Goal: Task Accomplishment & Management: Use online tool/utility

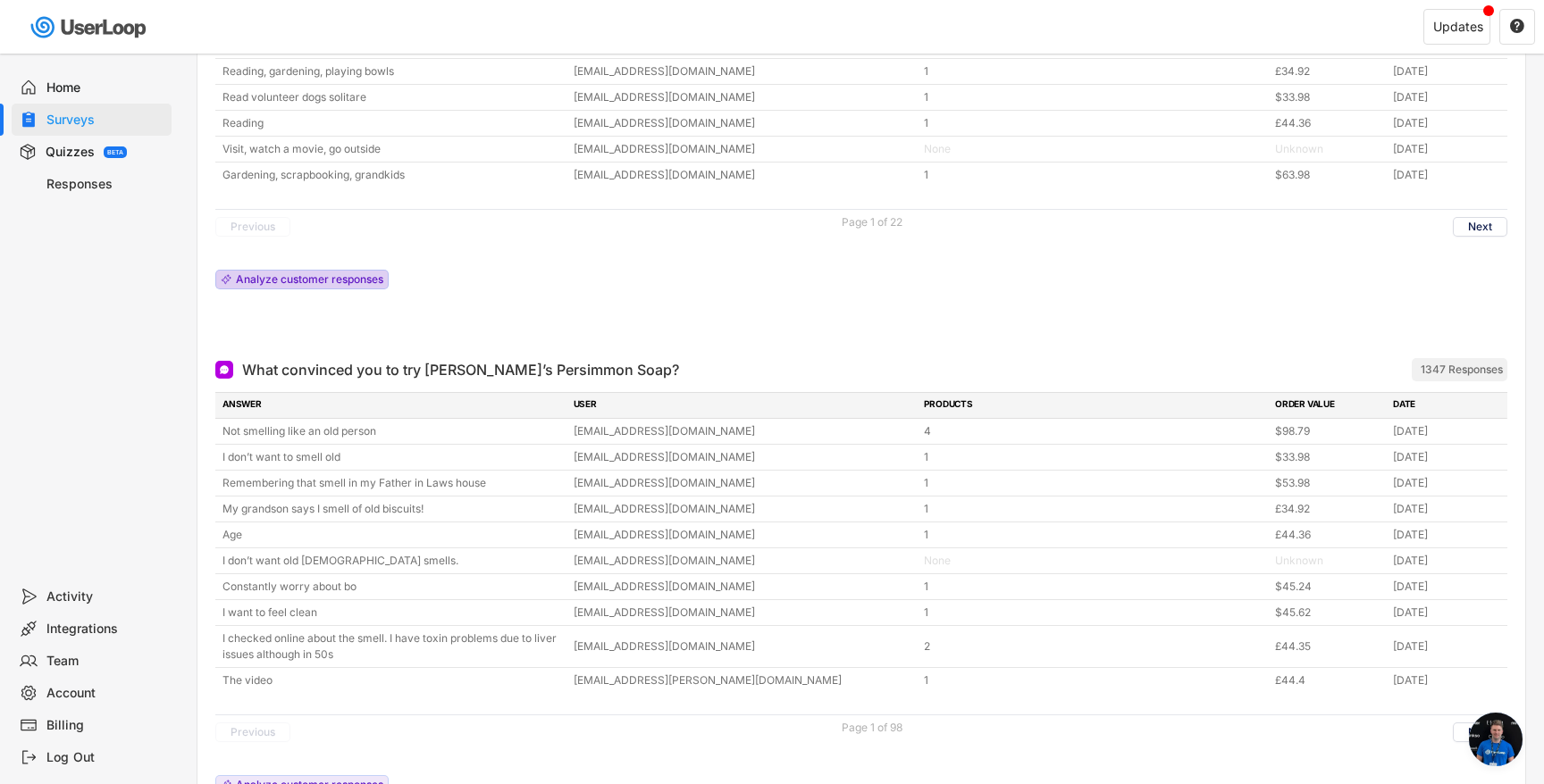
scroll to position [698, 0]
click at [99, 149] on div "Quizzes BETA" at bounding box center [92, 151] width 160 height 32
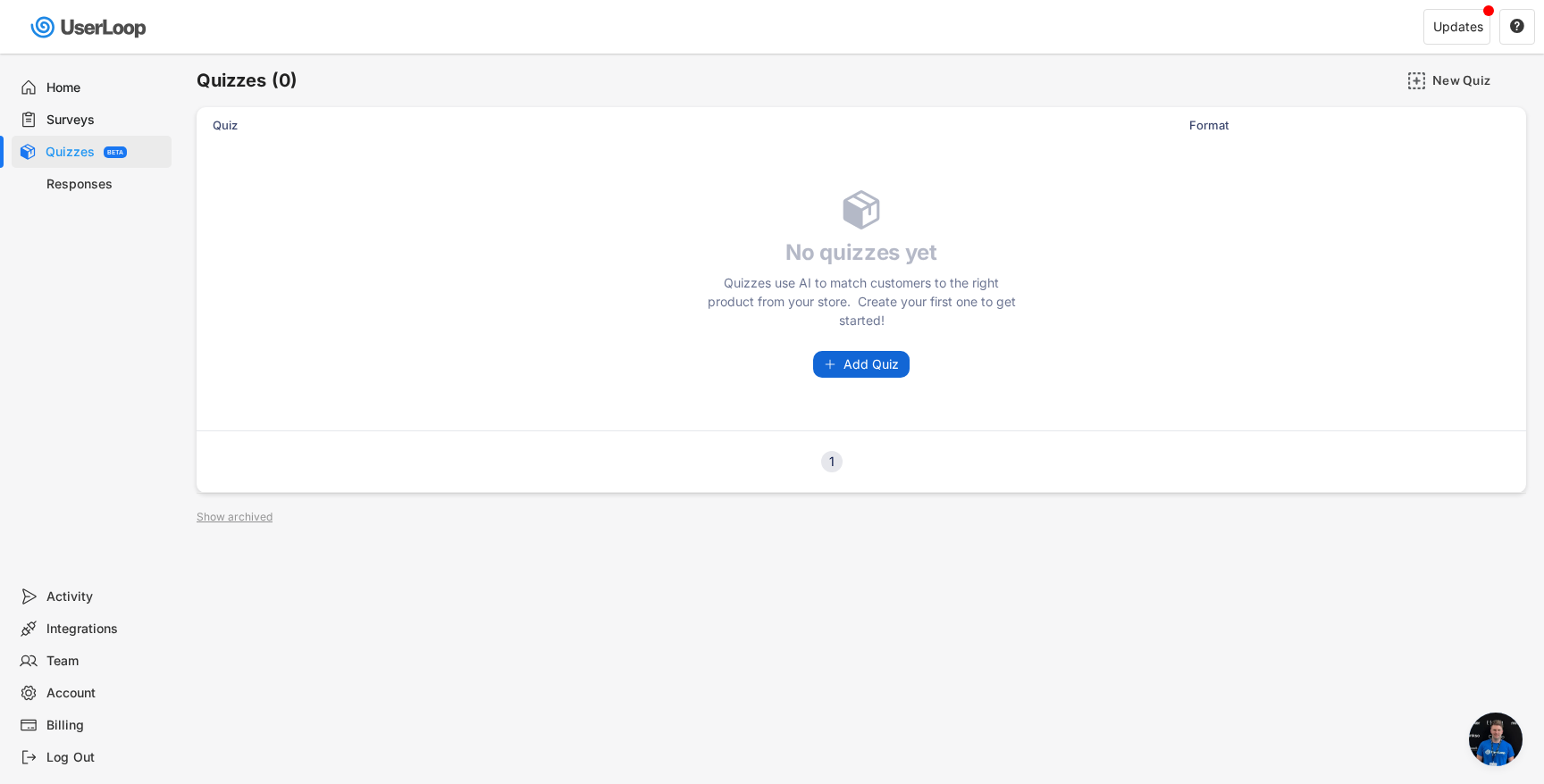
click at [851, 375] on button "Add Quiz" at bounding box center [861, 364] width 97 height 27
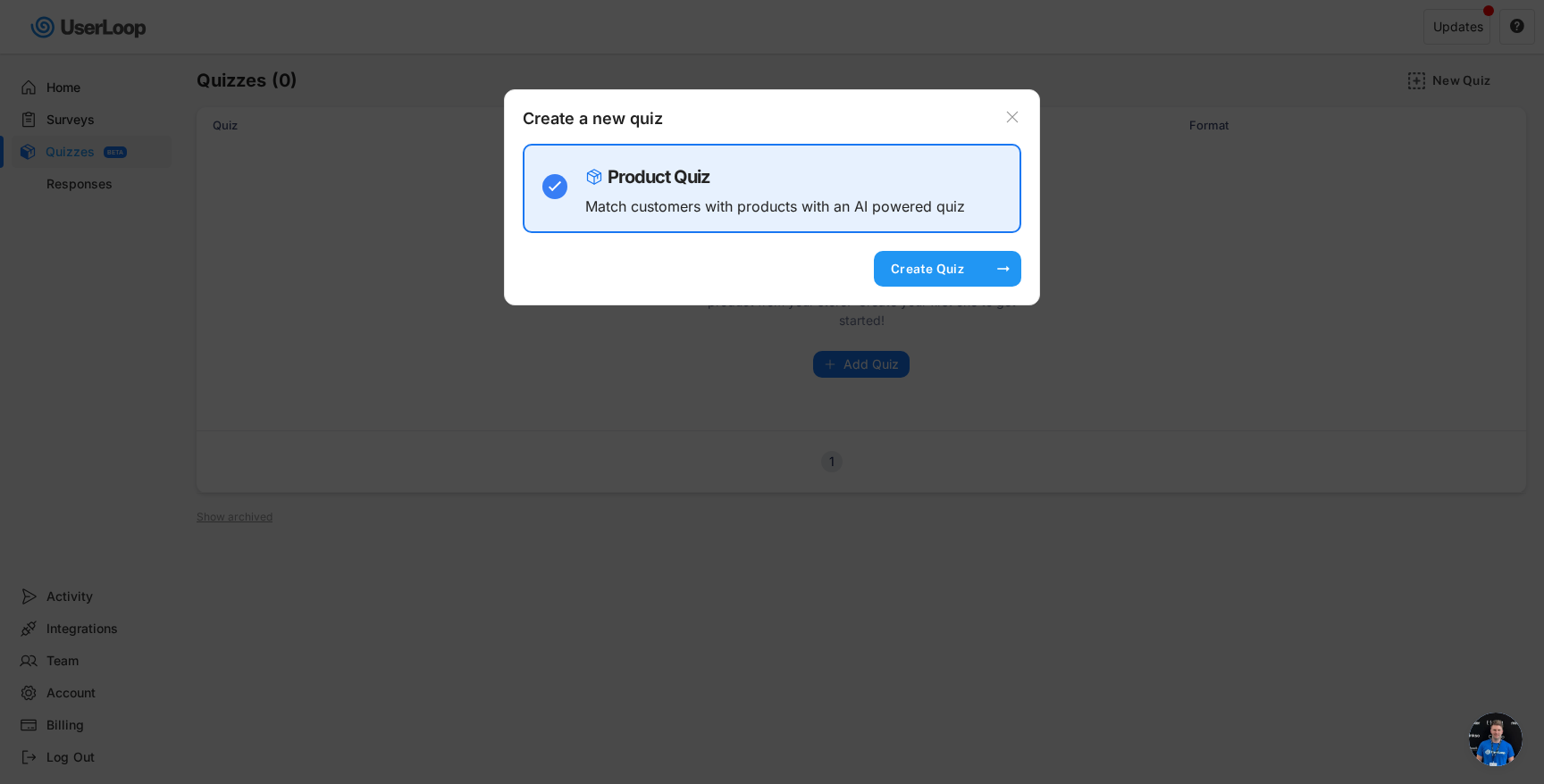
click at [915, 271] on div "Create Quiz" at bounding box center [927, 268] width 89 height 16
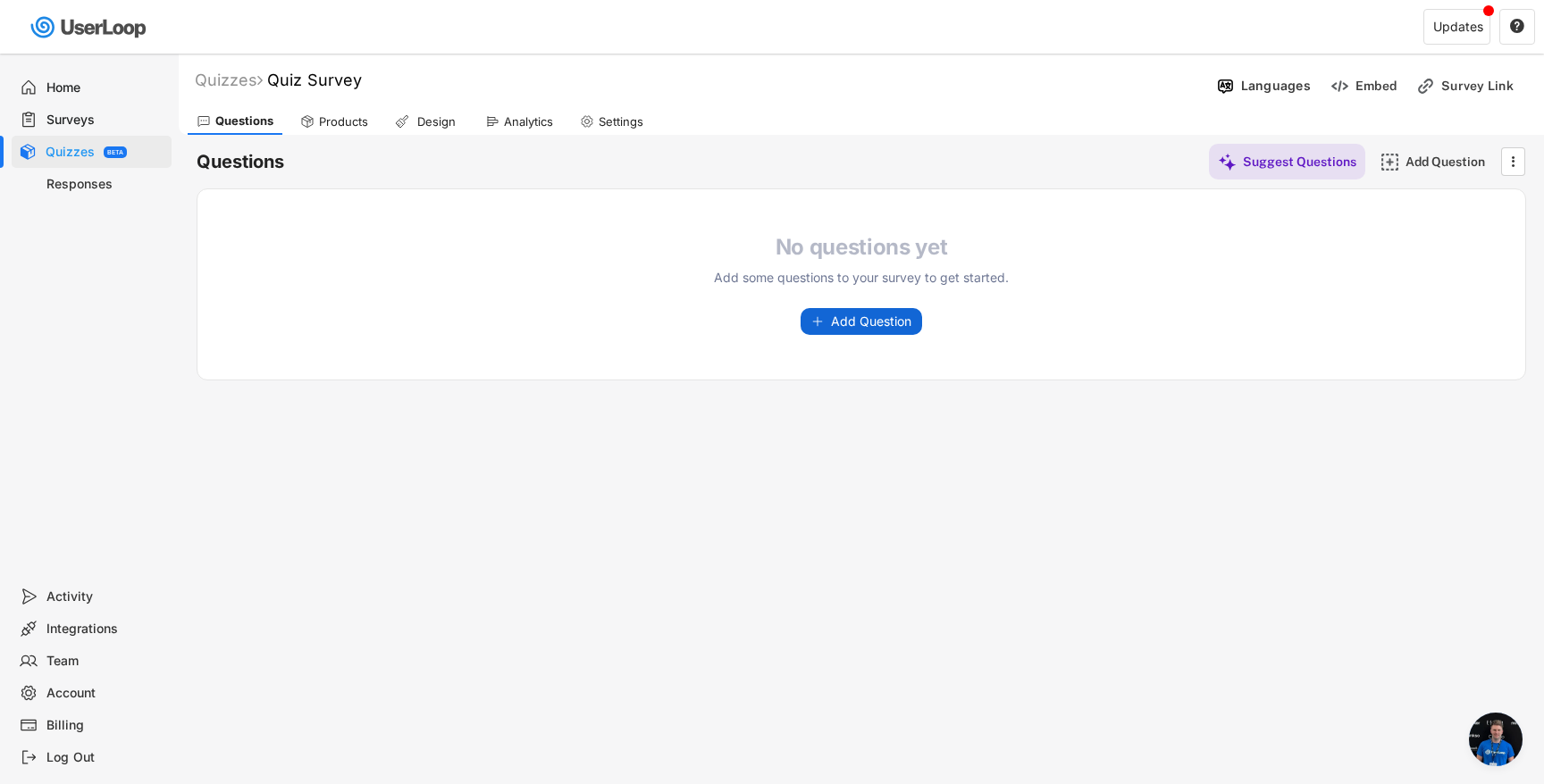
click at [861, 317] on span "Add Question" at bounding box center [871, 322] width 80 height 13
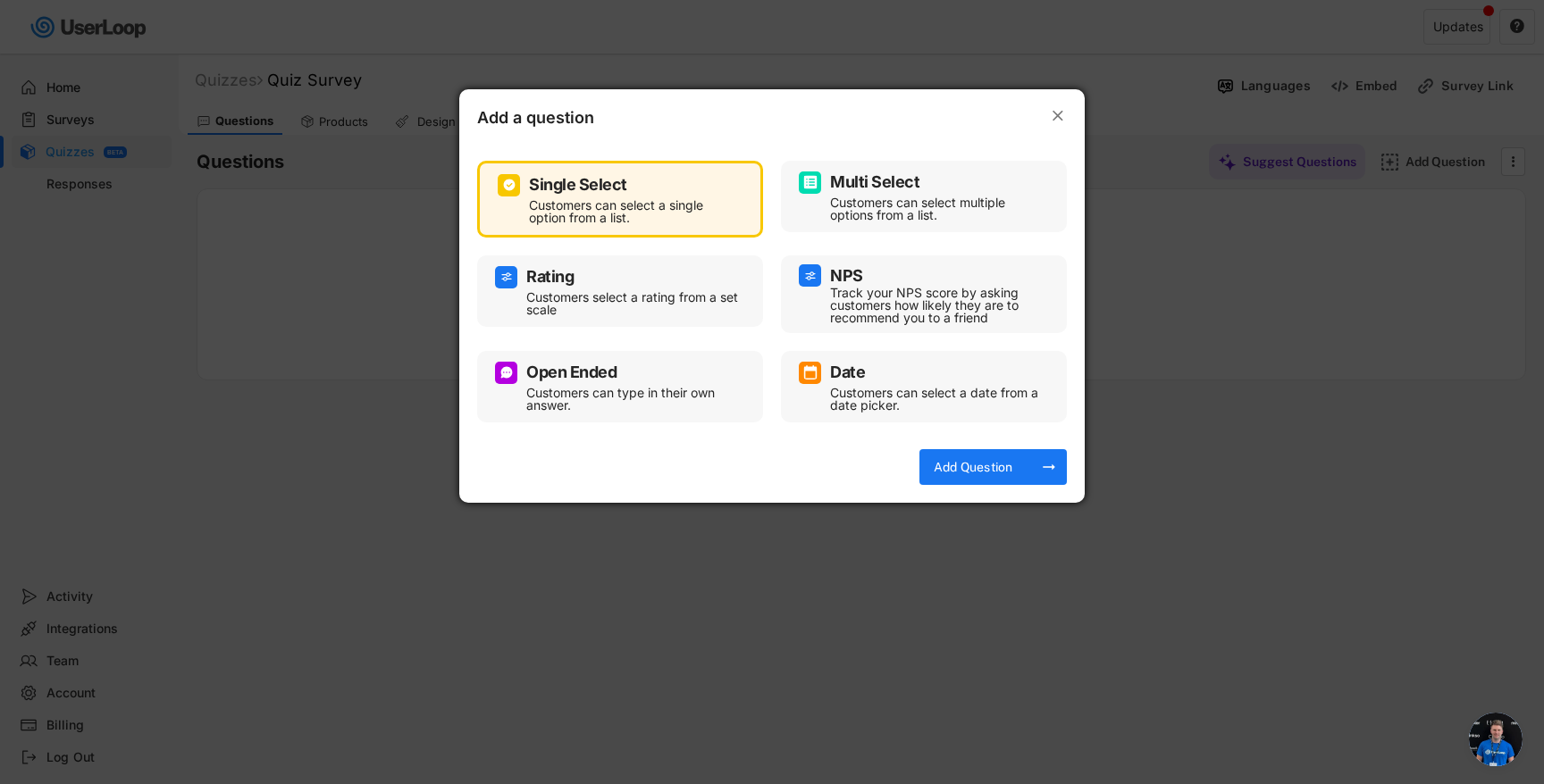
click at [1065, 103] on div "Add a question " at bounding box center [772, 111] width 626 height 44
click at [1056, 117] on text "" at bounding box center [1058, 115] width 11 height 18
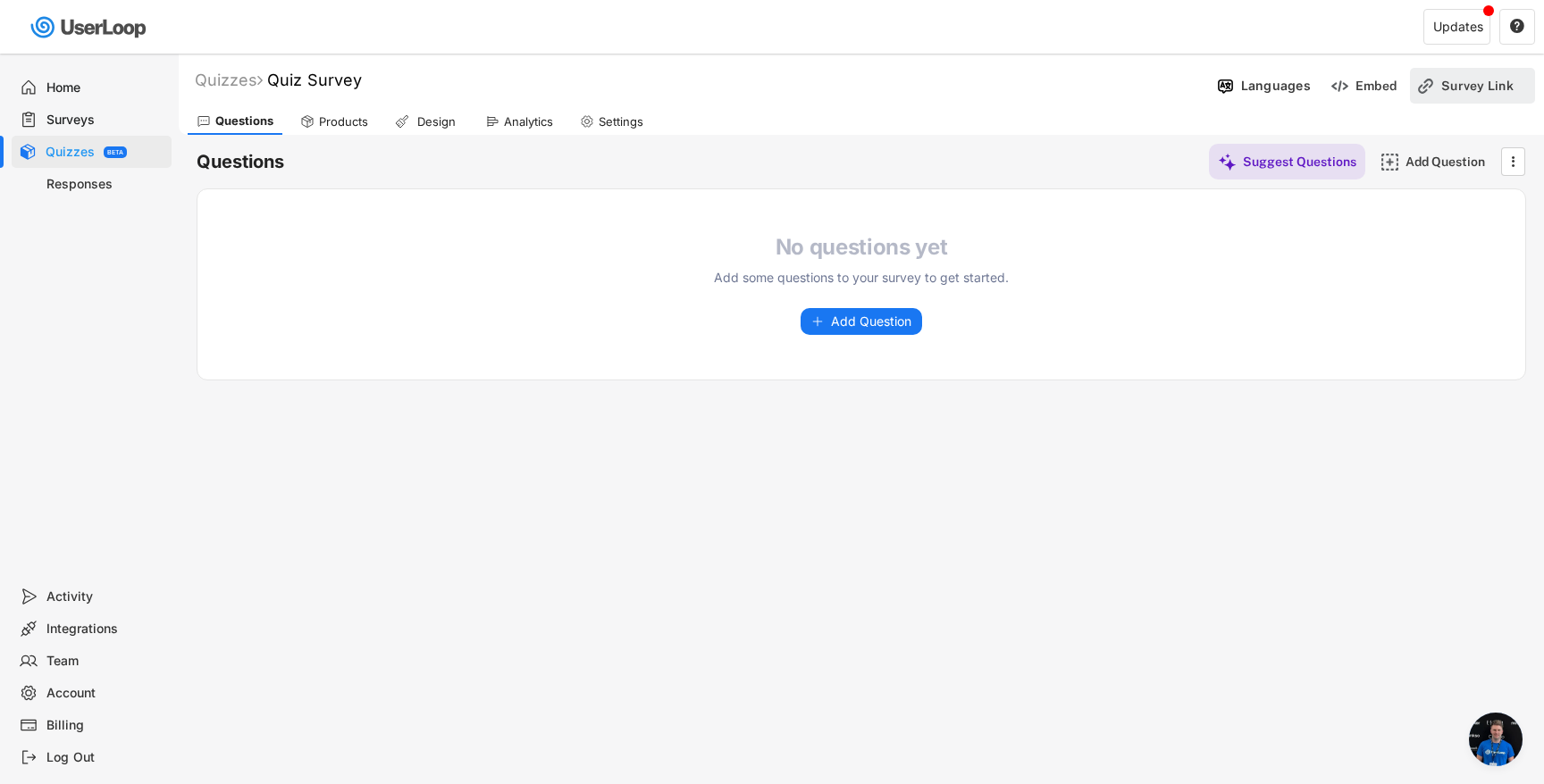
click at [1465, 90] on div "Survey Link" at bounding box center [1486, 85] width 89 height 16
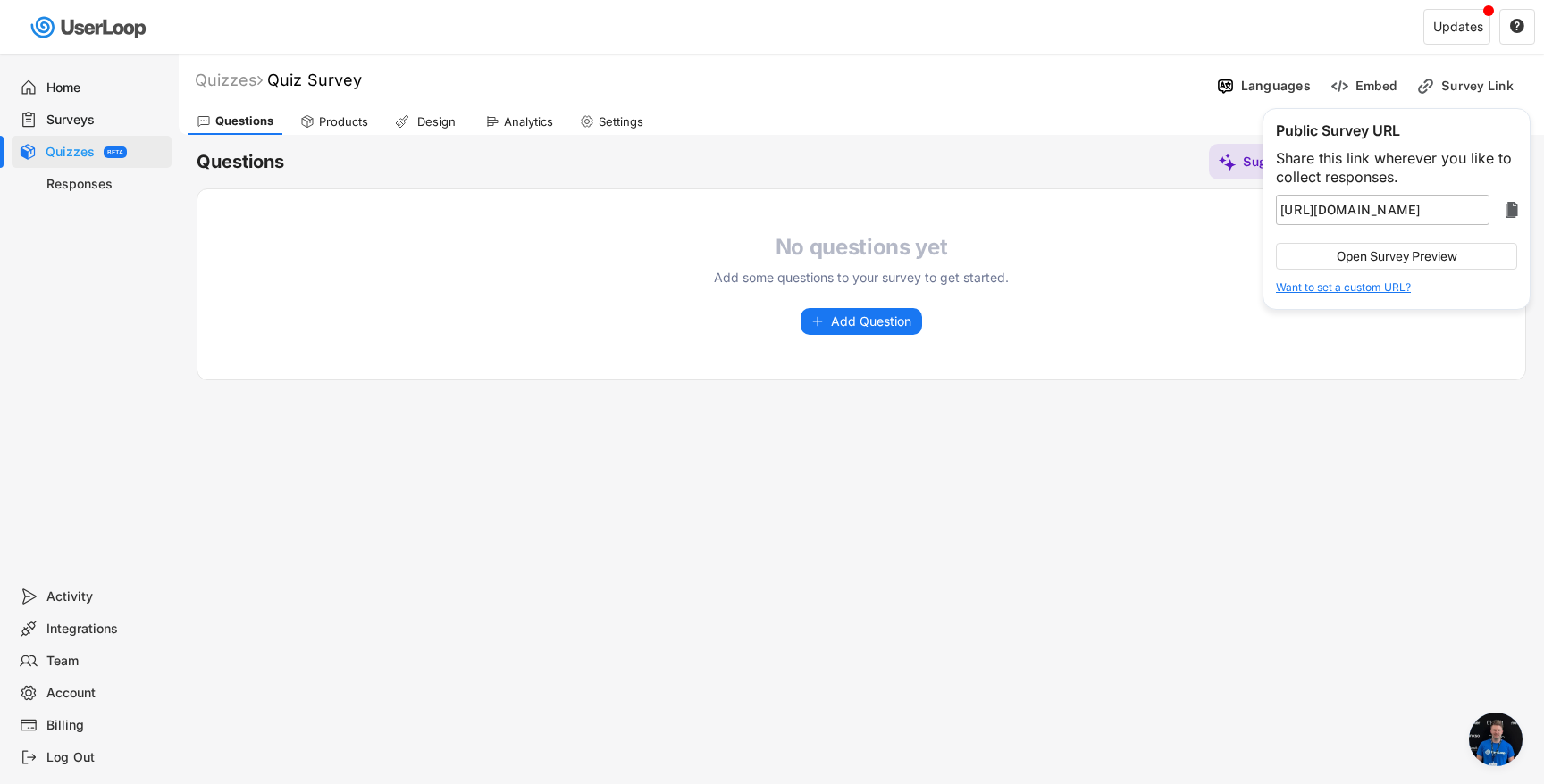
click at [1510, 211] on text "" at bounding box center [1512, 209] width 13 height 21
click at [450, 144] on div "Questions Suggest Questions Add Question " at bounding box center [861, 161] width 1329 height 36
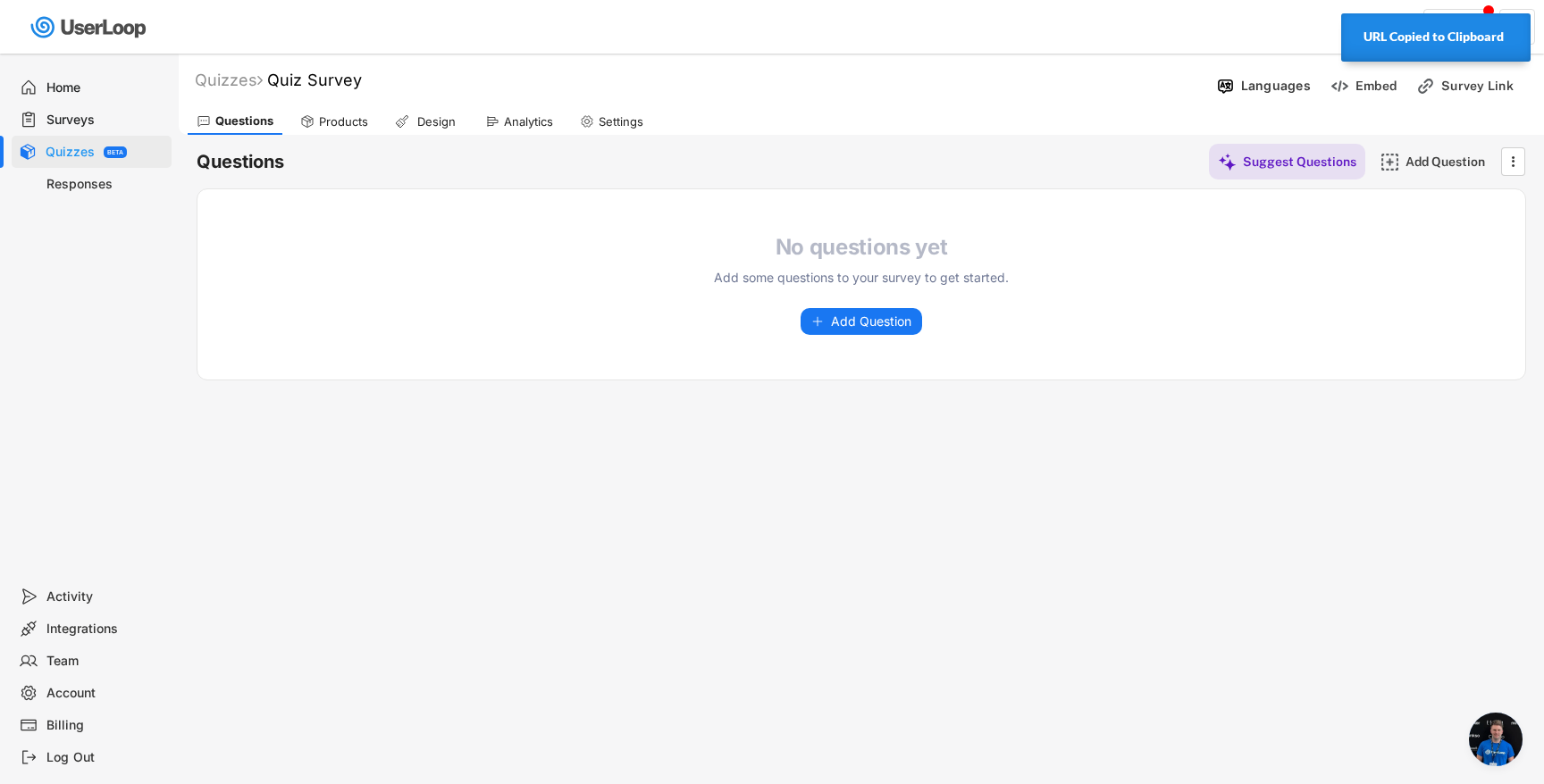
click at [445, 124] on div "Design" at bounding box center [436, 122] width 44 height 15
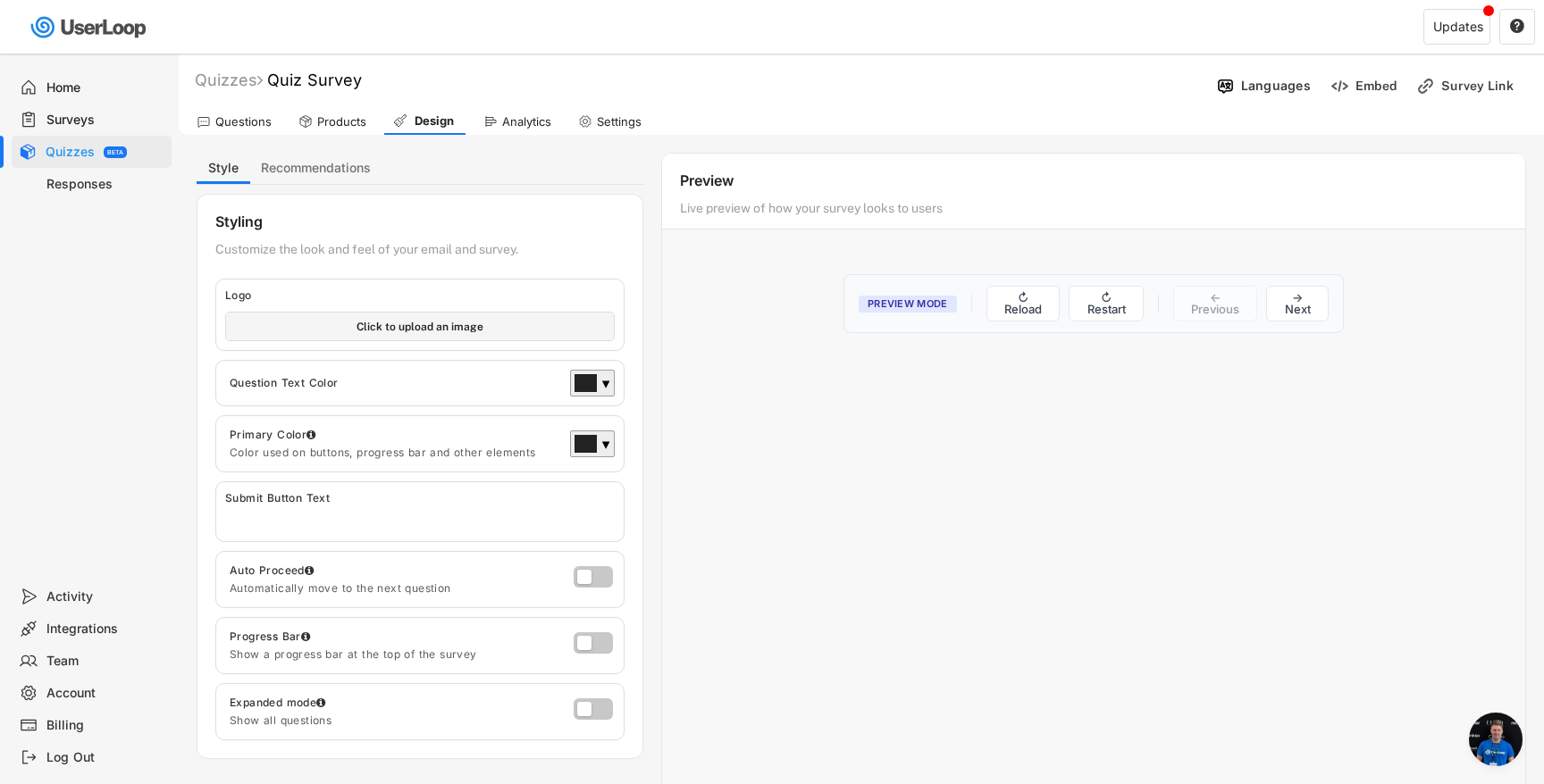
click at [464, 334] on input "file" at bounding box center [419, 326] width 388 height 28
click at [453, 312] on input "file" at bounding box center [419, 326] width 388 height 28
type input "C:\fakepath\swarva banner.png"
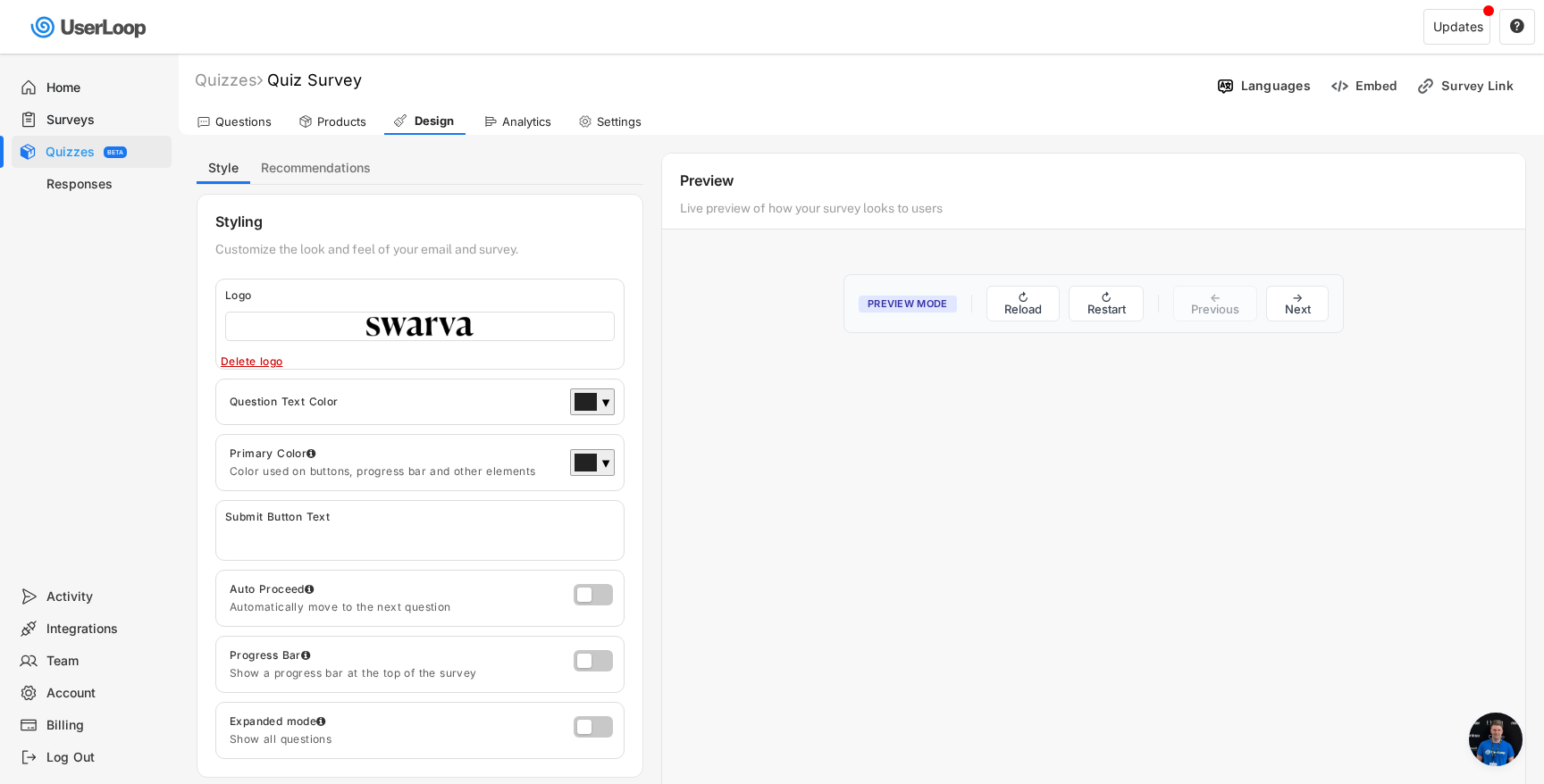
click at [913, 301] on span "Preview Mode" at bounding box center [908, 304] width 99 height 17
click at [344, 123] on div "Products" at bounding box center [341, 122] width 49 height 15
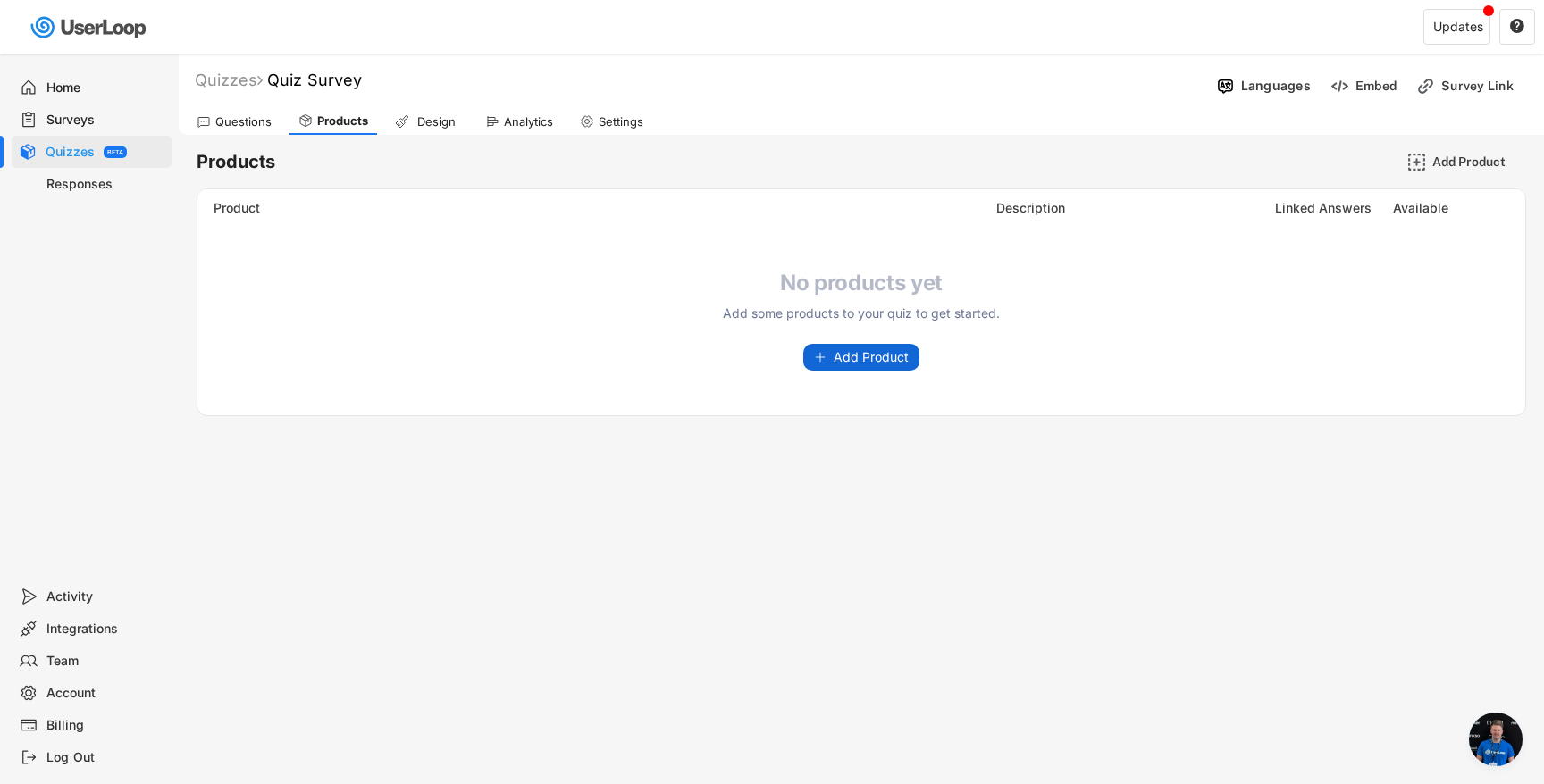
click at [889, 369] on button "Add Product" at bounding box center [861, 357] width 116 height 27
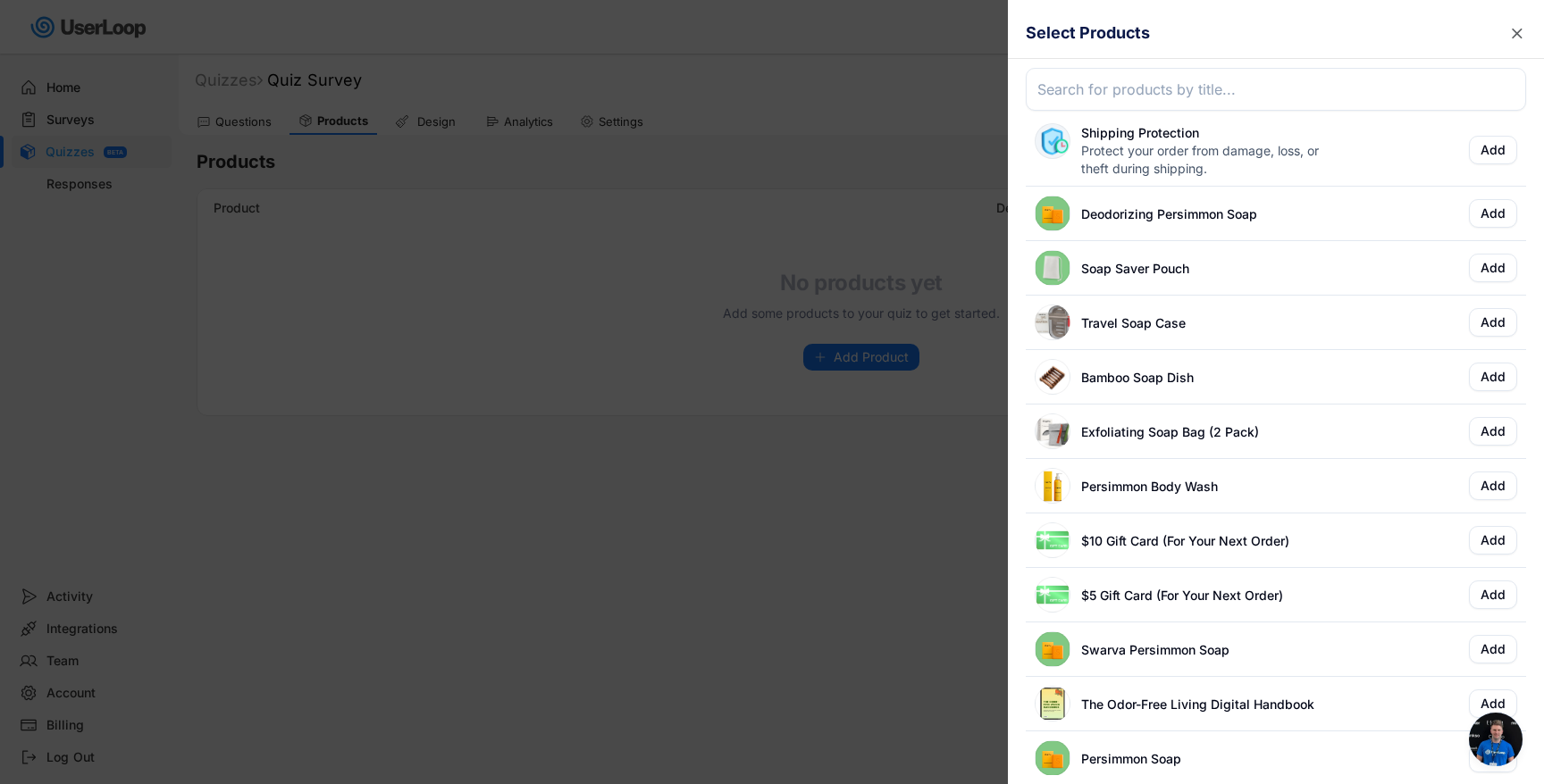
click at [1484, 228] on div "Deodorizing Persimmon Soap Add" at bounding box center [1276, 214] width 501 height 54
click at [1496, 218] on button "Add" at bounding box center [1493, 213] width 48 height 29
click at [861, 496] on div at bounding box center [772, 392] width 1544 height 784
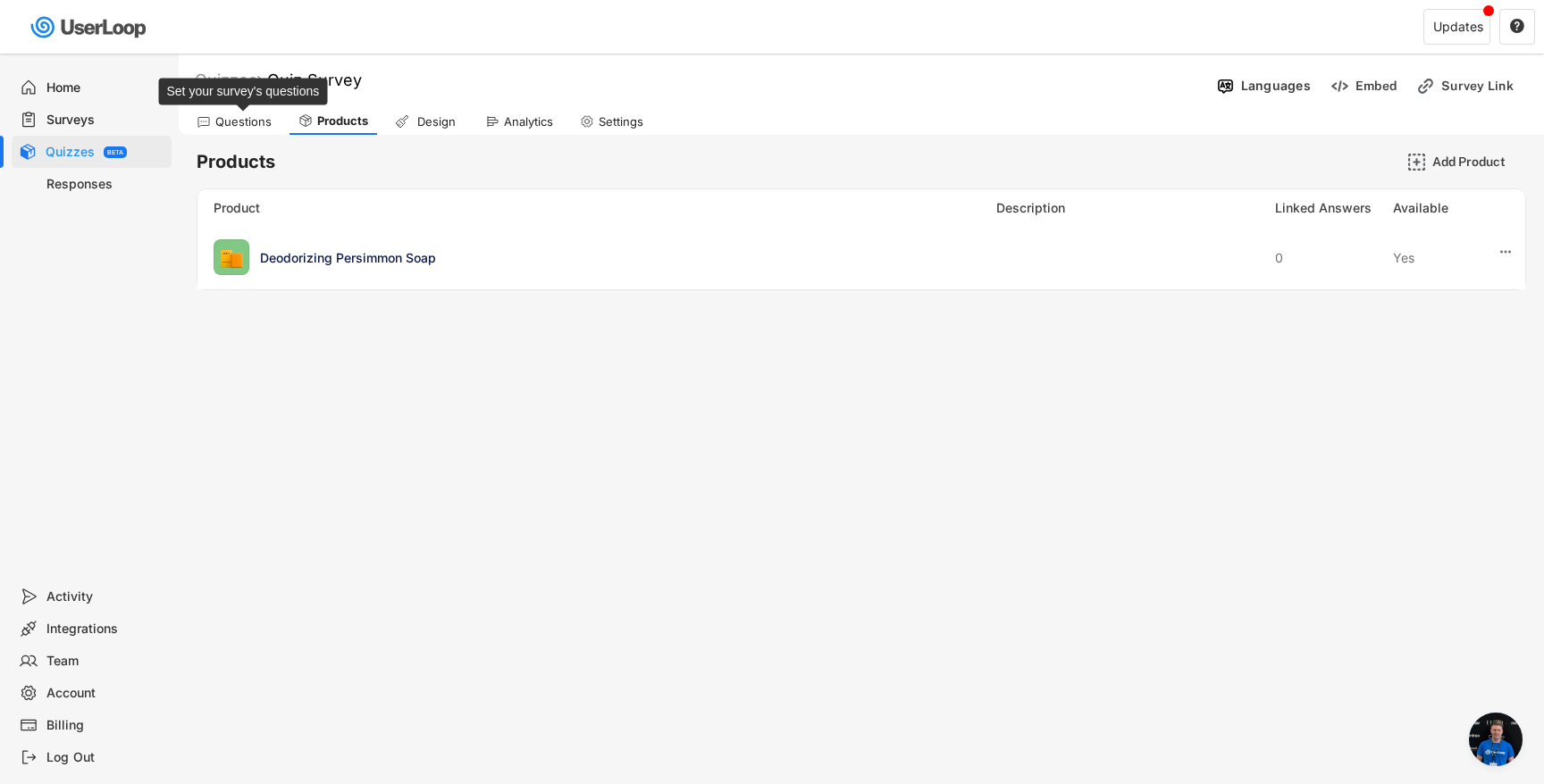
click at [260, 120] on div "Questions" at bounding box center [243, 122] width 56 height 15
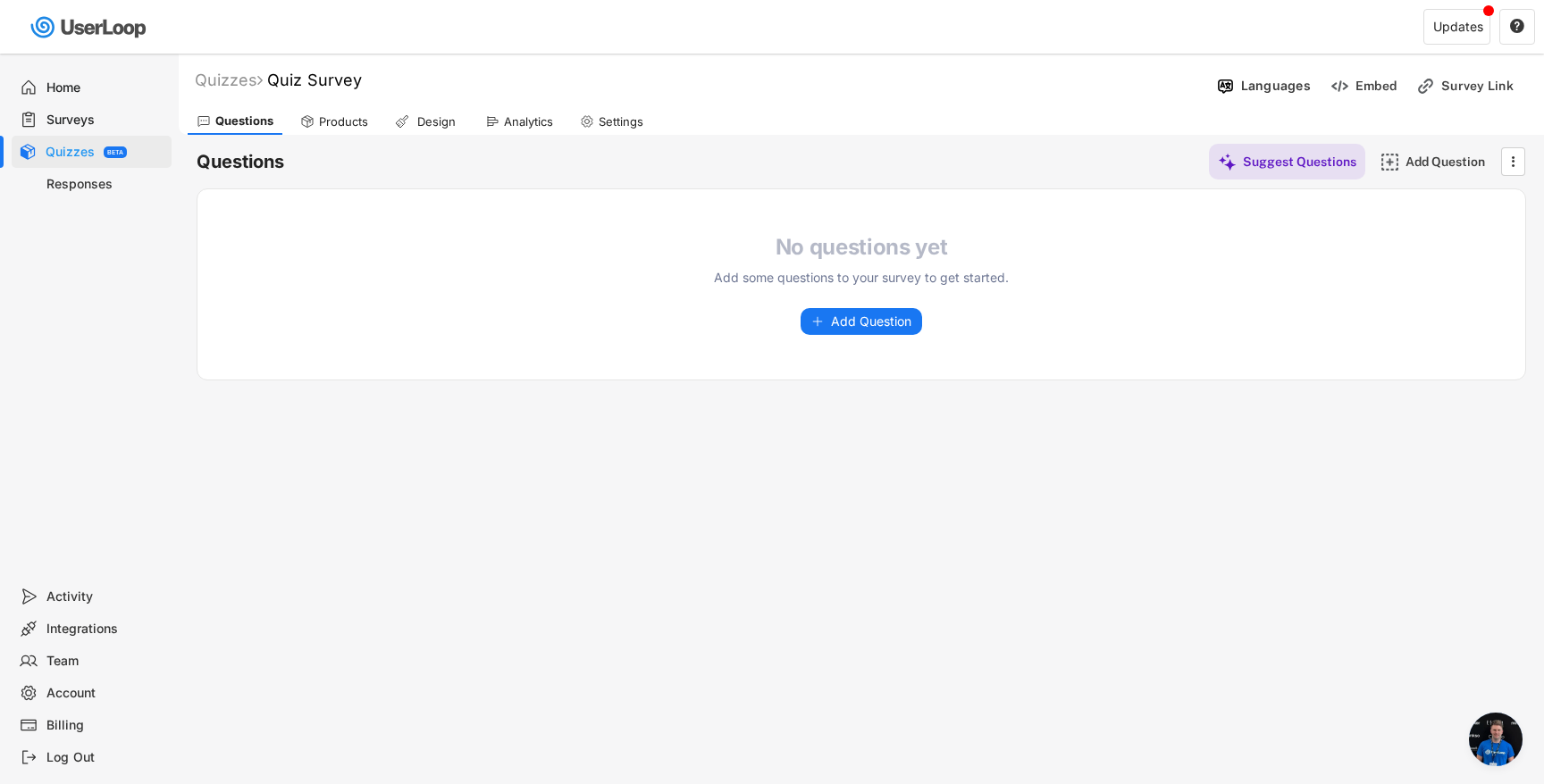
click at [416, 123] on div "Design" at bounding box center [436, 122] width 44 height 15
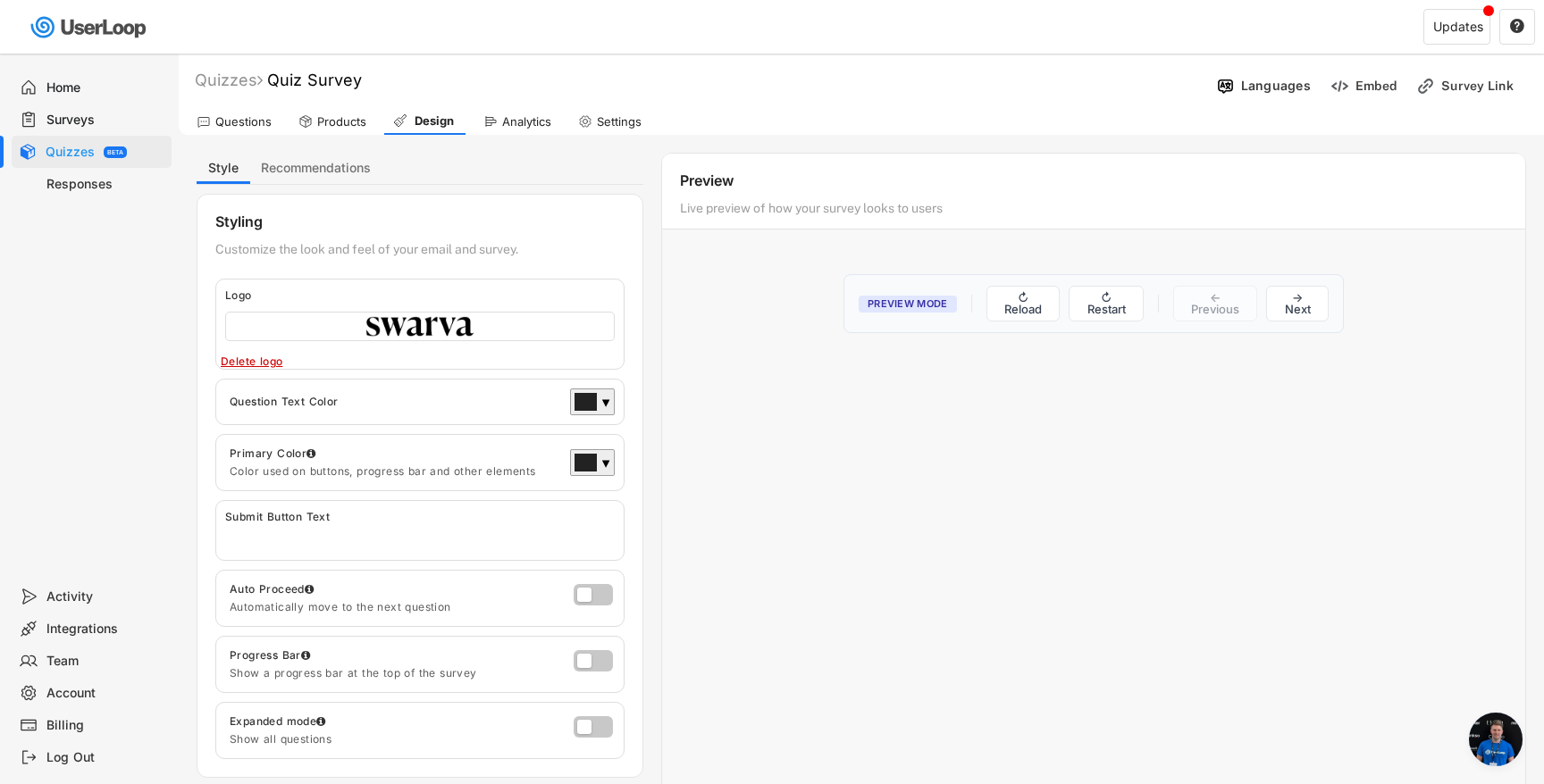
click at [224, 127] on div "Questions" at bounding box center [243, 122] width 56 height 15
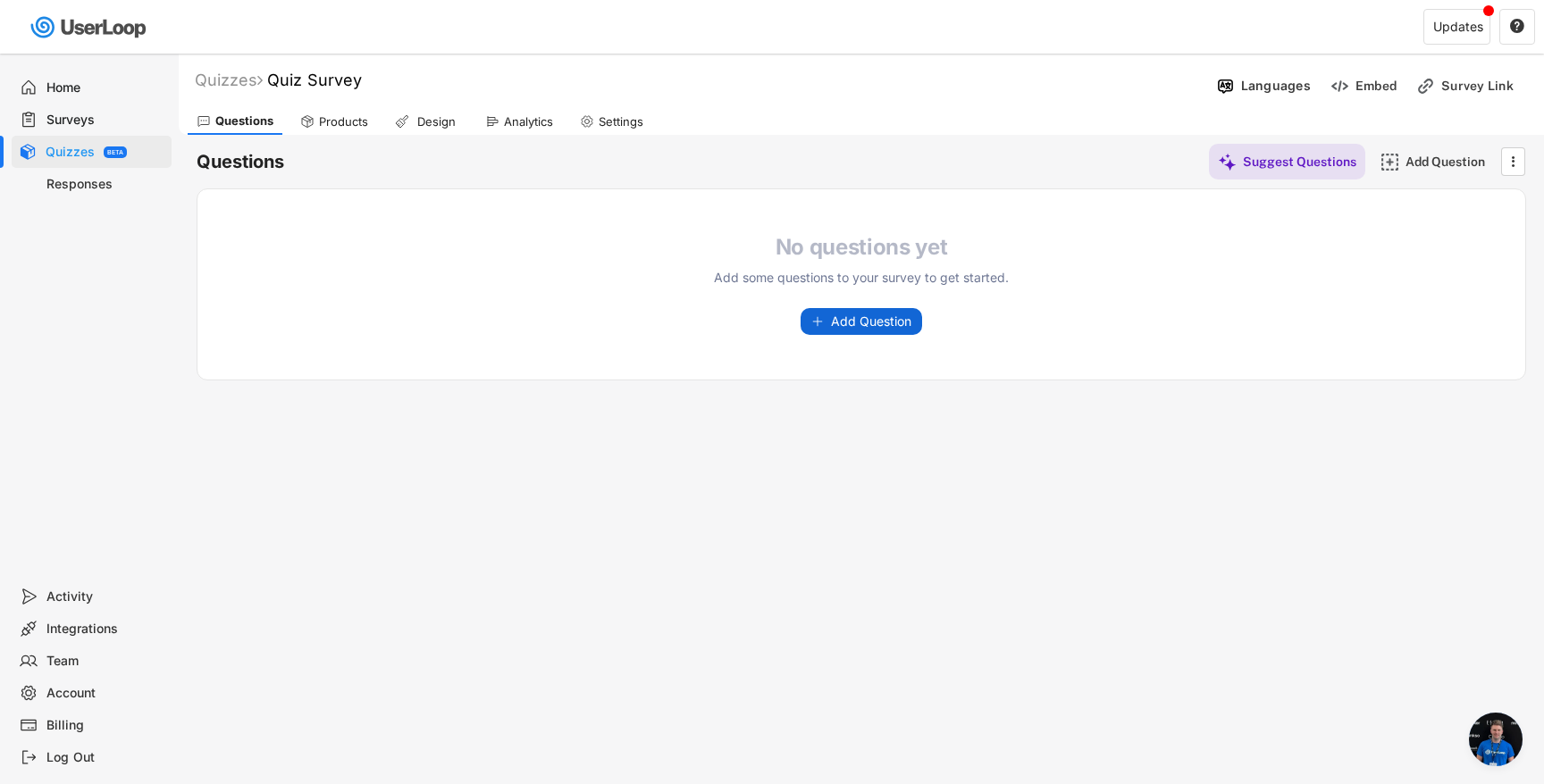
click at [886, 322] on span "Add Question" at bounding box center [871, 322] width 80 height 13
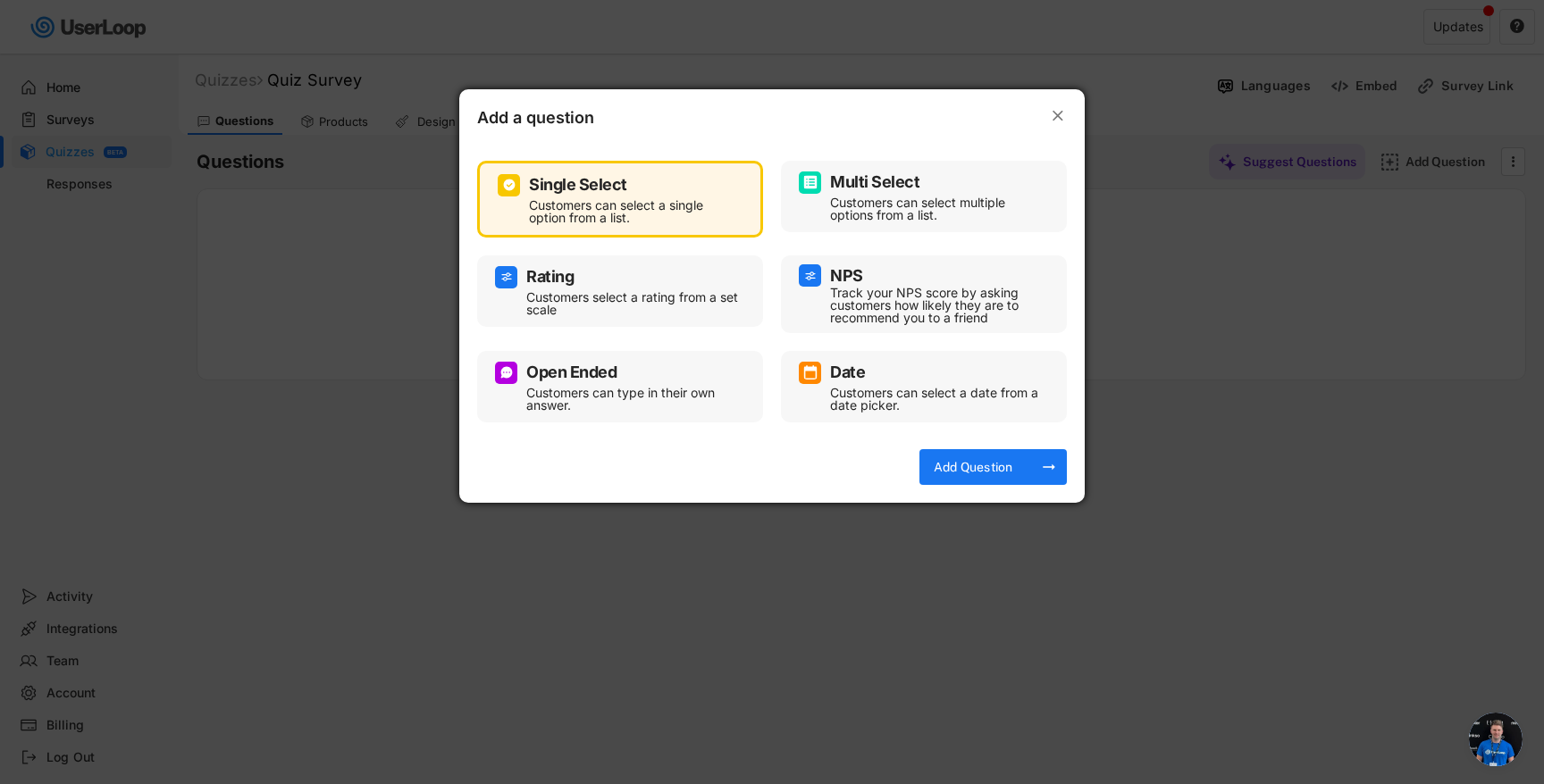
click at [872, 187] on div "Multi Select" at bounding box center [875, 181] width 89 height 16
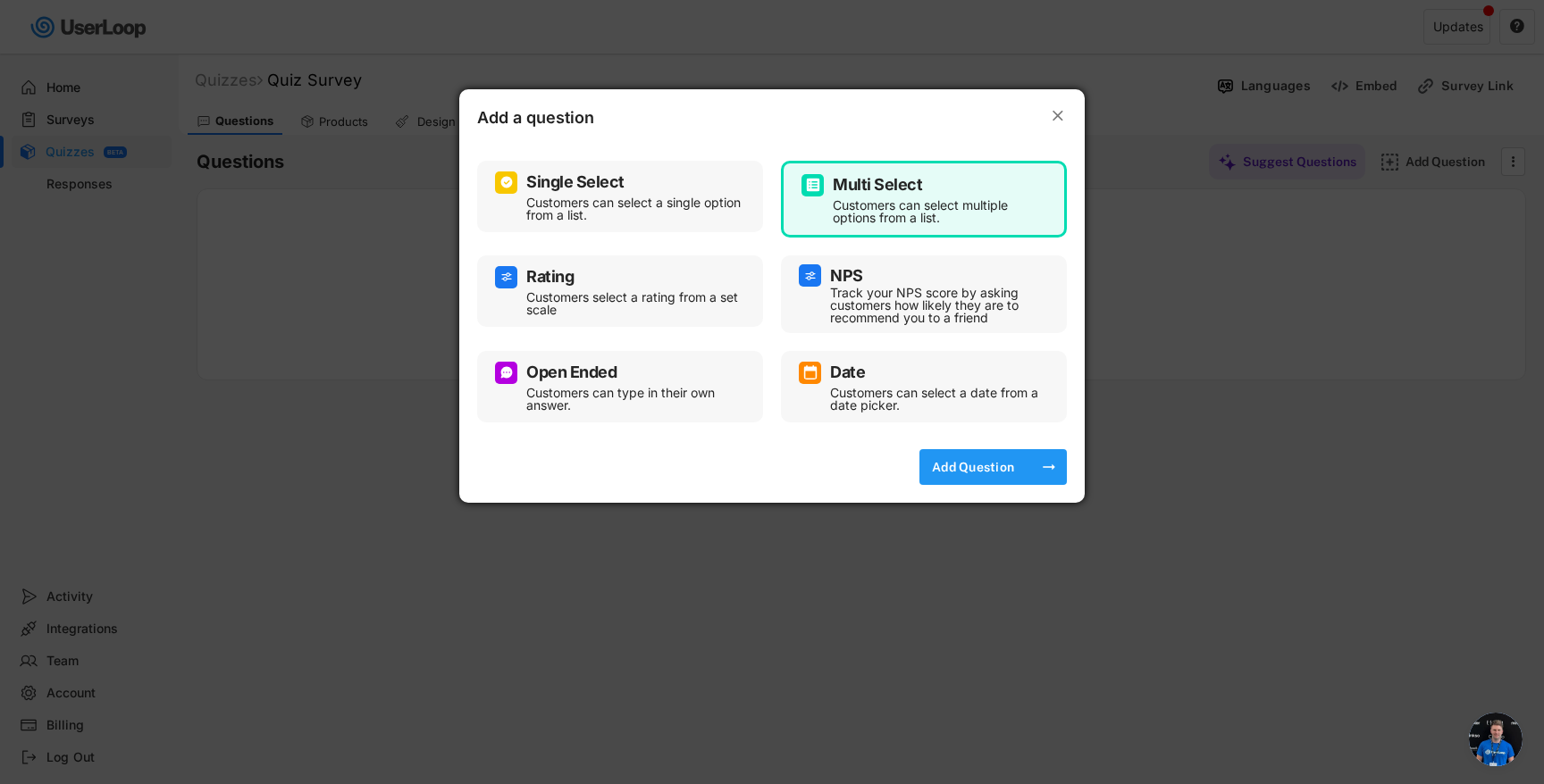
click at [964, 460] on div "Add Question" at bounding box center [972, 466] width 89 height 16
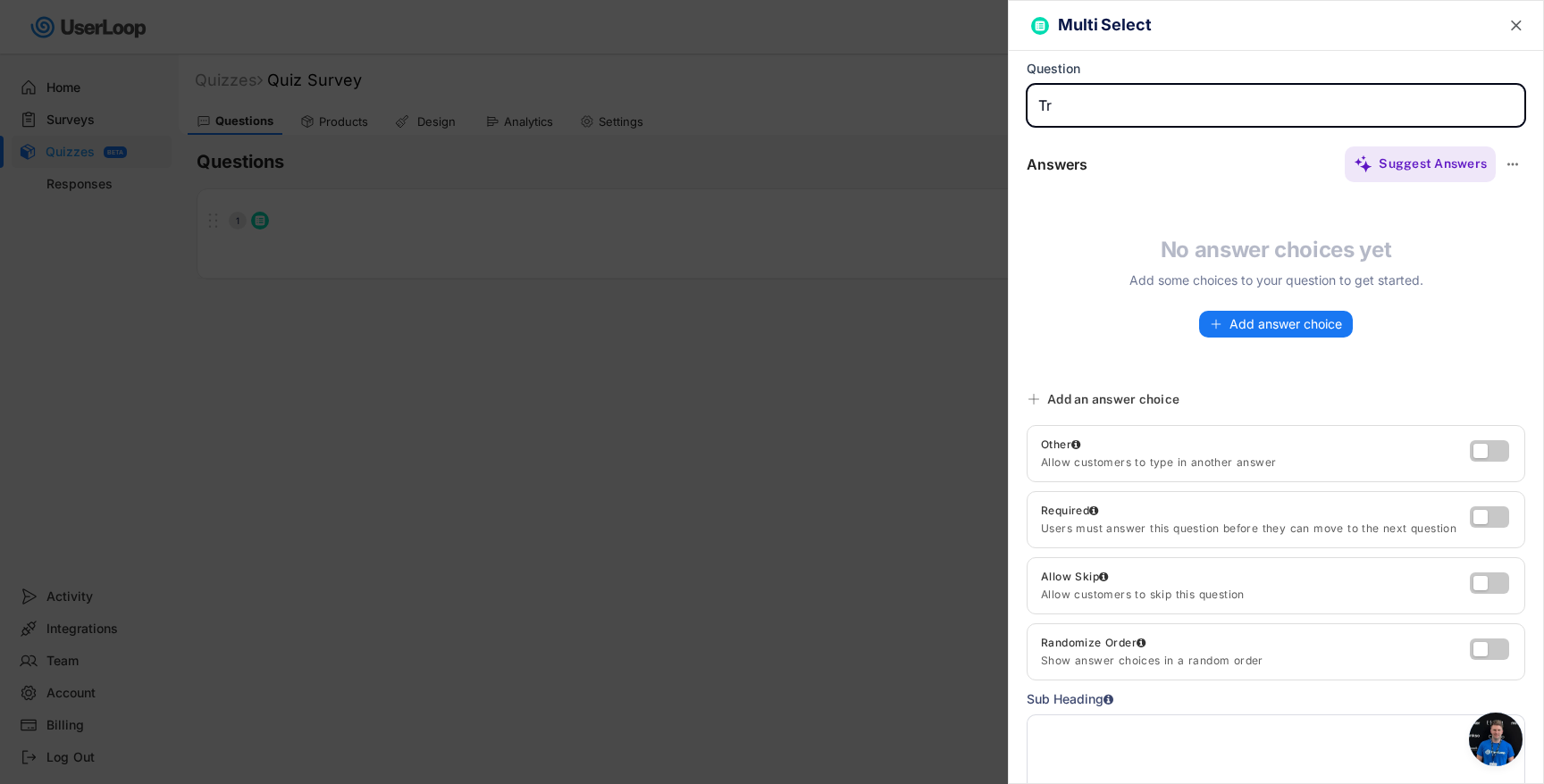
type input "T"
type input "Test"
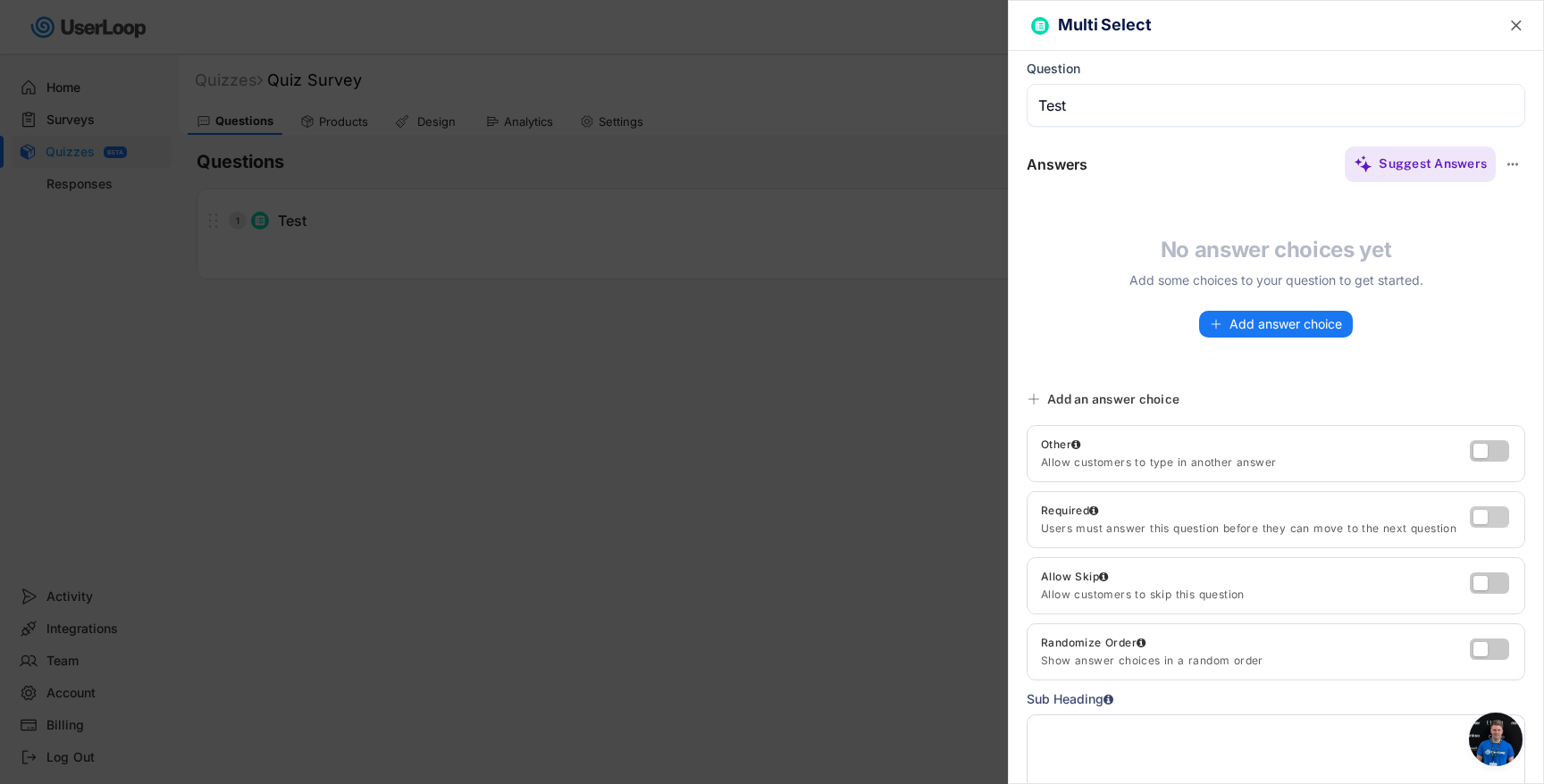
click at [1490, 517] on label at bounding box center [1485, 512] width 40 height 21
click at [0, 0] on input "checkbox" at bounding box center [0, 0] width 0 height 0
click at [1267, 333] on button "Add answer choice" at bounding box center [1276, 323] width 154 height 27
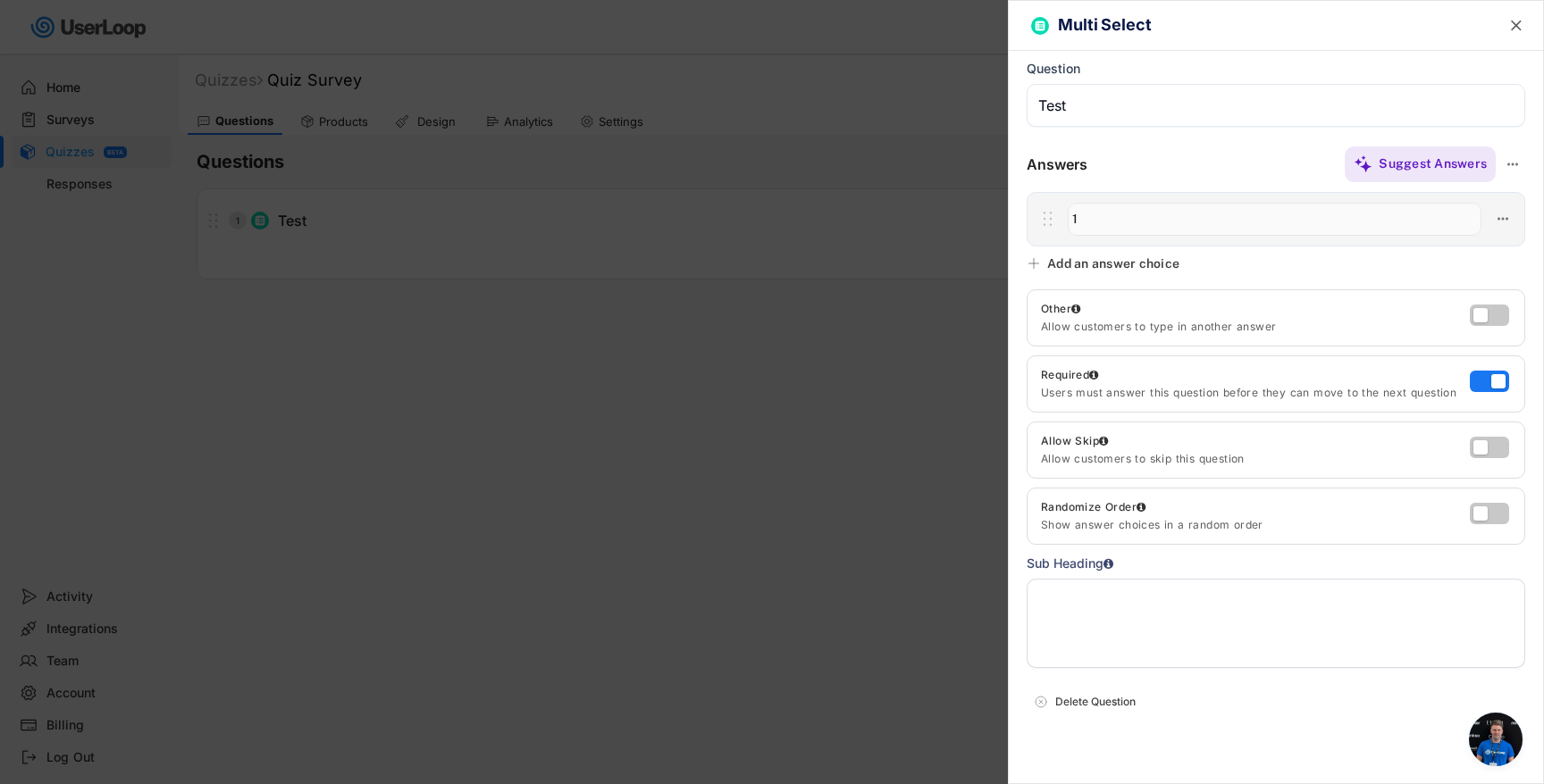
type input "1"
click at [1070, 273] on div "Multi Select  Question Answers Suggest Answers No answer choices yet Add some …" at bounding box center [1276, 392] width 536 height 784
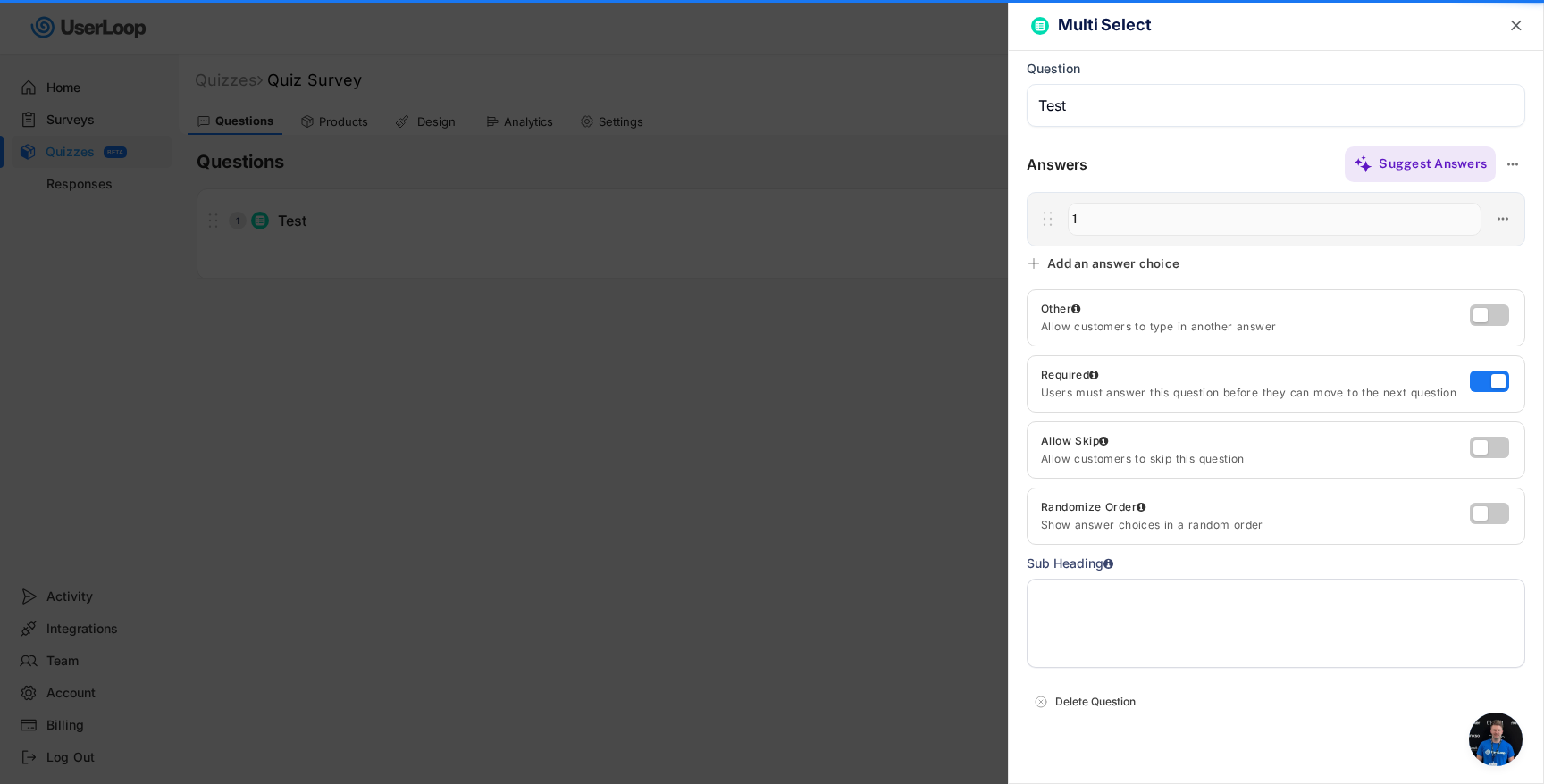
click at [1084, 269] on div "Add an answer choice" at bounding box center [1113, 263] width 132 height 16
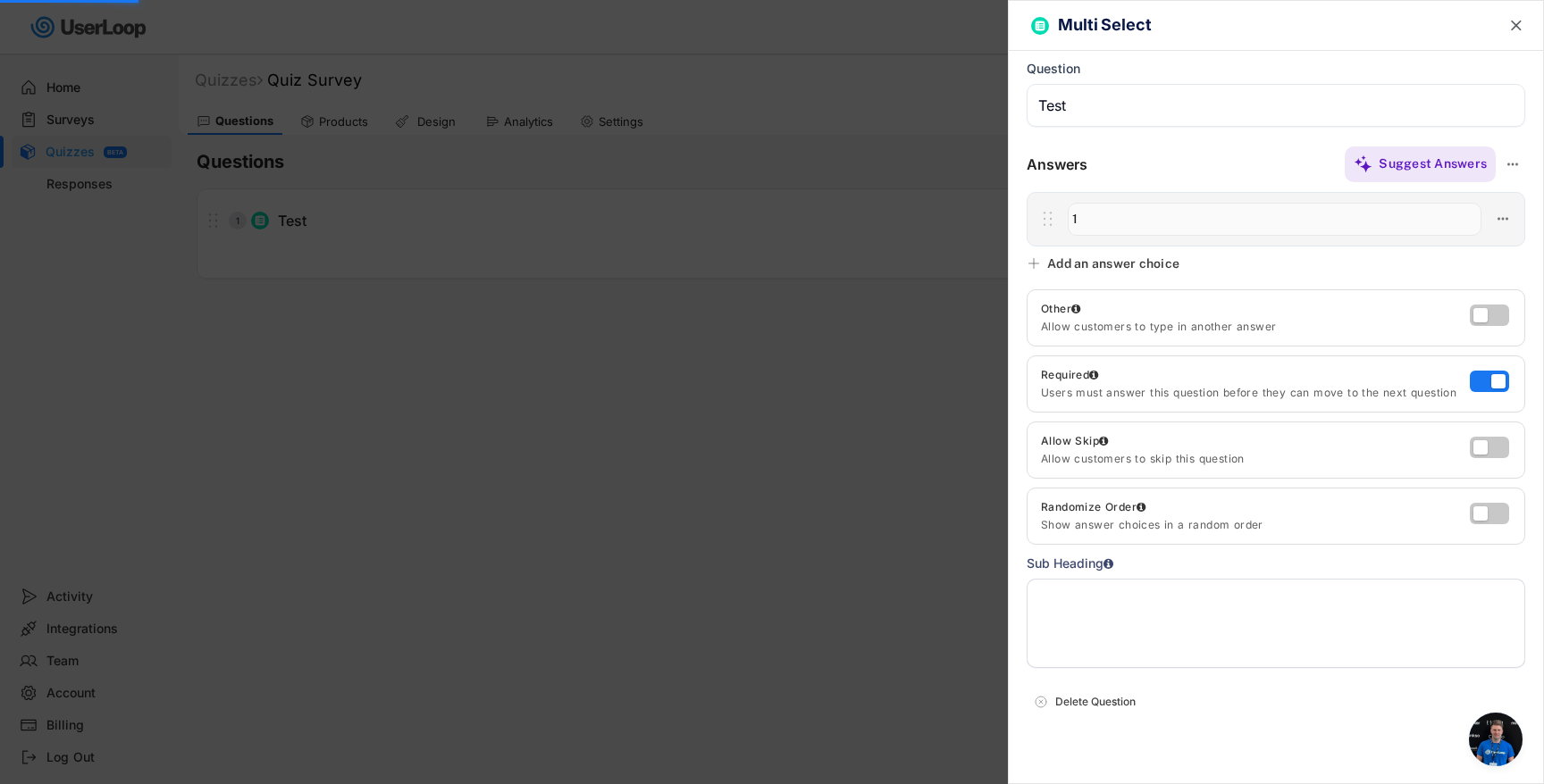
click at [1114, 263] on div "Add an answer choice" at bounding box center [1113, 263] width 132 height 16
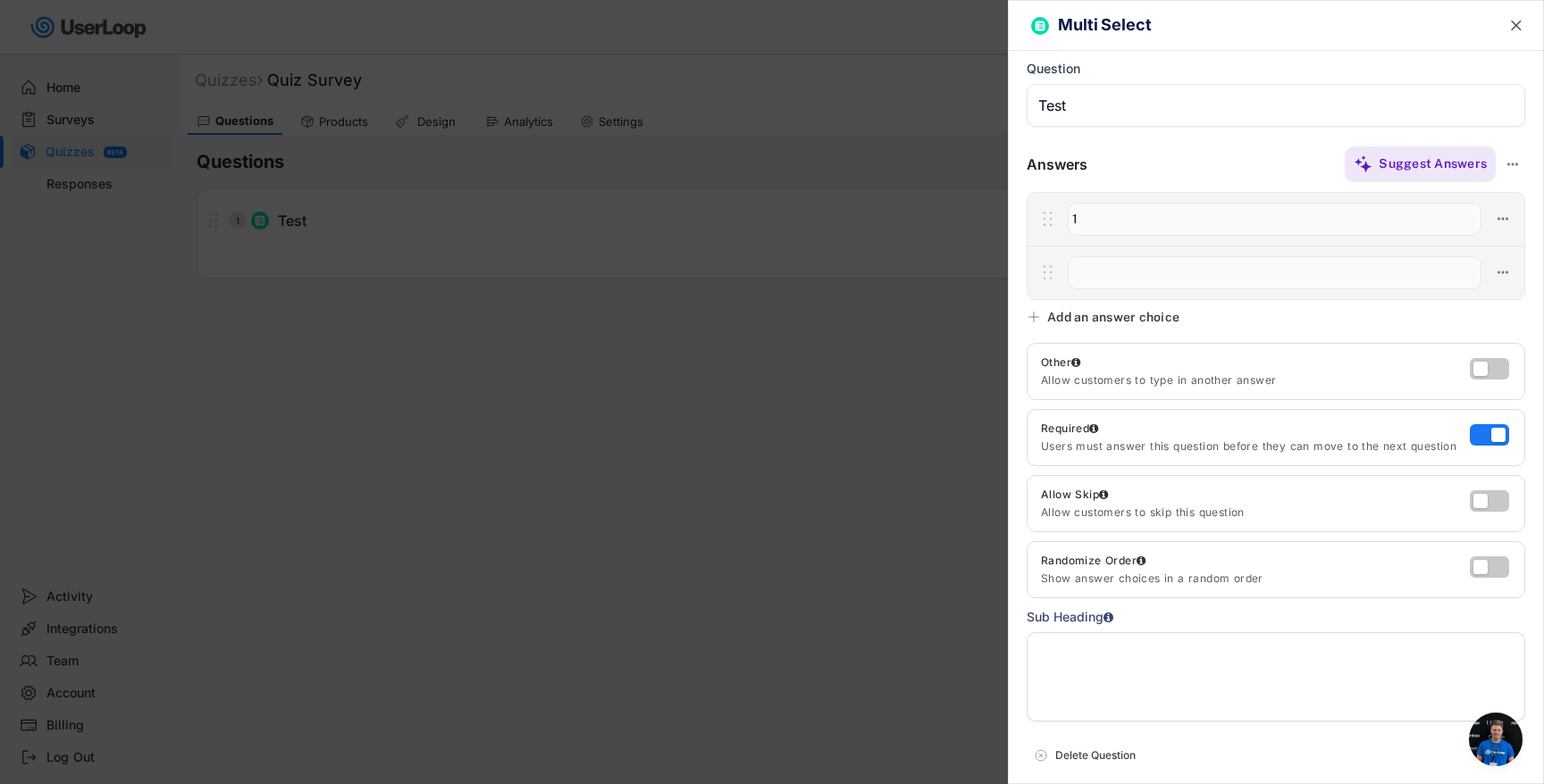
click at [1114, 264] on input "input" at bounding box center [1274, 273] width 414 height 33
type input "2"
click at [1116, 320] on div "Add an answer choice" at bounding box center [1113, 316] width 132 height 16
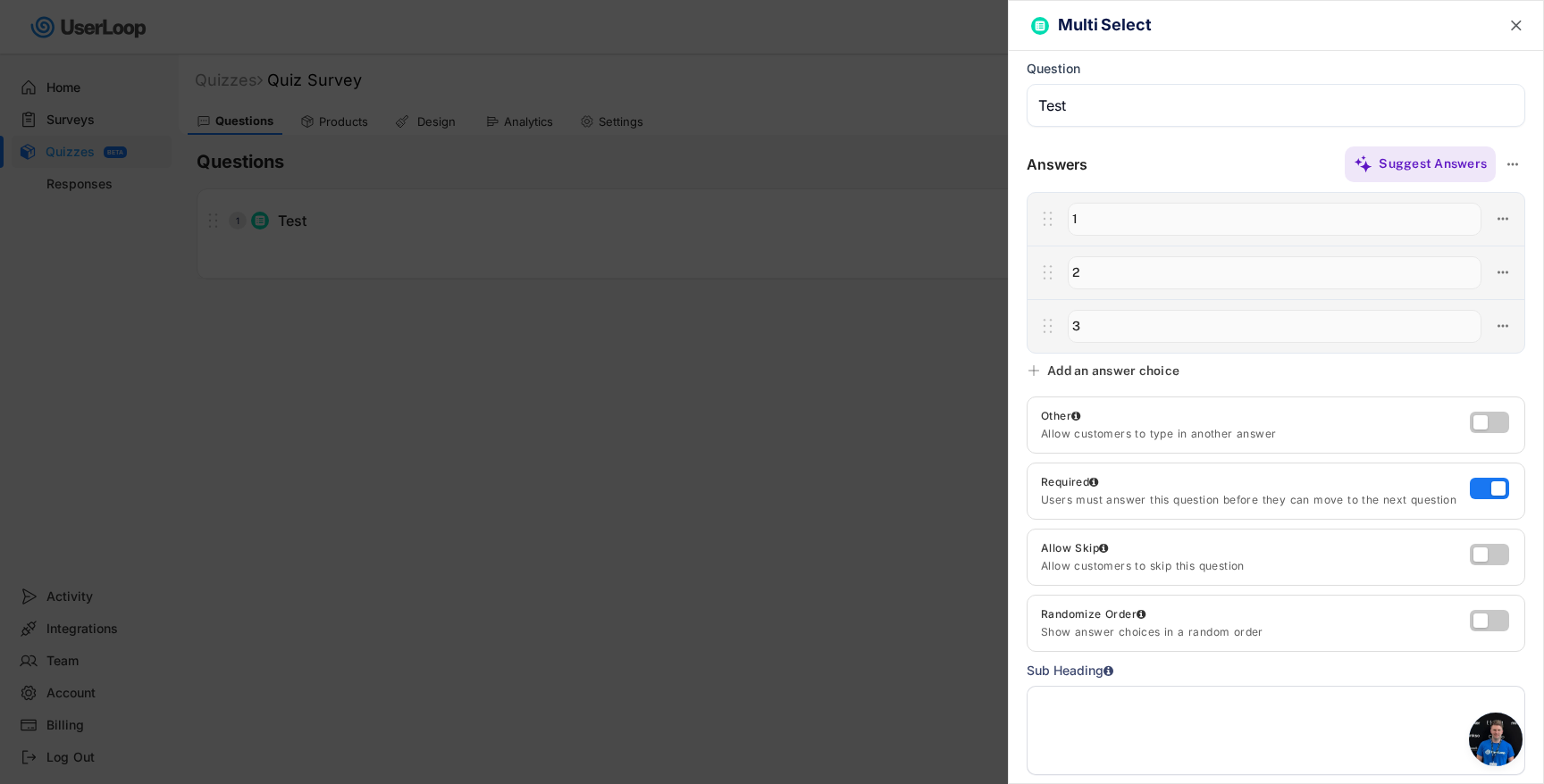
scroll to position [129, 0]
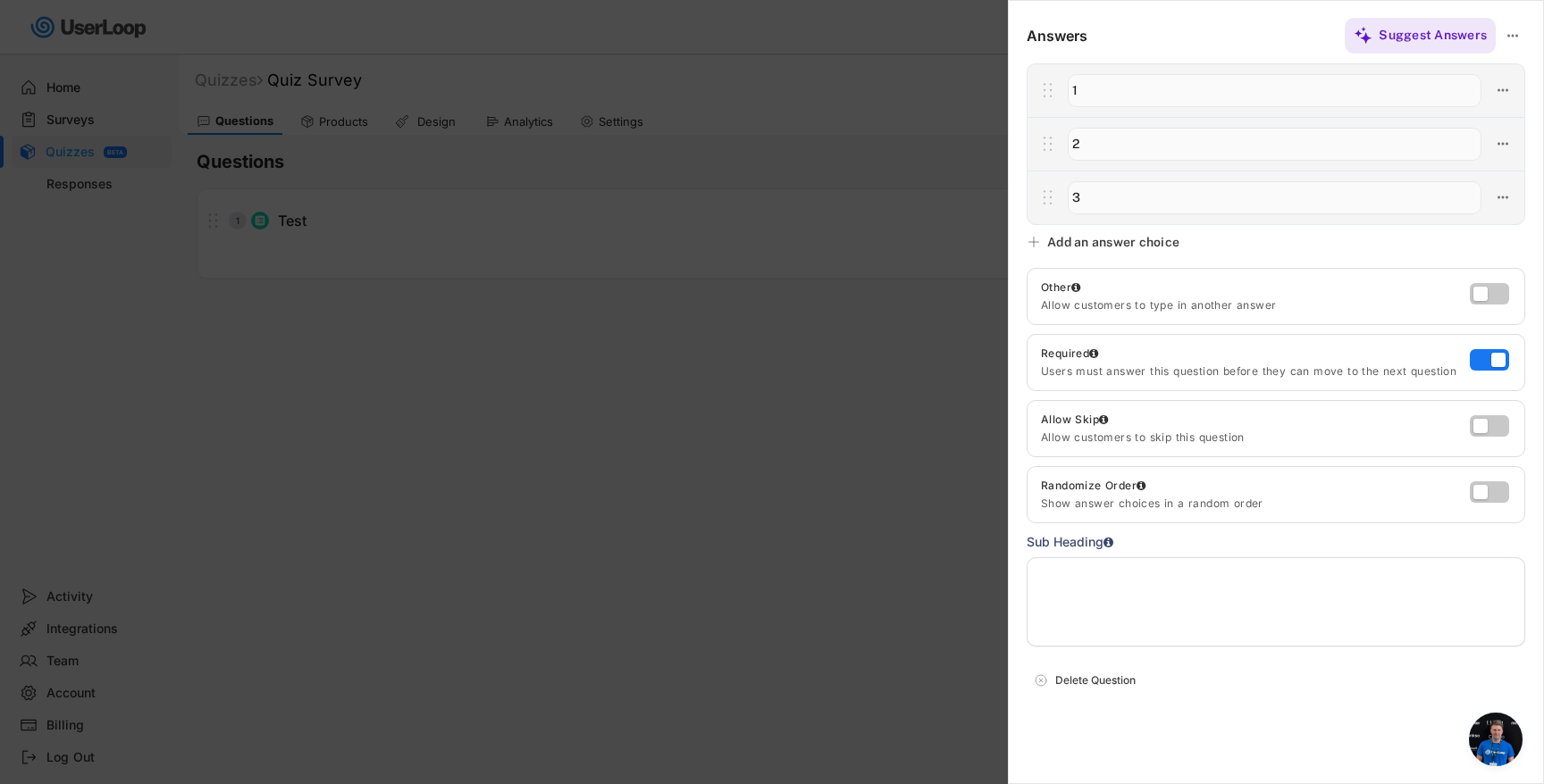
type input "3"
click at [1326, 554] on div "Sub Heading" at bounding box center [1276, 590] width 499 height 114
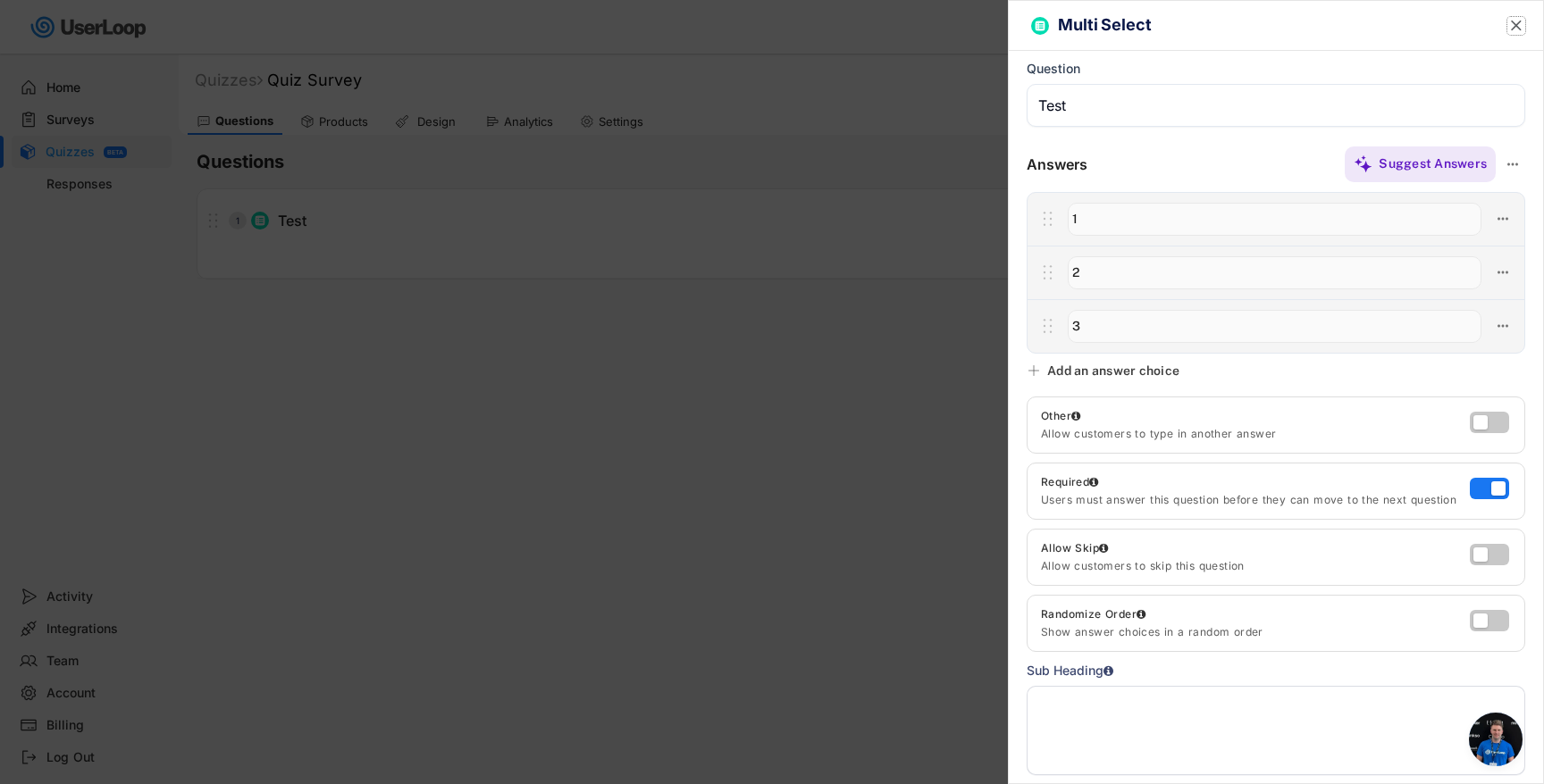
click at [1520, 28] on text "" at bounding box center [1516, 25] width 11 height 18
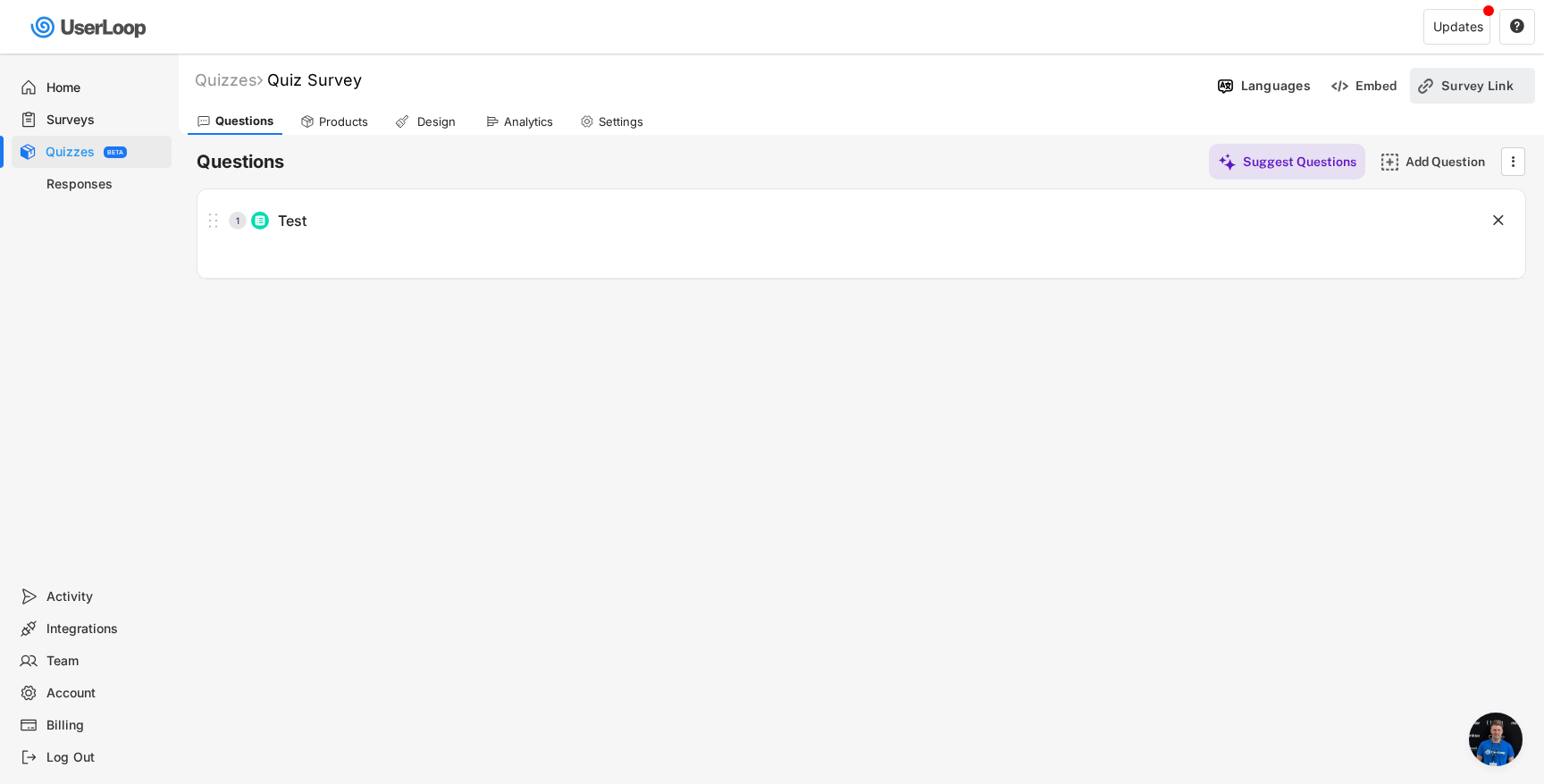
click at [1450, 70] on div "Survey Link" at bounding box center [1486, 86] width 89 height 36
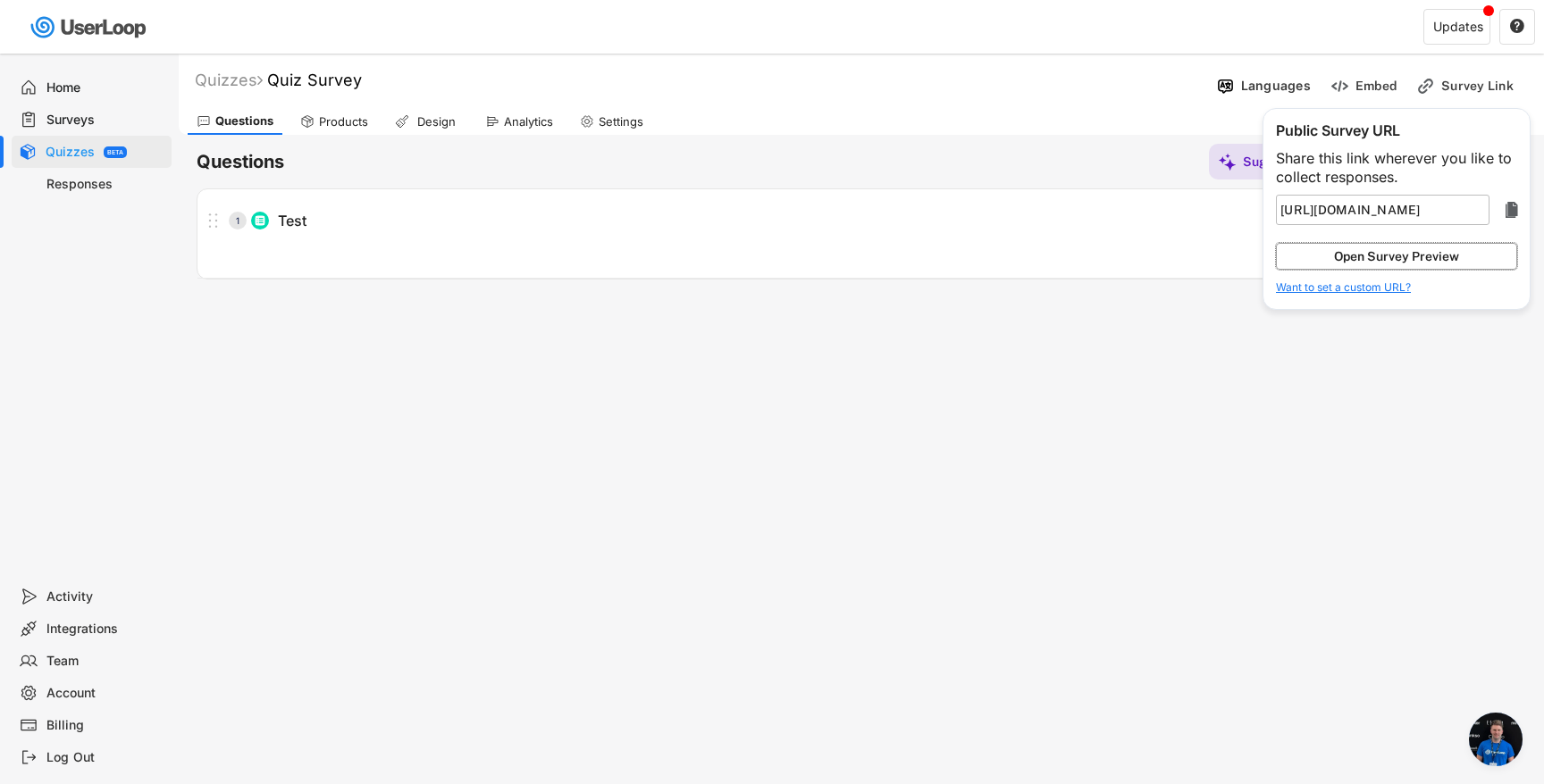
click at [1389, 249] on button "Open Survey Preview" at bounding box center [1397, 256] width 242 height 27
click at [593, 120] on use at bounding box center [587, 122] width 15 height 15
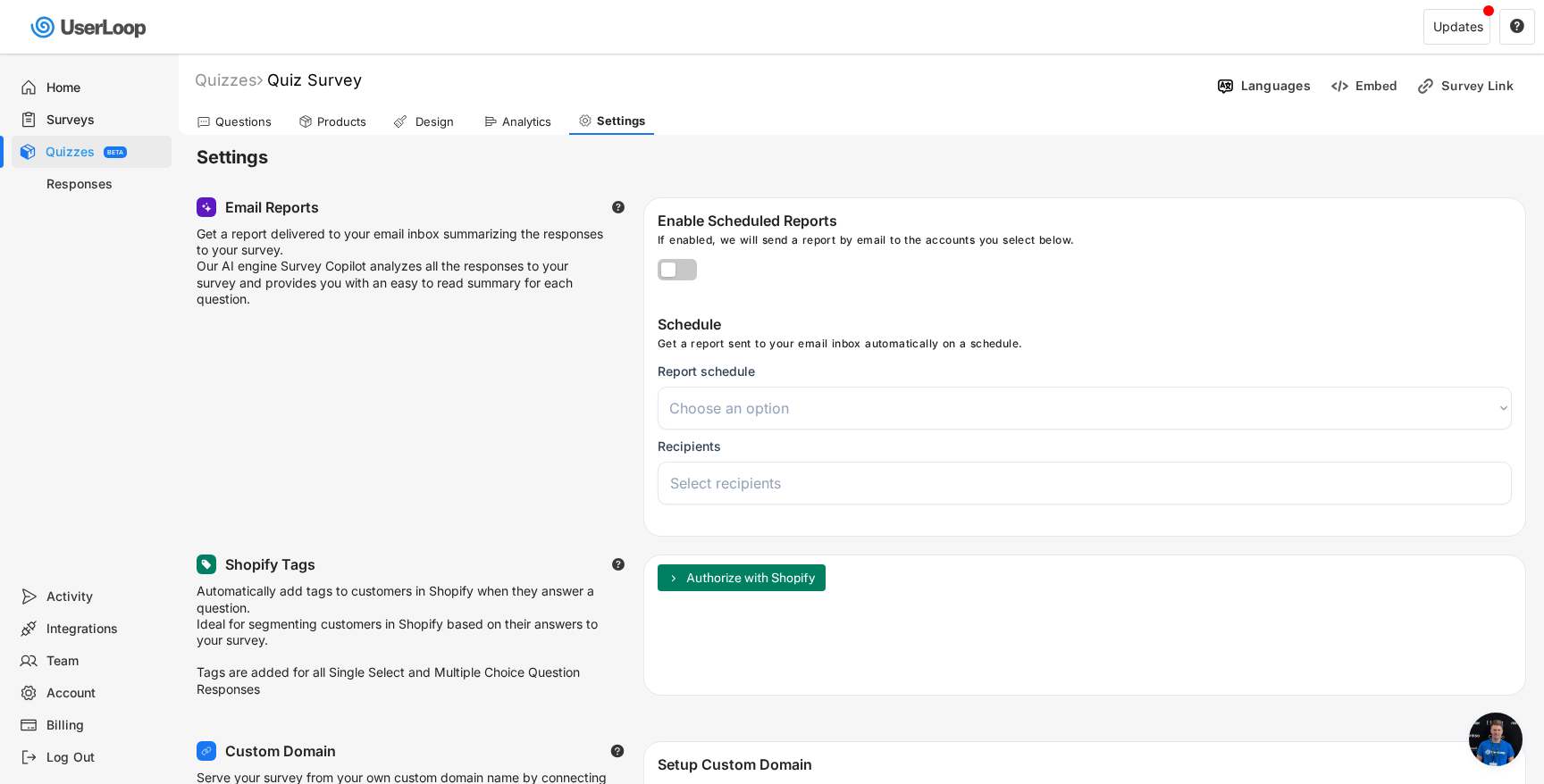
click at [533, 110] on div "Analytics" at bounding box center [517, 121] width 86 height 27
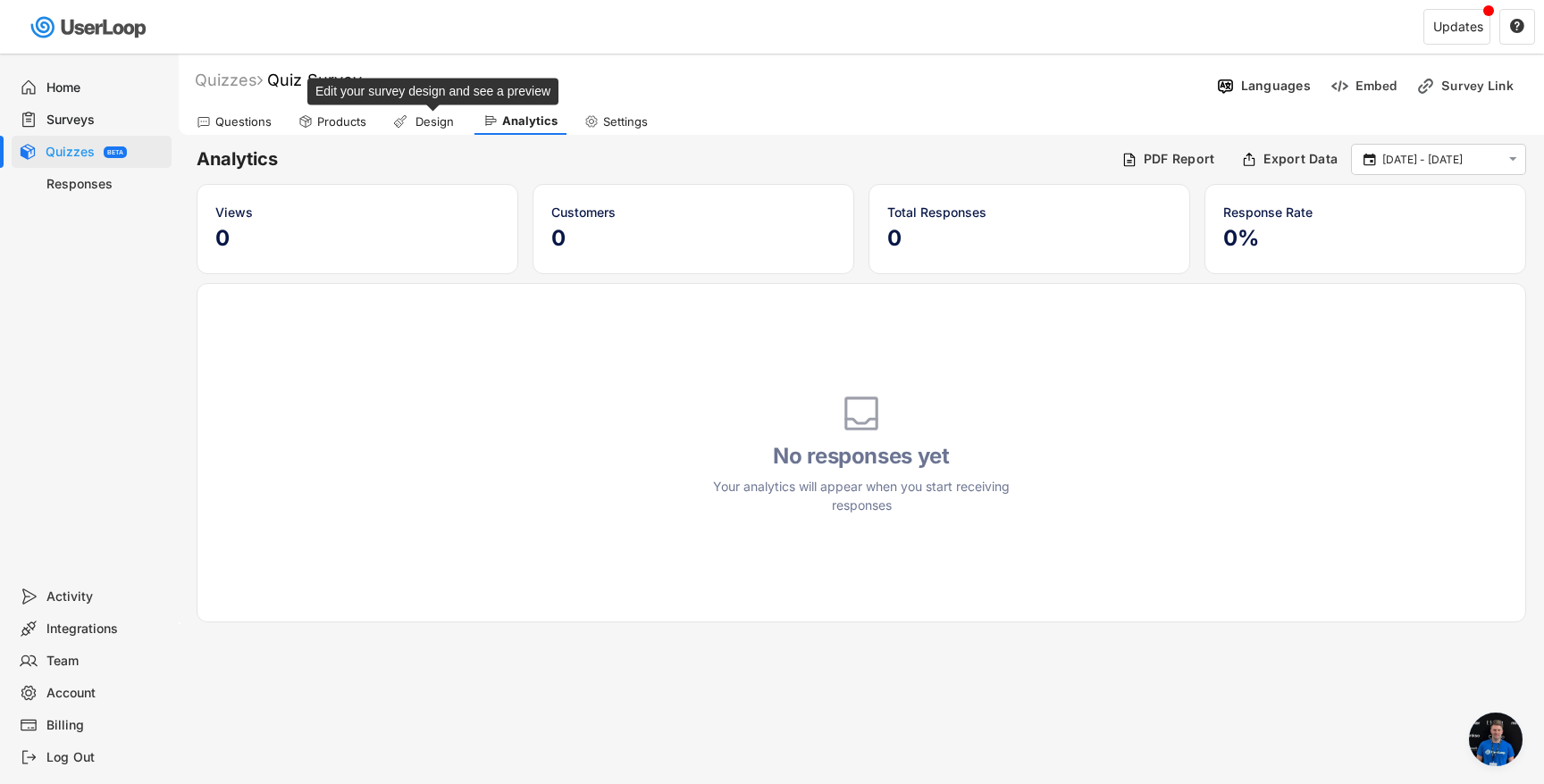
click at [428, 117] on div "Design" at bounding box center [434, 122] width 44 height 15
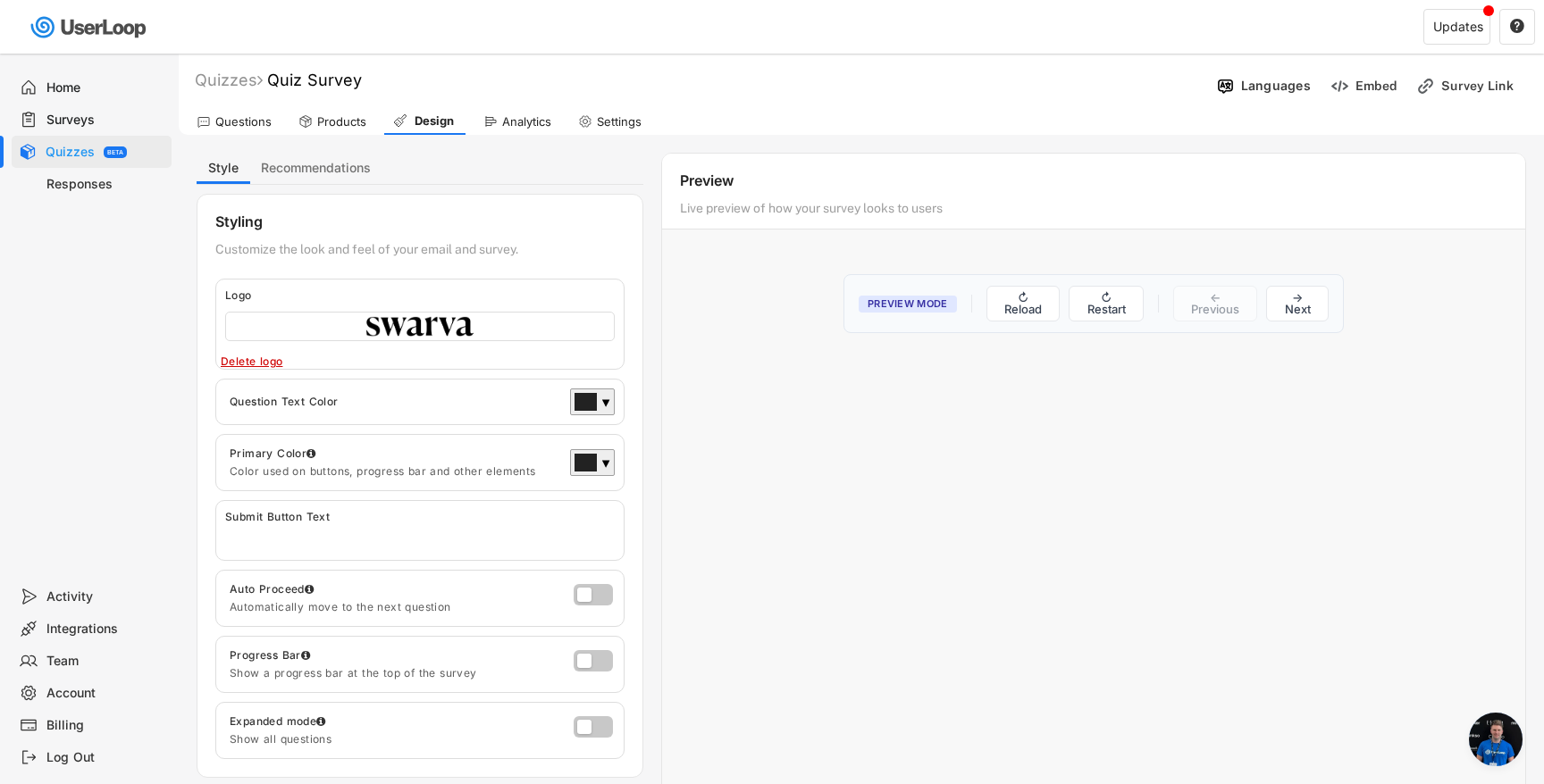
click at [351, 122] on div "Products" at bounding box center [341, 122] width 49 height 15
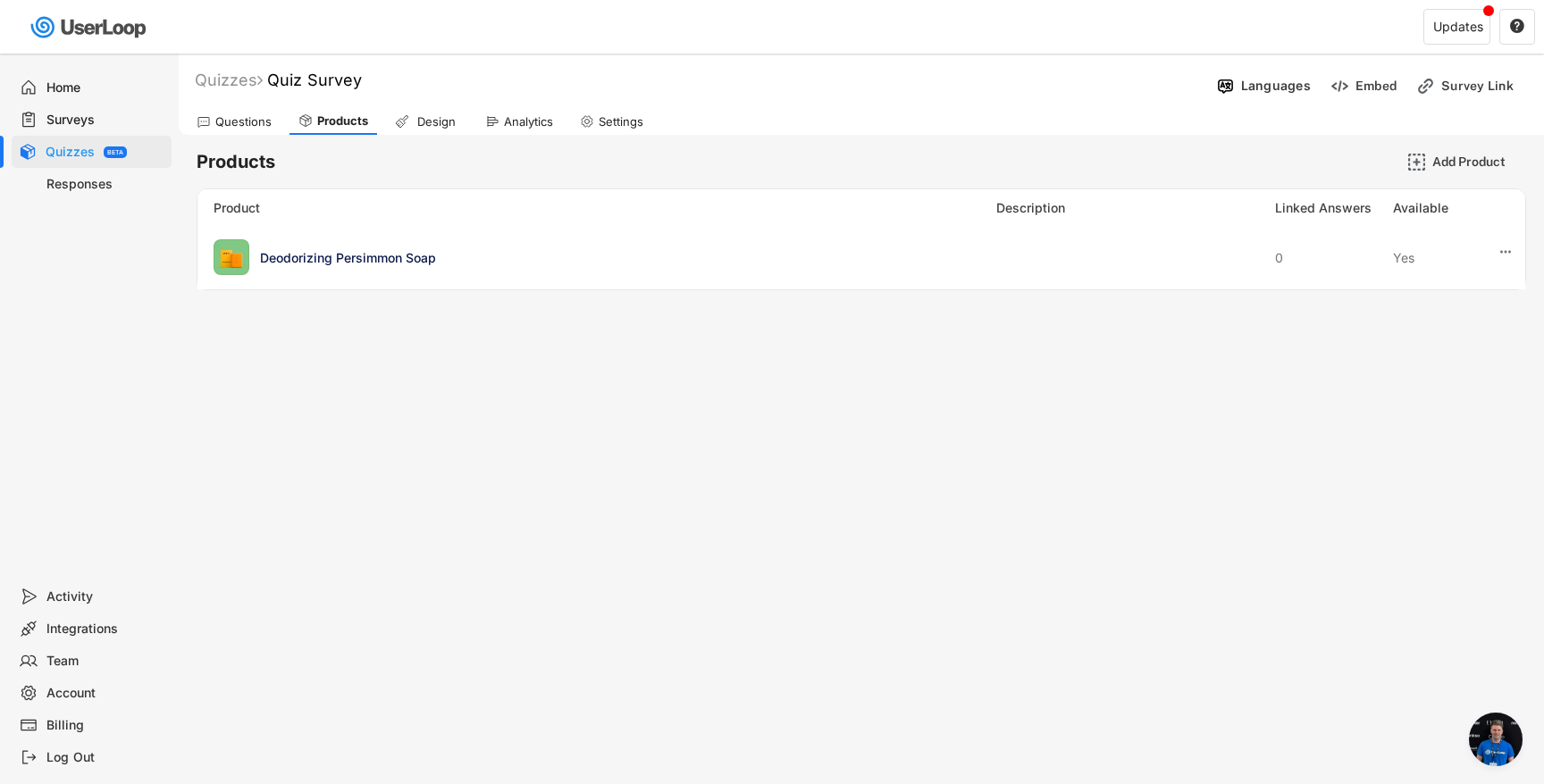
click at [252, 120] on div "Questions" at bounding box center [243, 122] width 56 height 15
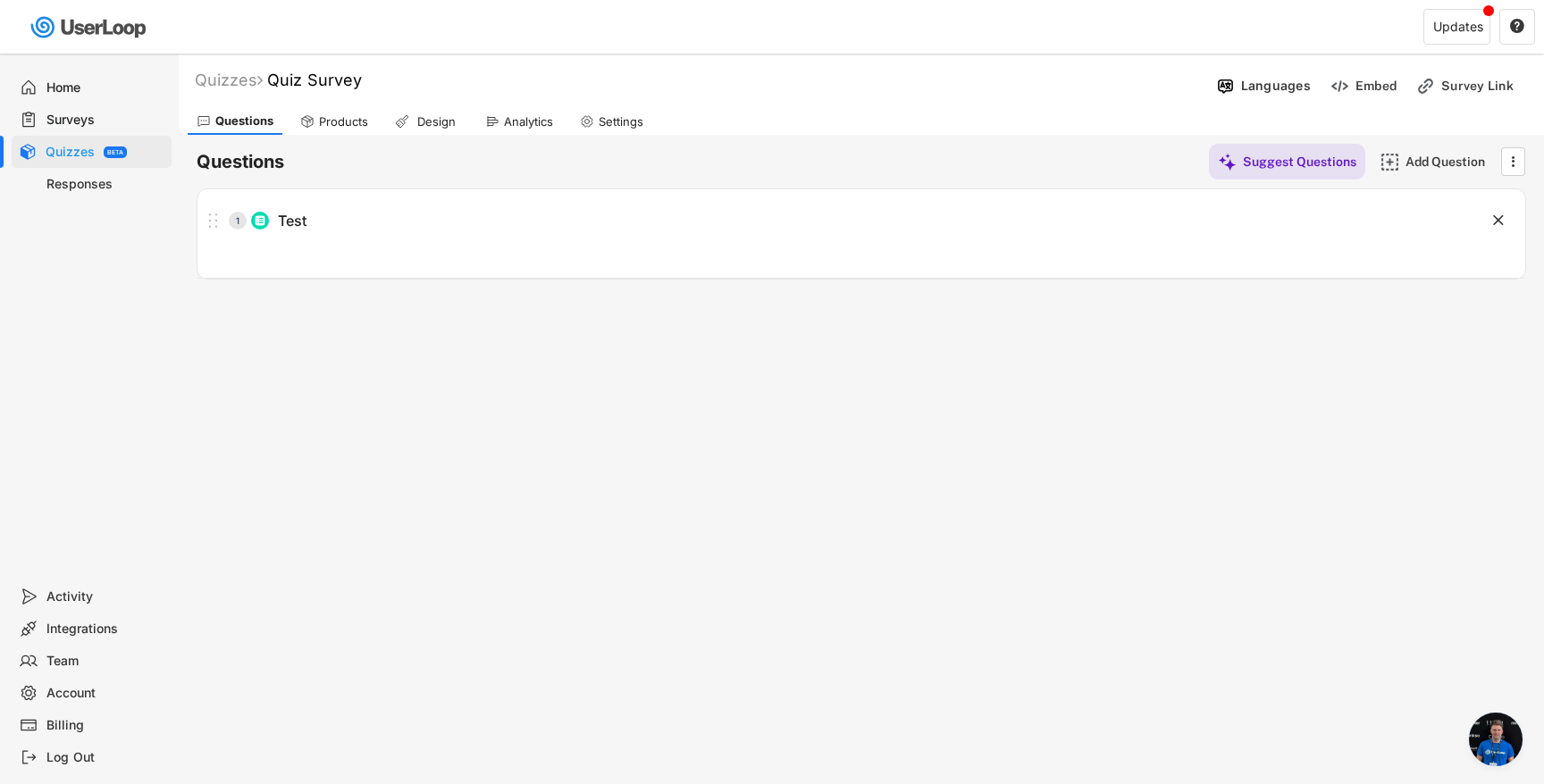
click at [340, 121] on div "Products" at bounding box center [343, 122] width 49 height 15
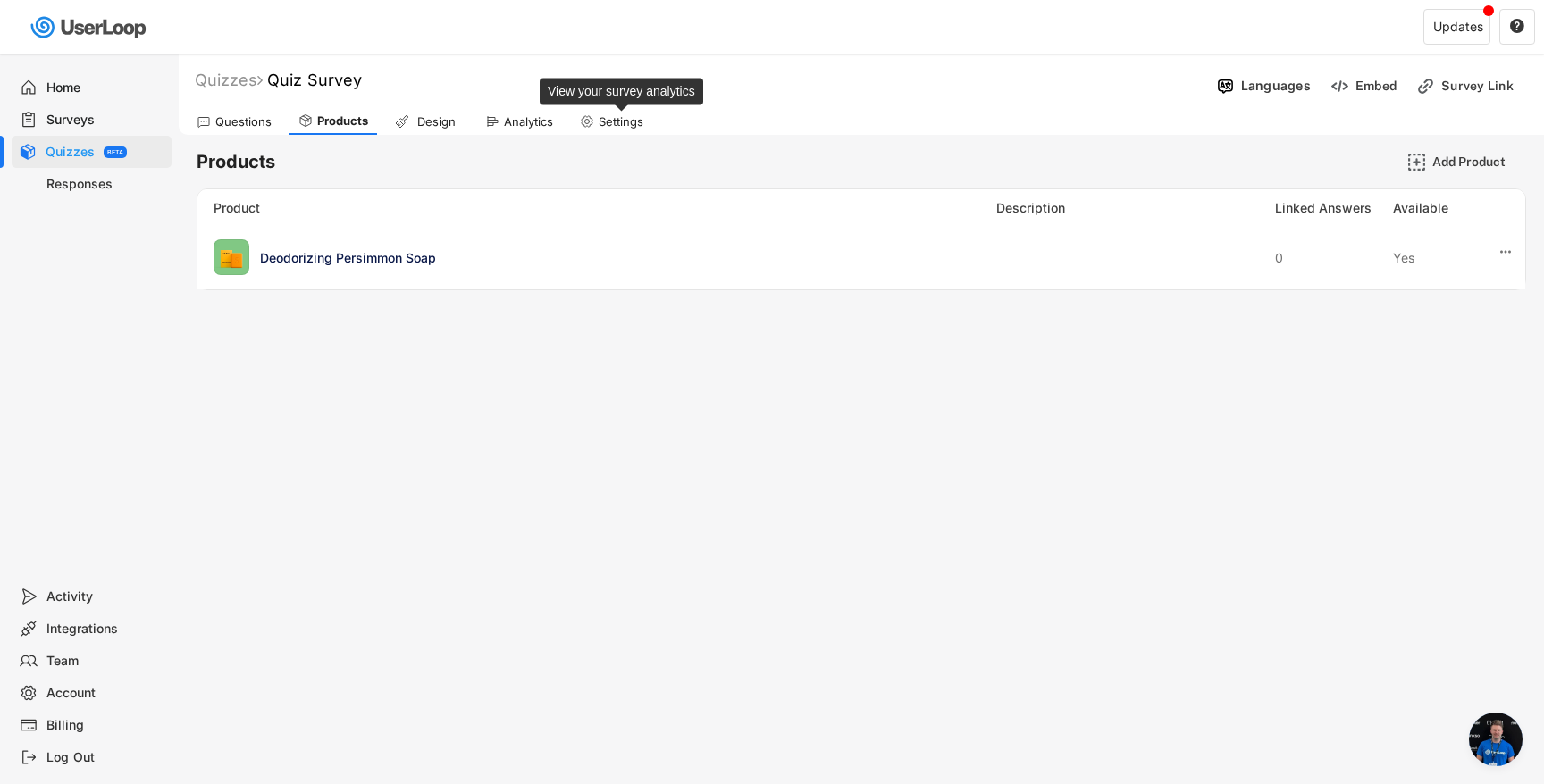
click at [626, 116] on div "Settings" at bounding box center [620, 122] width 44 height 15
select select
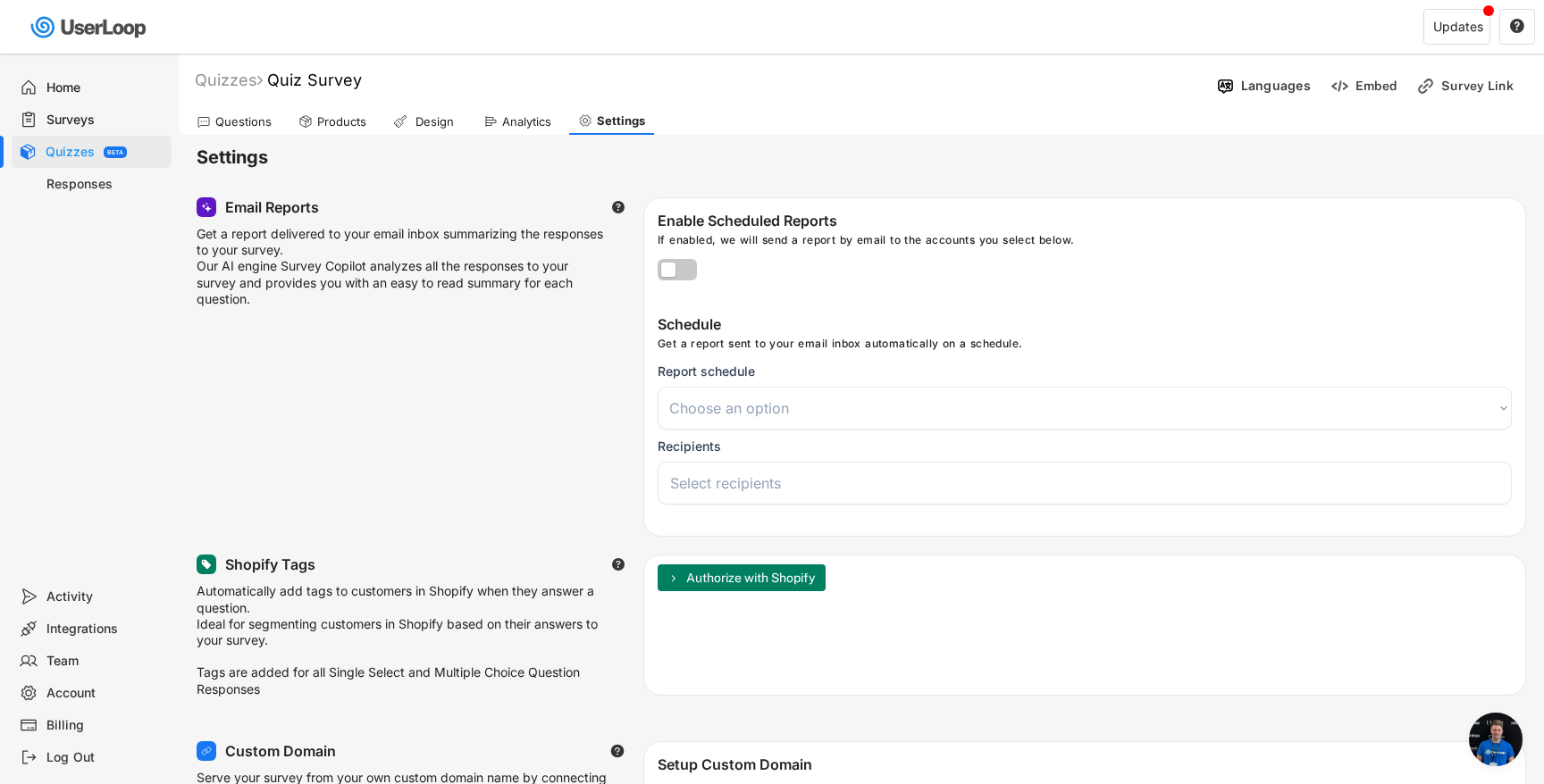
click at [537, 120] on div "Analytics" at bounding box center [526, 122] width 49 height 15
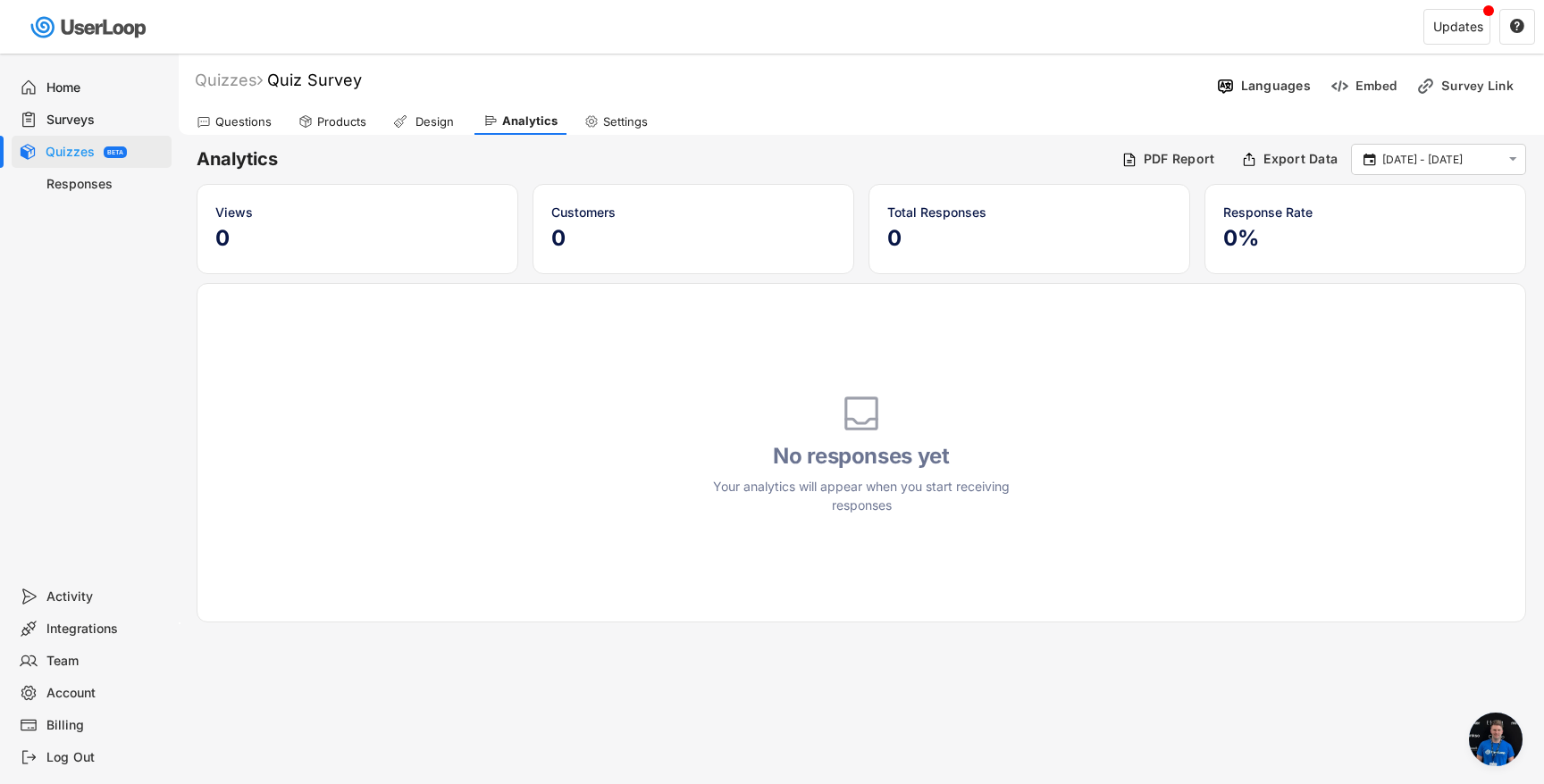
click at [459, 119] on div "Design" at bounding box center [425, 121] width 81 height 27
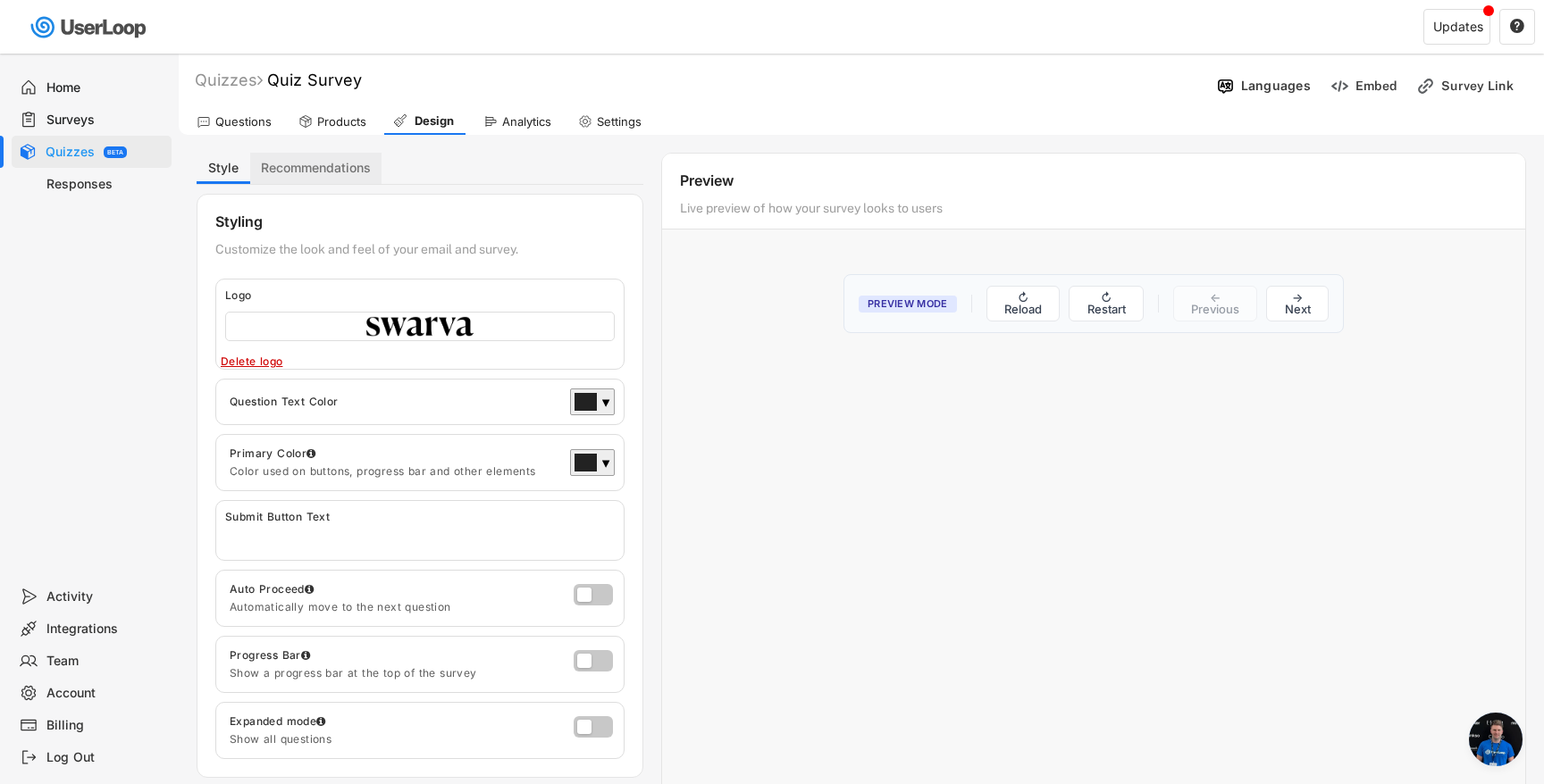
click at [277, 168] on button "Recommendations" at bounding box center [315, 169] width 131 height 31
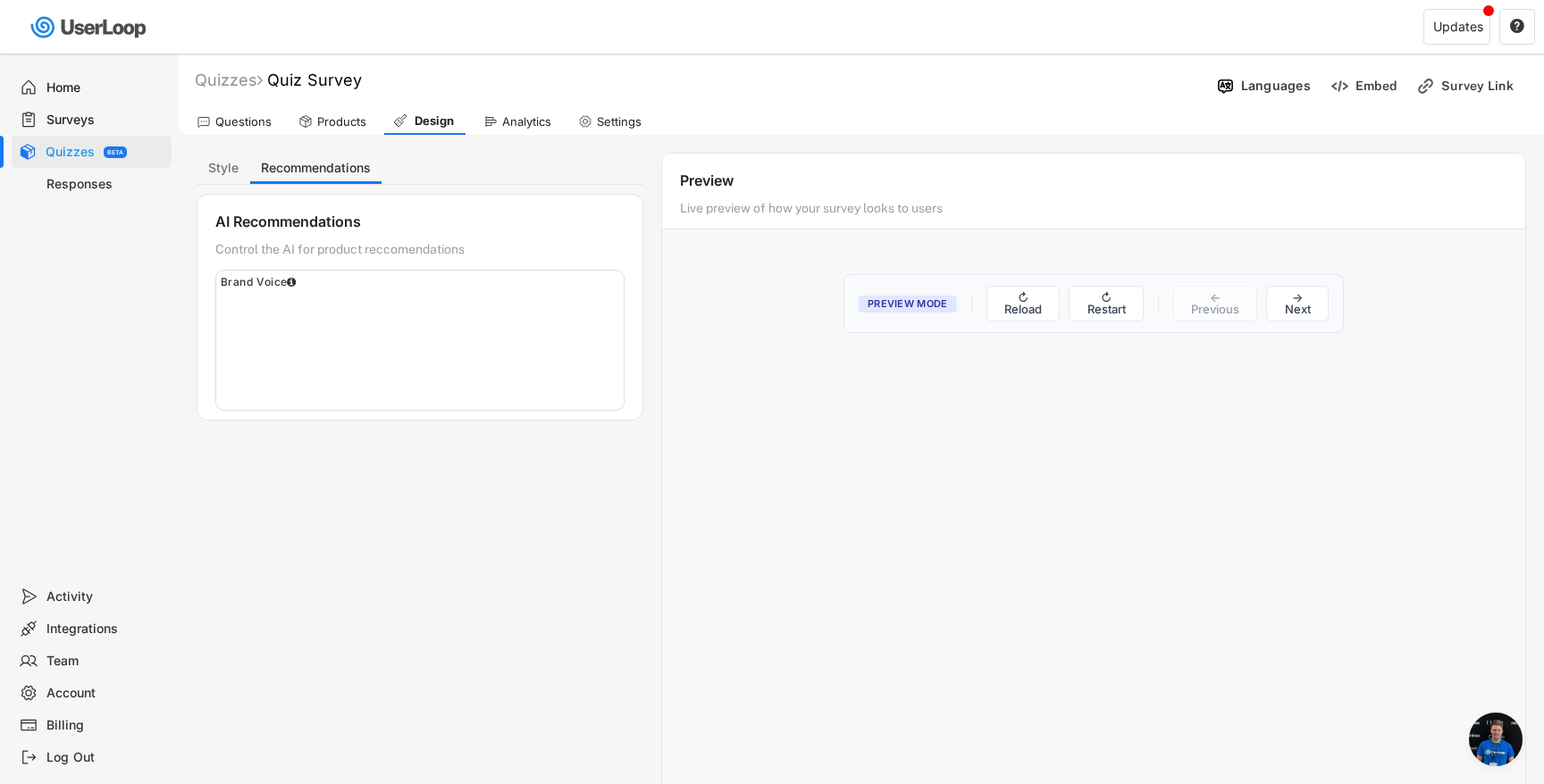
click at [317, 121] on div "Products" at bounding box center [341, 122] width 49 height 15
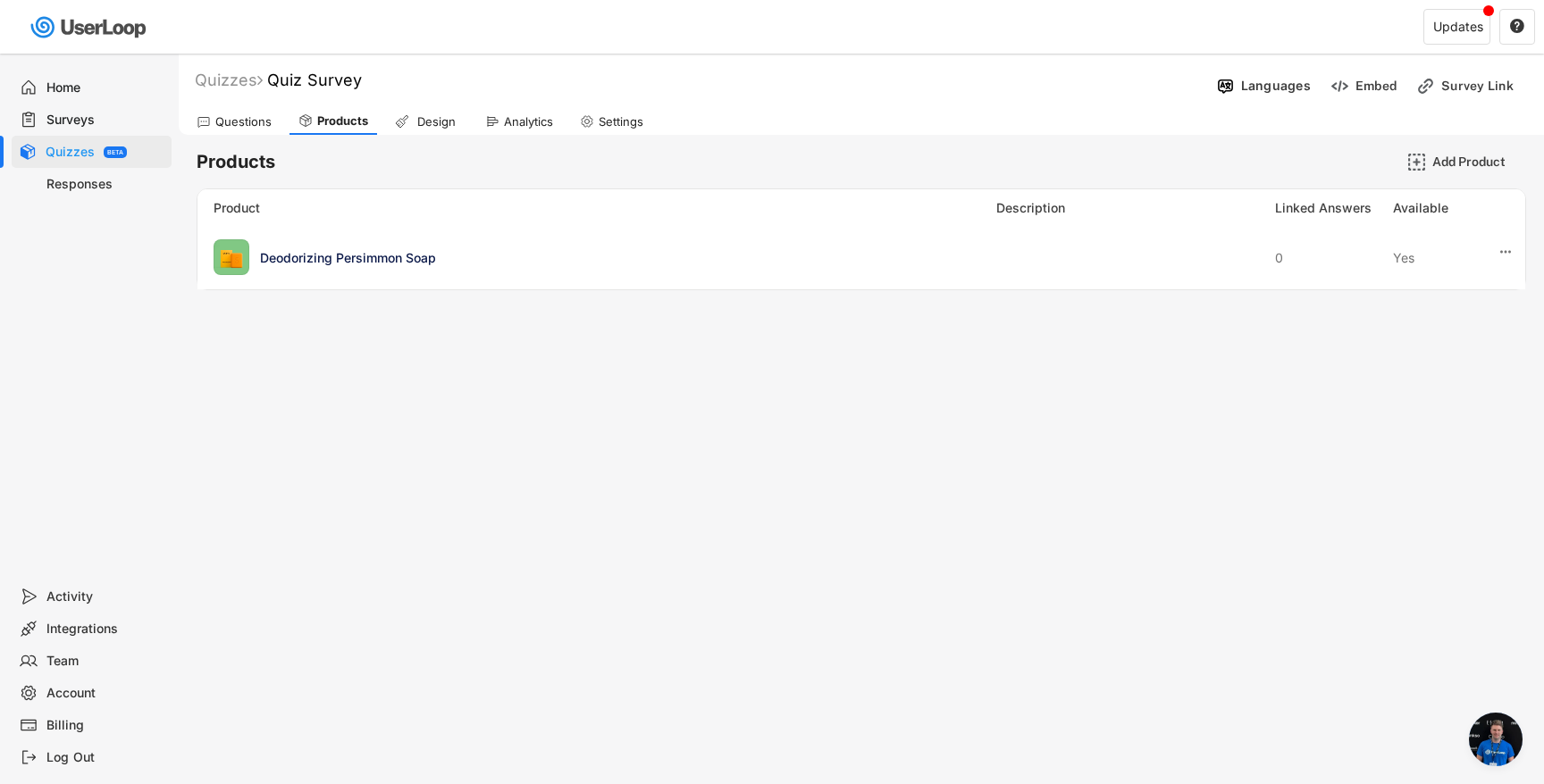
click at [250, 131] on div "Questions" at bounding box center [234, 121] width 93 height 27
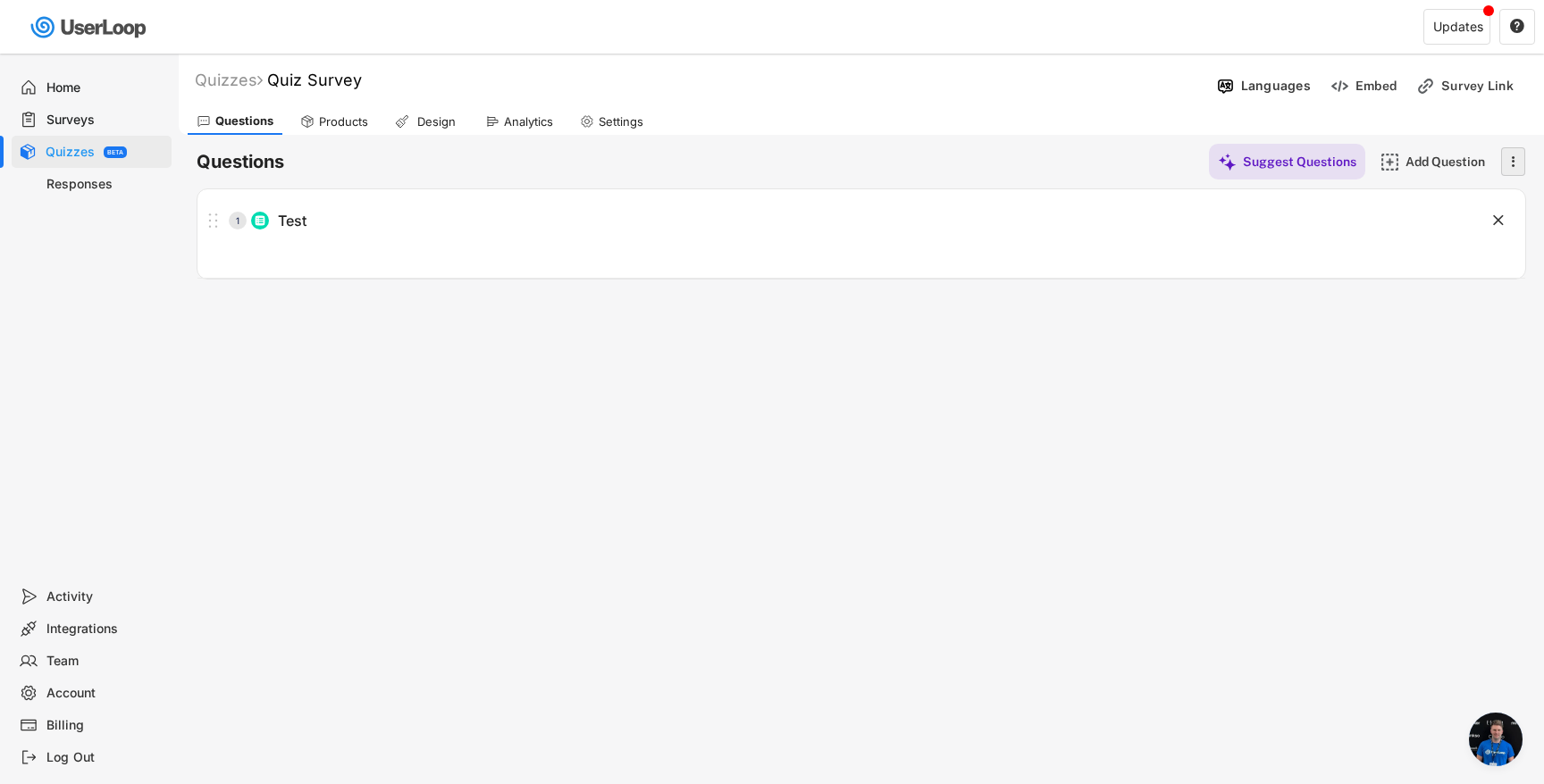
click at [1520, 165] on icon "" at bounding box center [1512, 161] width 18 height 27
click at [1161, 525] on div "Quizzes Quiz Survey Languages Embed Survey Link Questions Products Design Analy…" at bounding box center [861, 484] width 1365 height 860
click at [339, 118] on div "Products" at bounding box center [343, 122] width 49 height 15
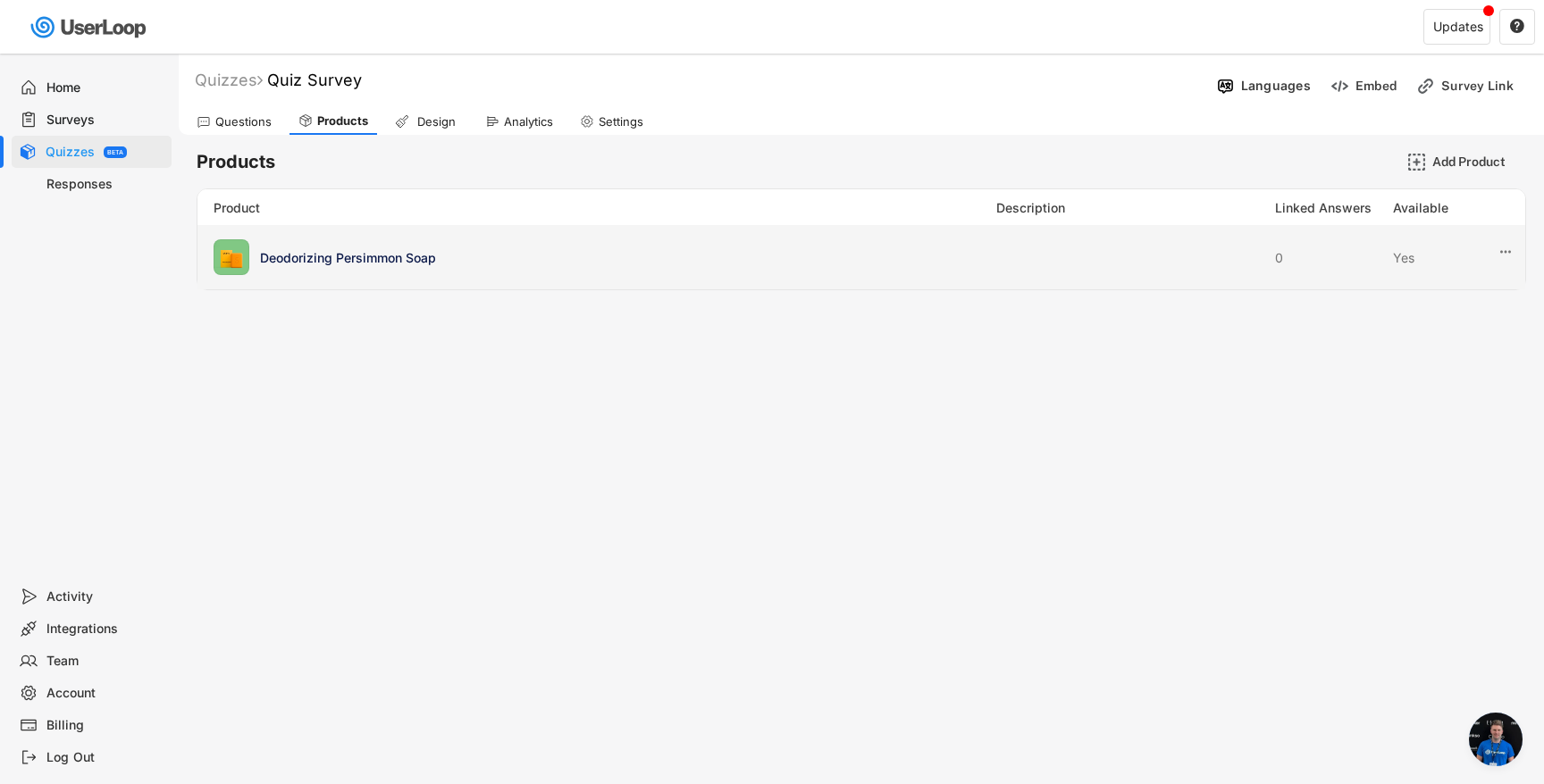
click at [466, 249] on div "Deodorizing Persimmon Soap" at bounding box center [622, 257] width 725 height 18
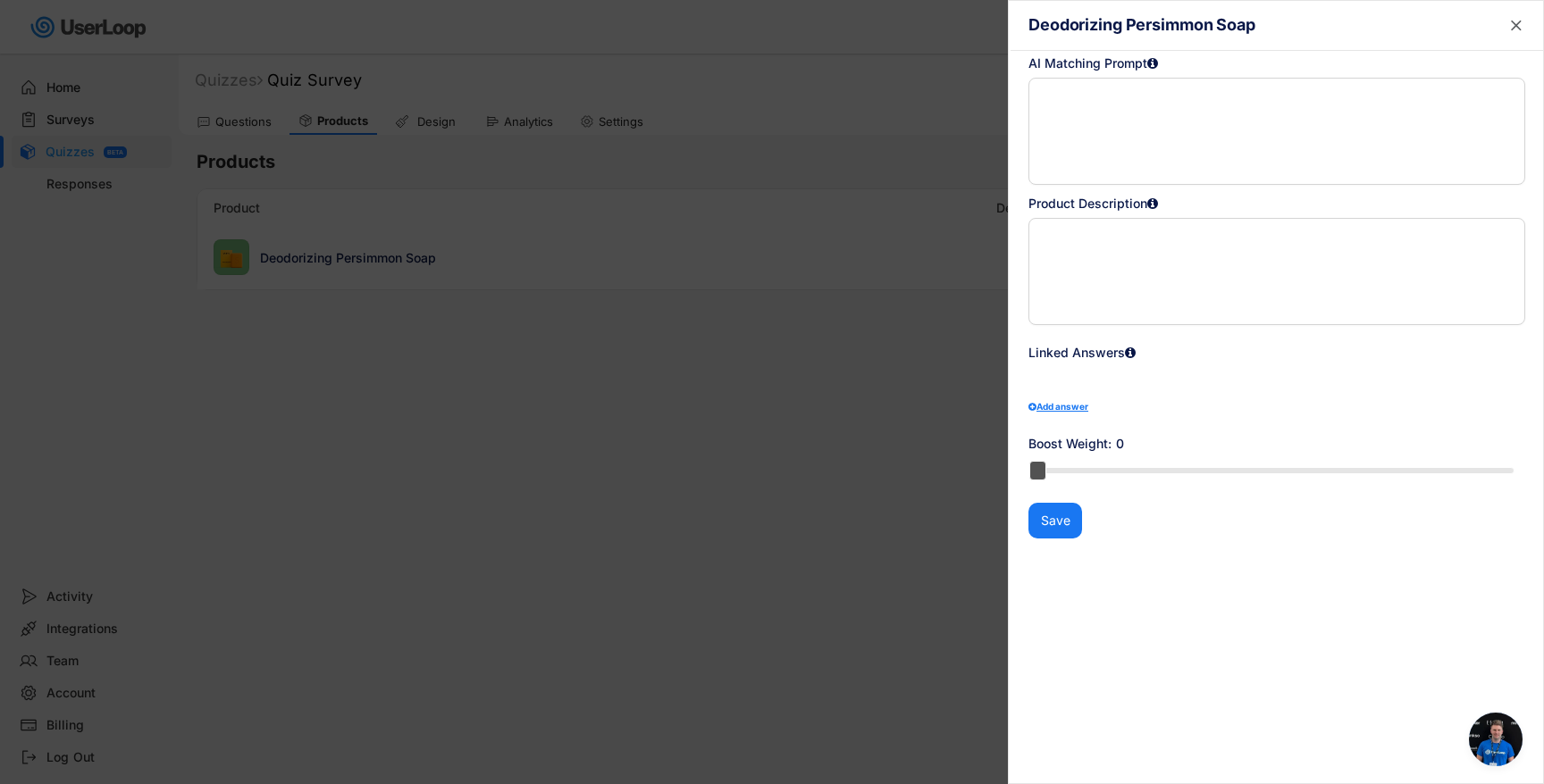
click at [680, 333] on div at bounding box center [772, 392] width 1544 height 784
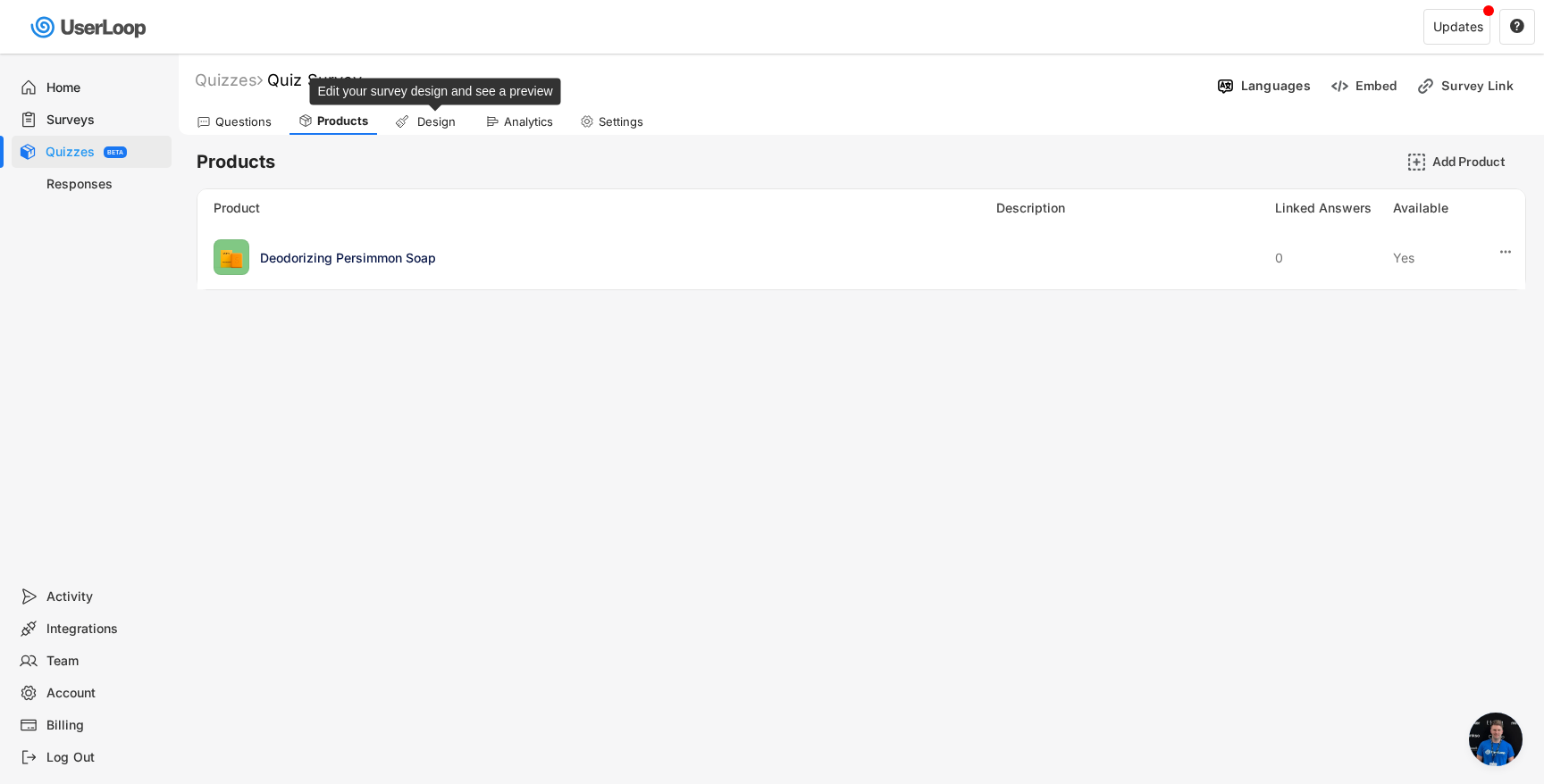
click at [439, 116] on div "Design" at bounding box center [436, 122] width 44 height 15
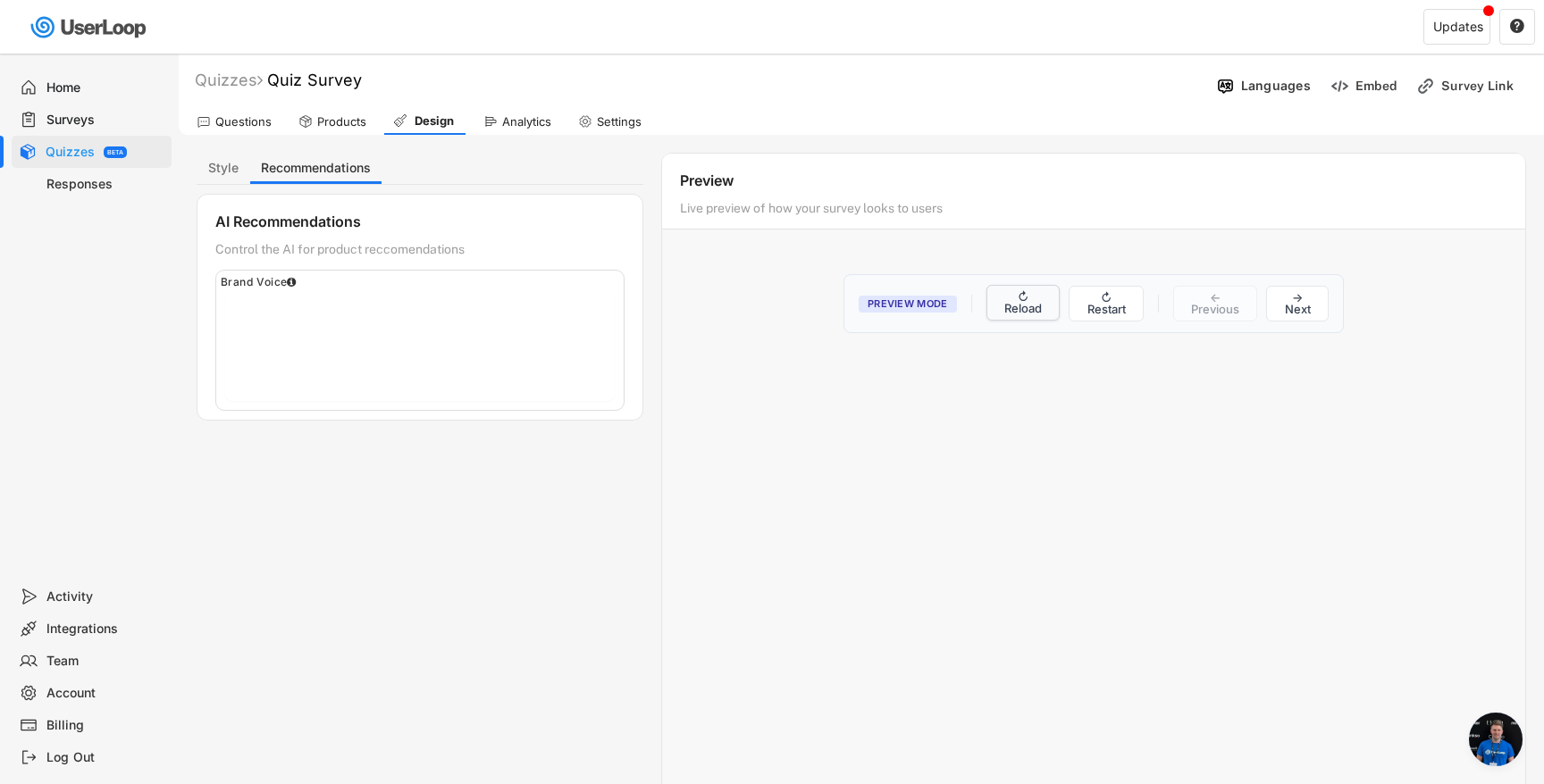
click at [1019, 312] on button "↻ Reload" at bounding box center [1023, 302] width 74 height 36
click at [869, 630] on button "Next" at bounding box center [878, 640] width 68 height 43
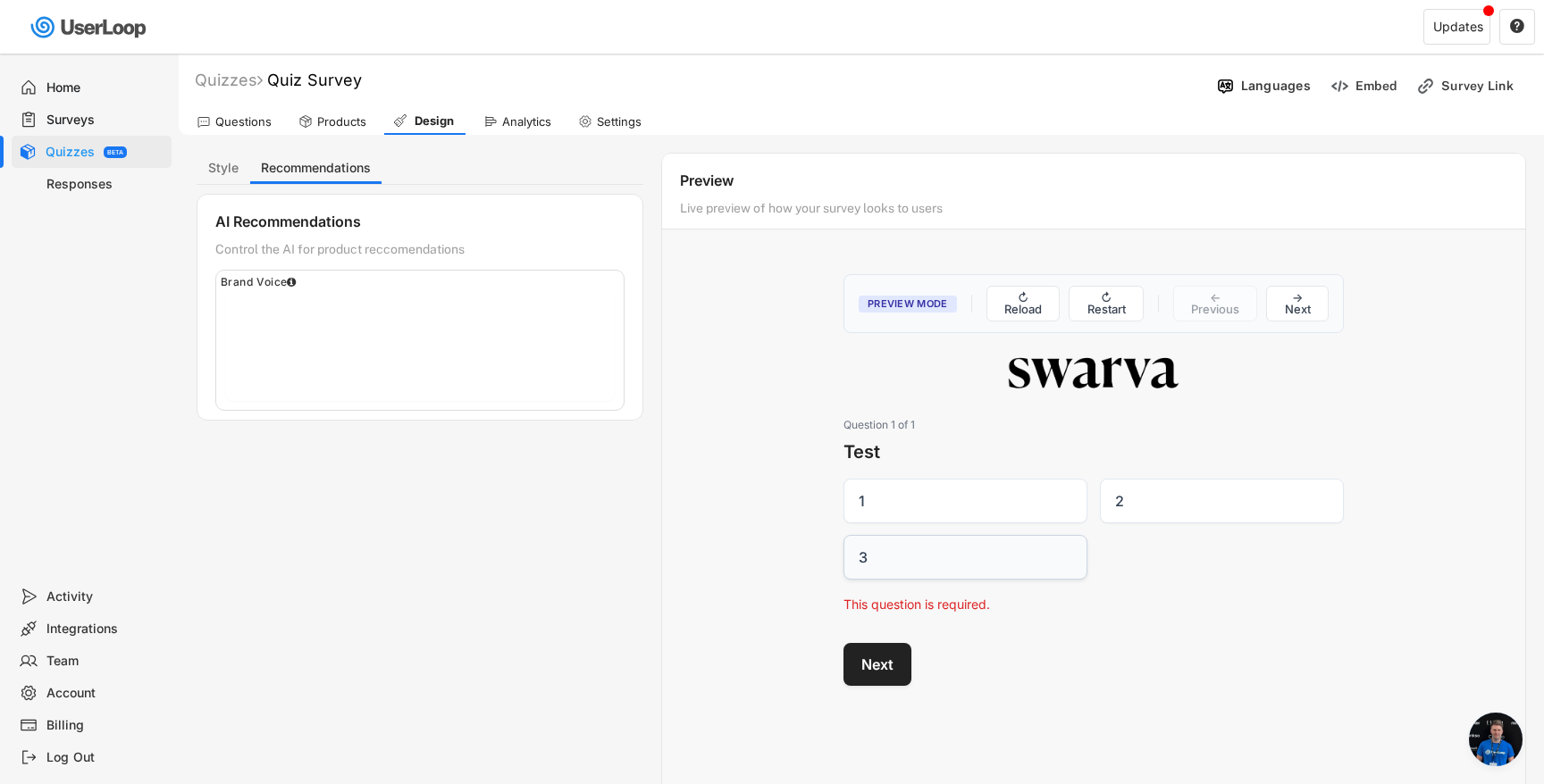
click at [892, 540] on label "3" at bounding box center [965, 557] width 244 height 44
click at [843, 536] on input "3" at bounding box center [843, 535] width 1 height 1
checkbox input "true"
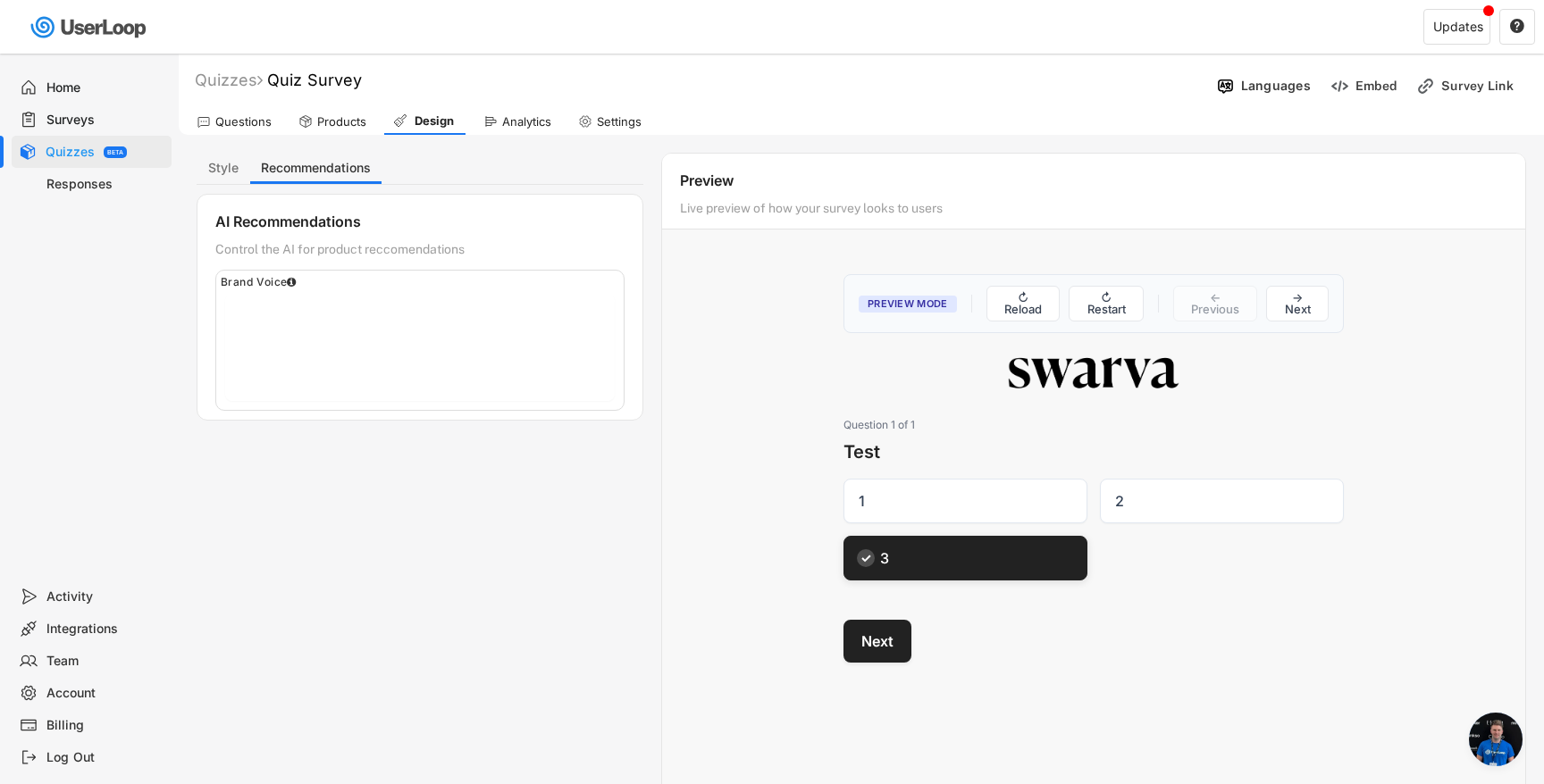
click at [871, 606] on div "Preview Mode ↻ Reload ↻ Restart ← Previous → Next Question 1 of 1 Test 1 2 3 Ne…" at bounding box center [1094, 468] width 536 height 424
click at [871, 635] on button "Next" at bounding box center [878, 640] width 68 height 43
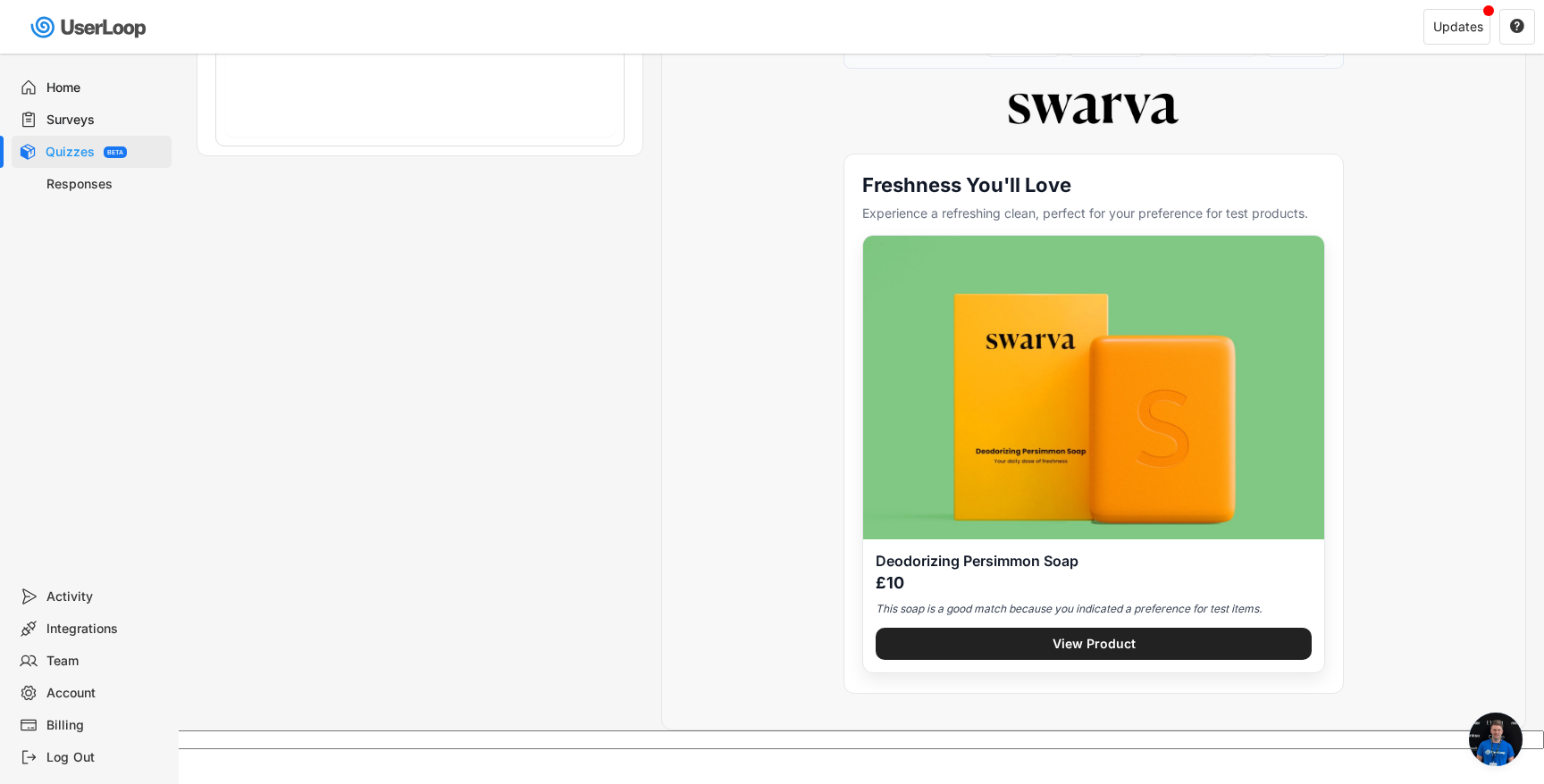
scroll to position [263, 0]
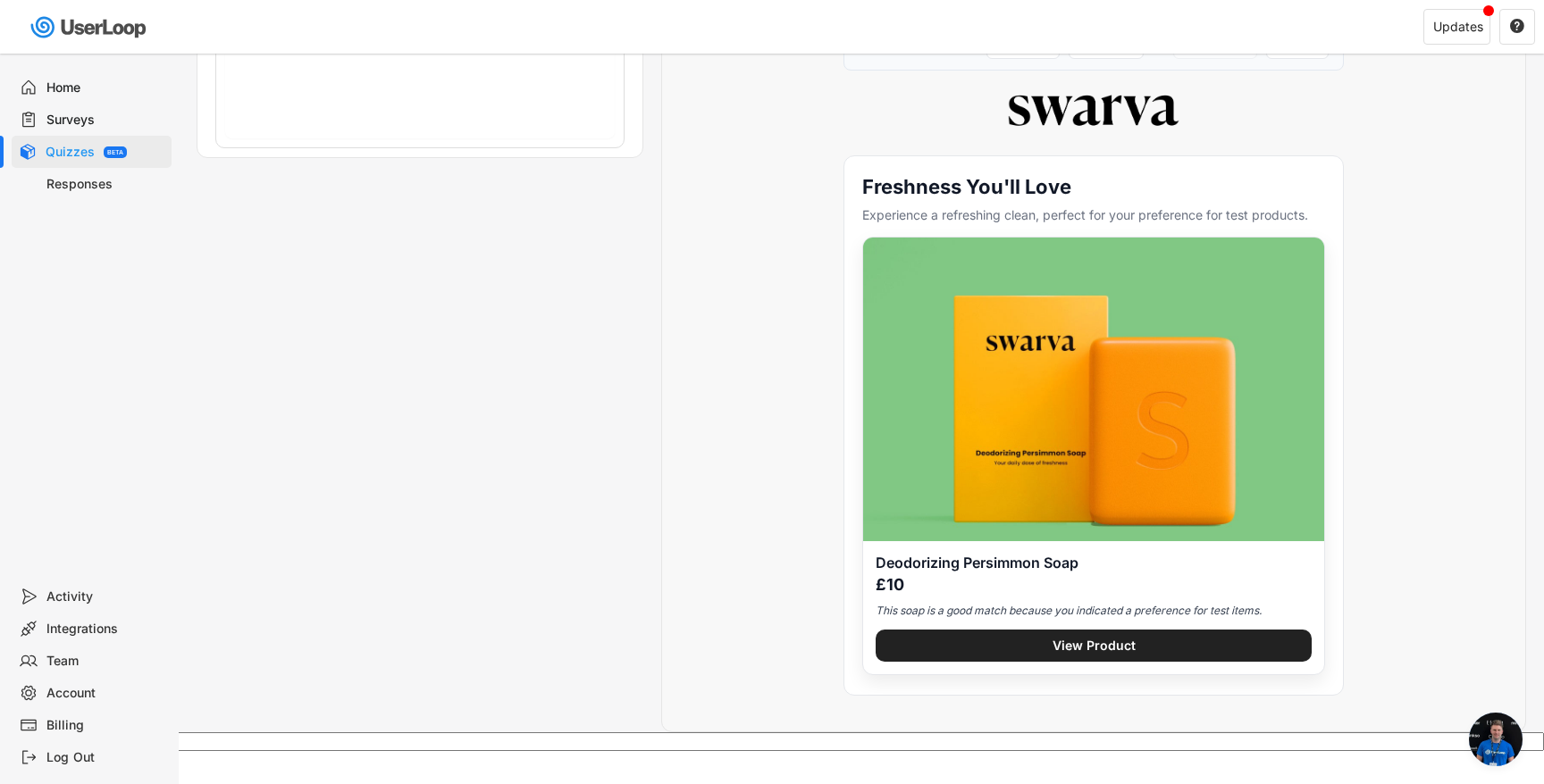
click at [974, 528] on img at bounding box center [1093, 390] width 461 height 305
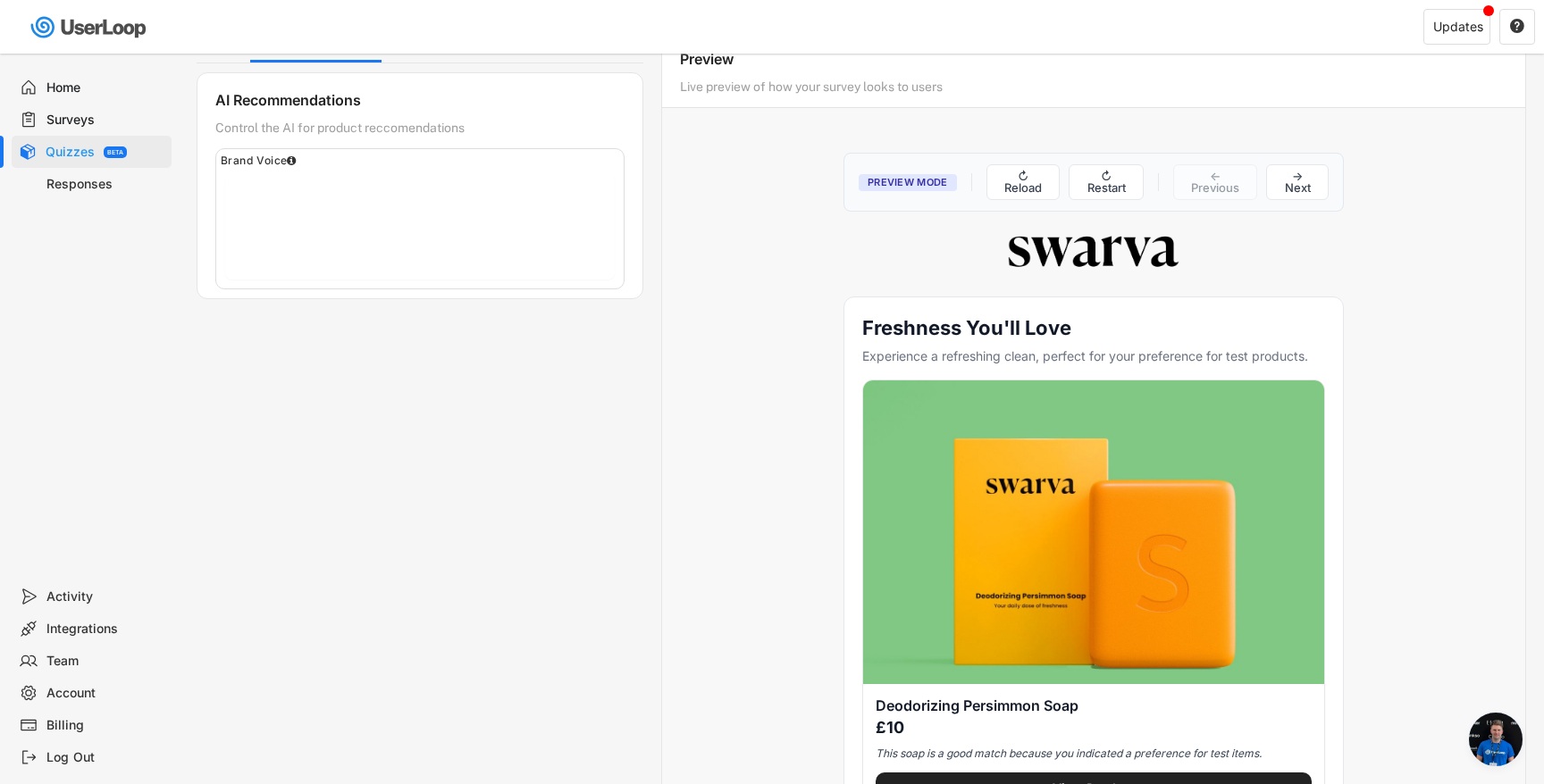
scroll to position [0, 0]
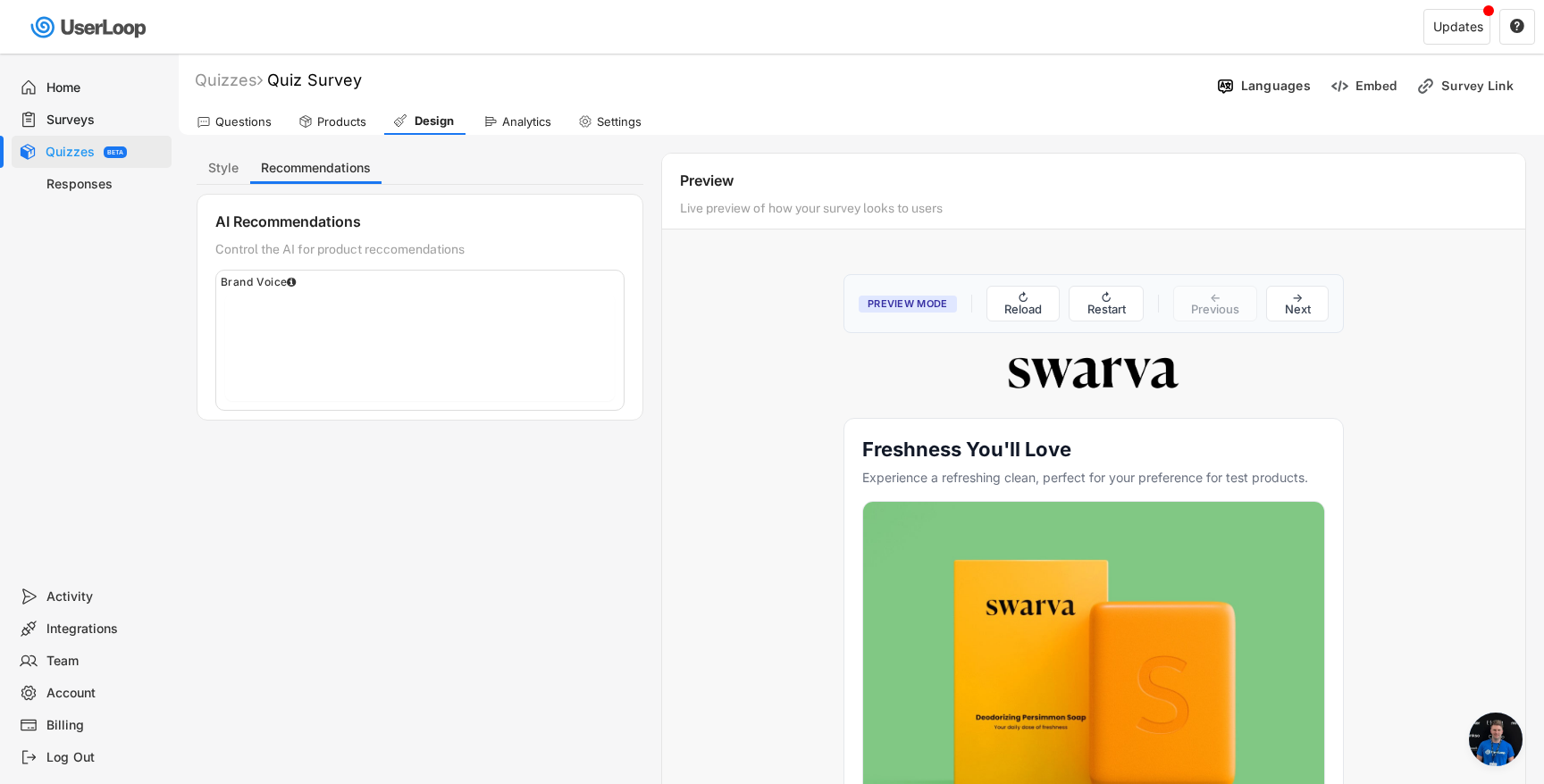
click at [96, 112] on div "Surveys" at bounding box center [105, 120] width 118 height 17
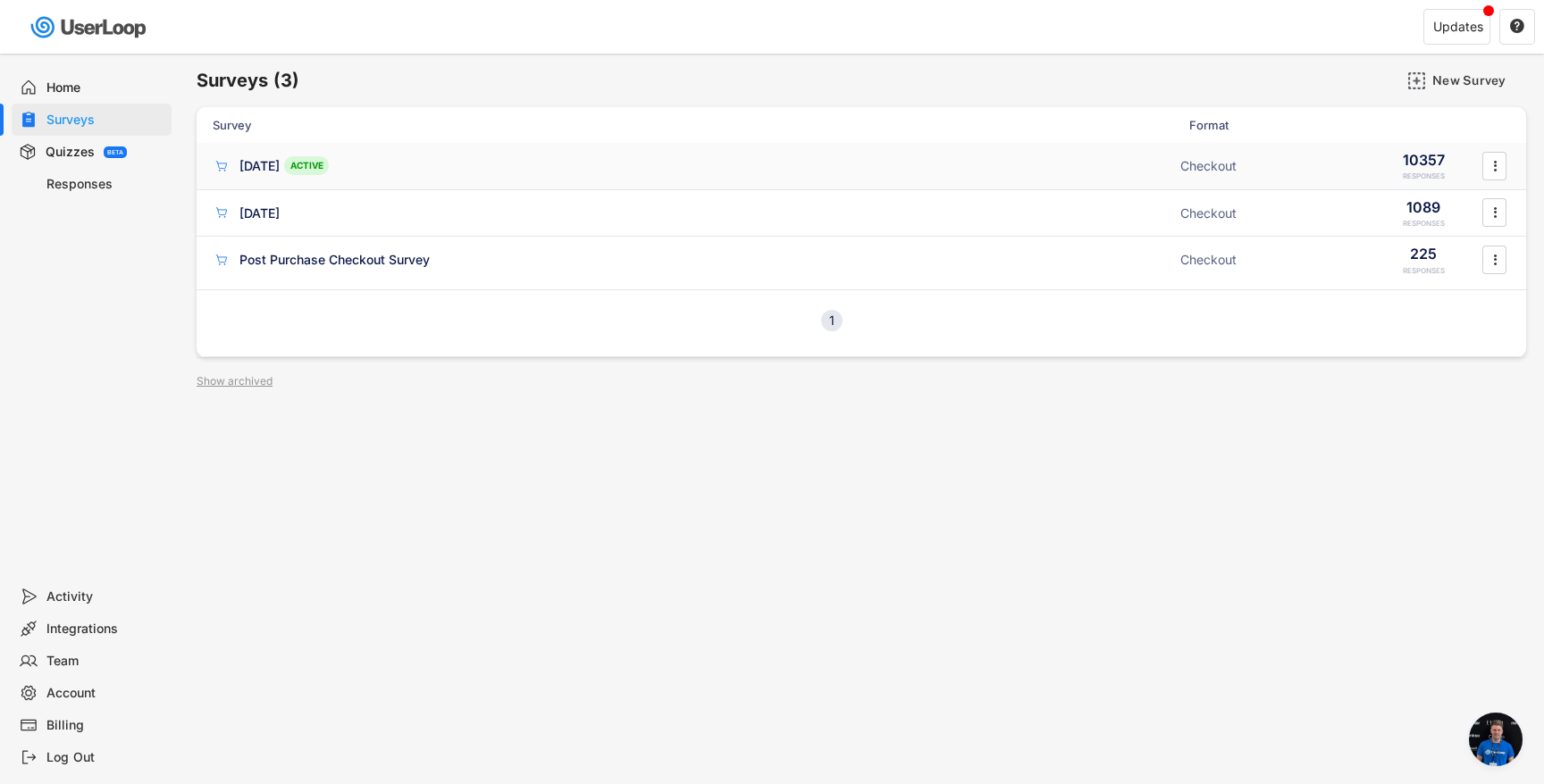
click at [279, 169] on div "[DATE]" at bounding box center [260, 166] width 41 height 18
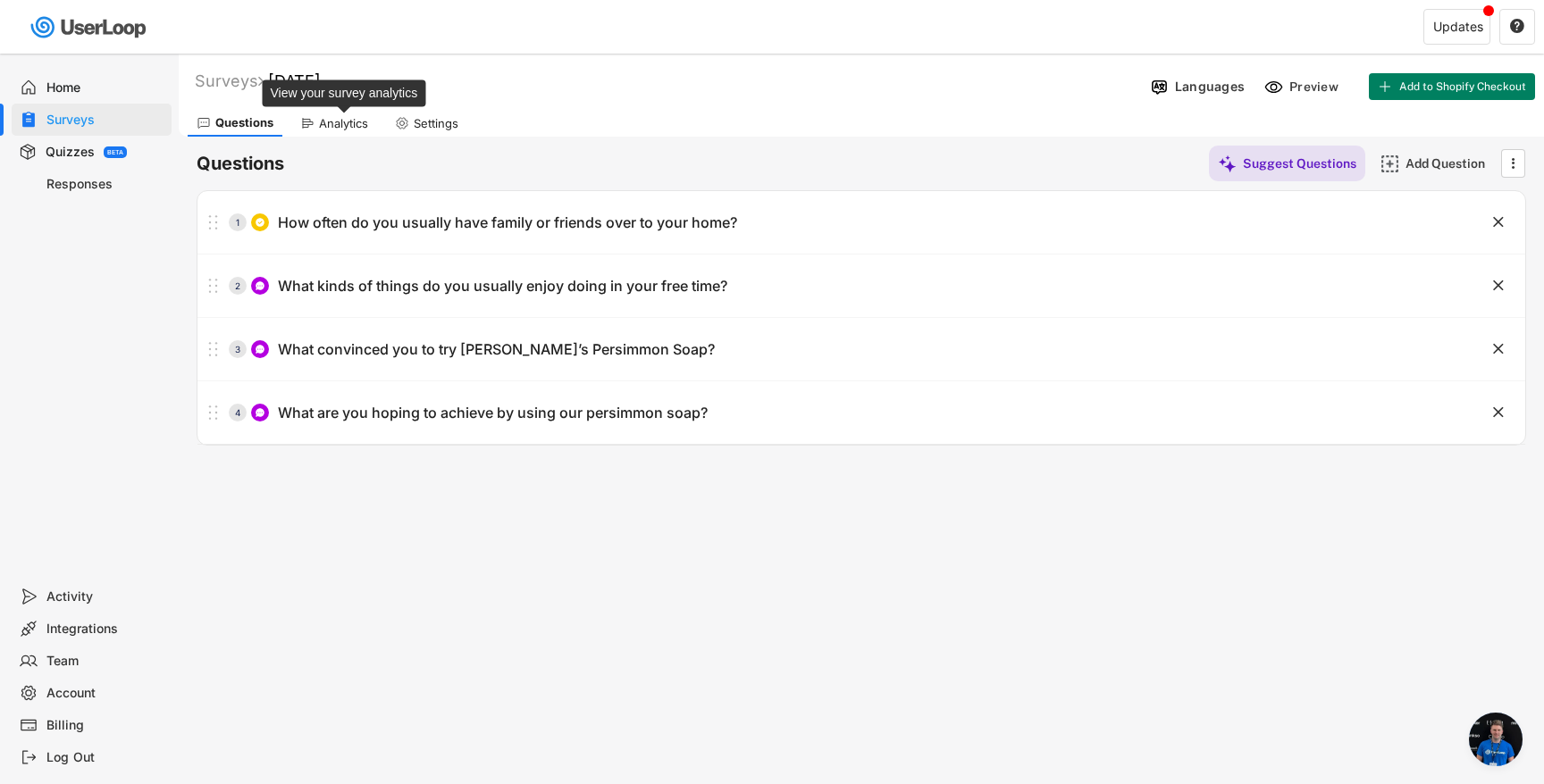
click at [339, 118] on div "Analytics" at bounding box center [343, 123] width 49 height 15
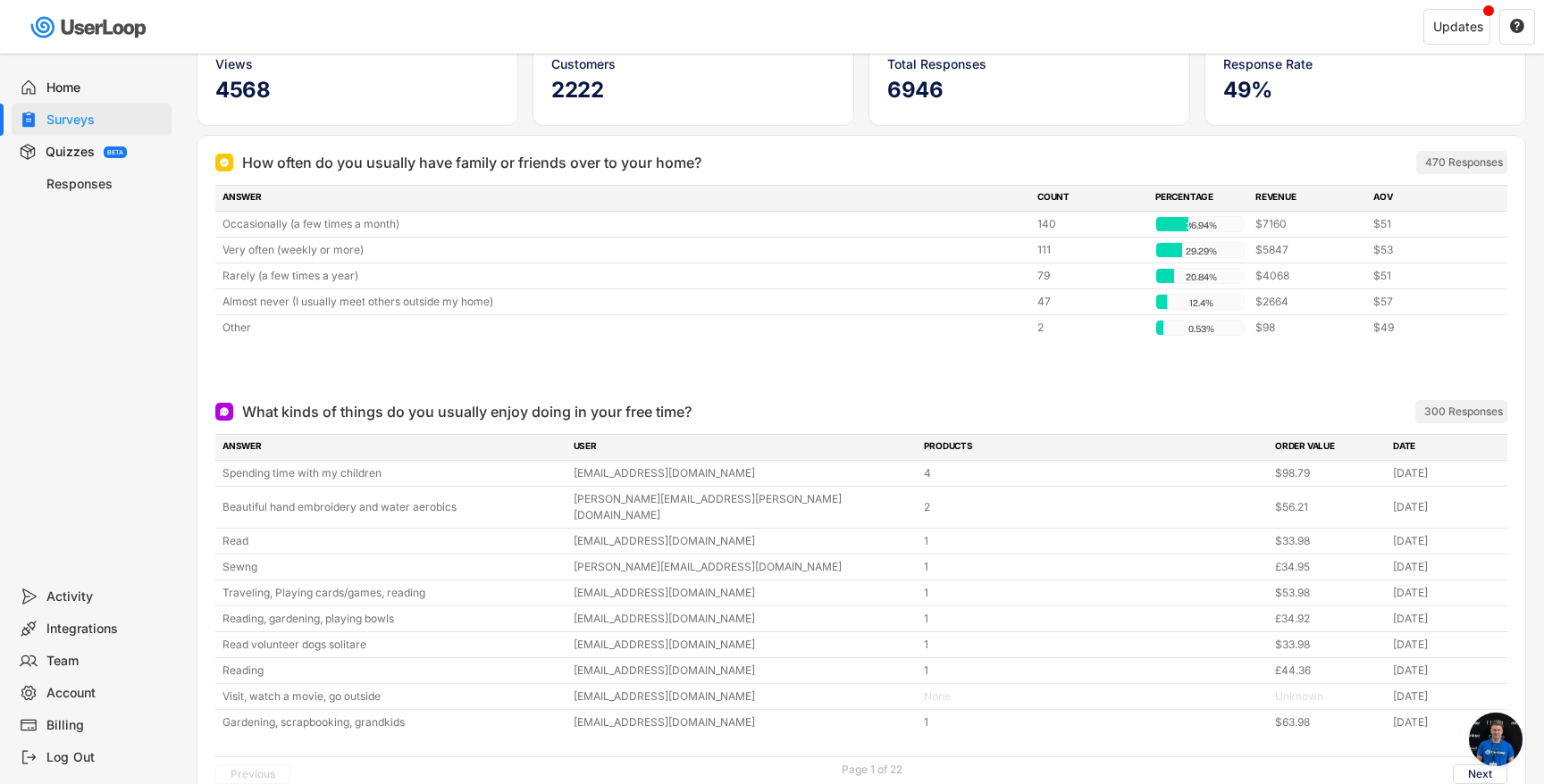
scroll to position [219, 0]
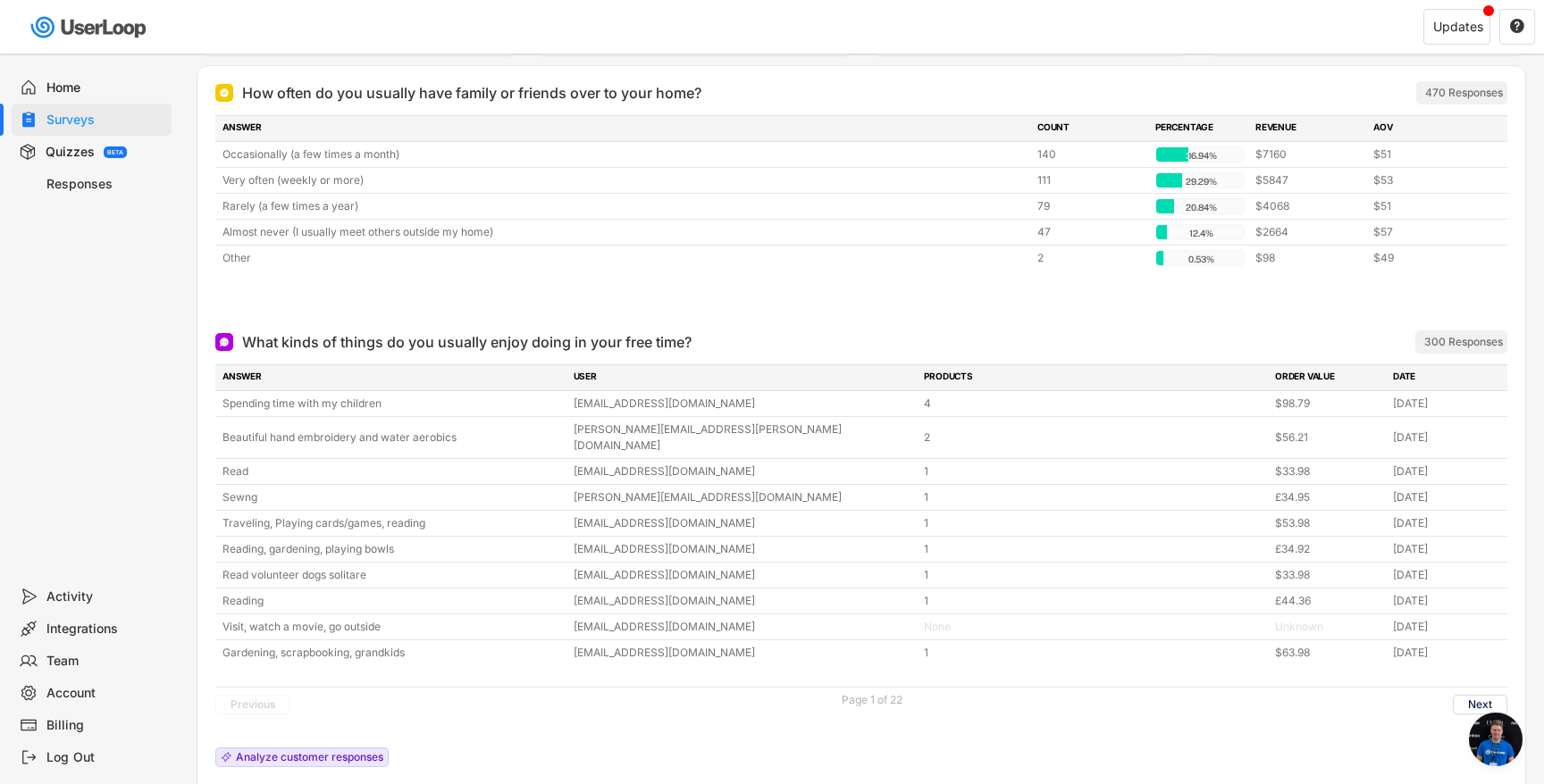
click at [366, 724] on div "ANSWER USER PRODUCTS ORDER VALUE DATE Spending time with my children awik@bigpo…" at bounding box center [862, 570] width 1292 height 412
click at [366, 752] on div "Analyze customer responses" at bounding box center [310, 757] width 147 height 11
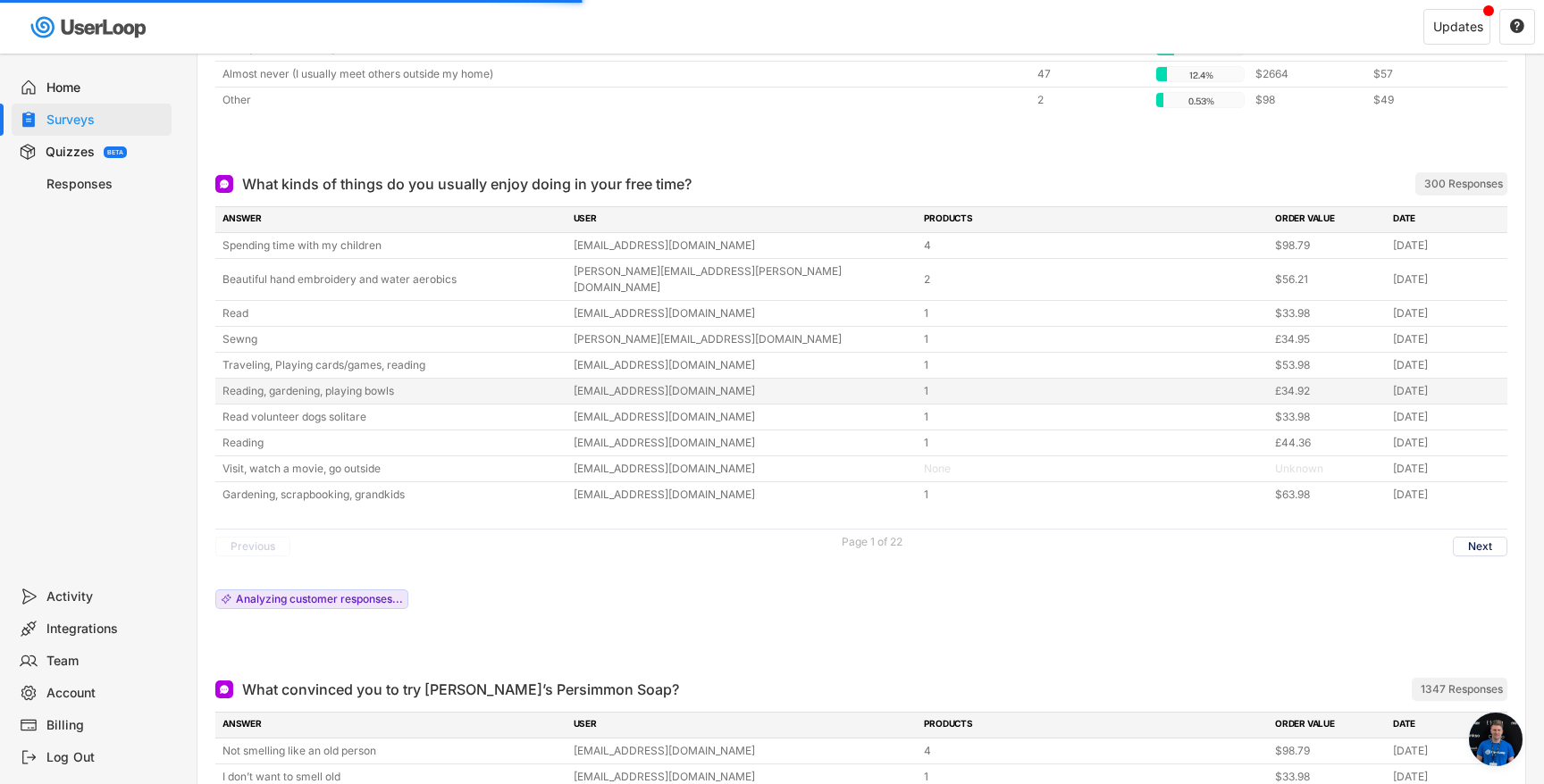
scroll to position [379, 0]
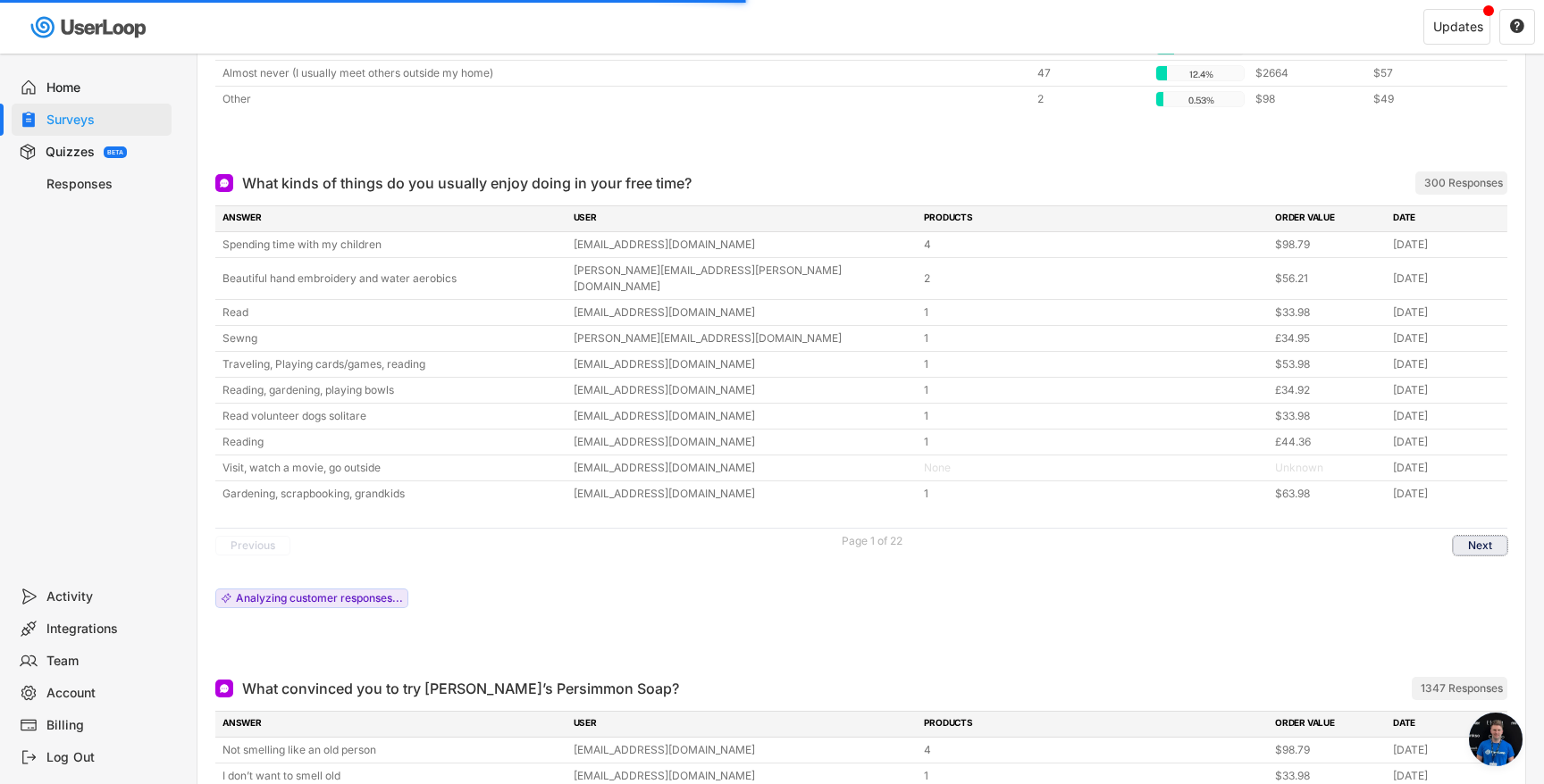
click at [1483, 536] on button "Next" at bounding box center [1479, 545] width 54 height 19
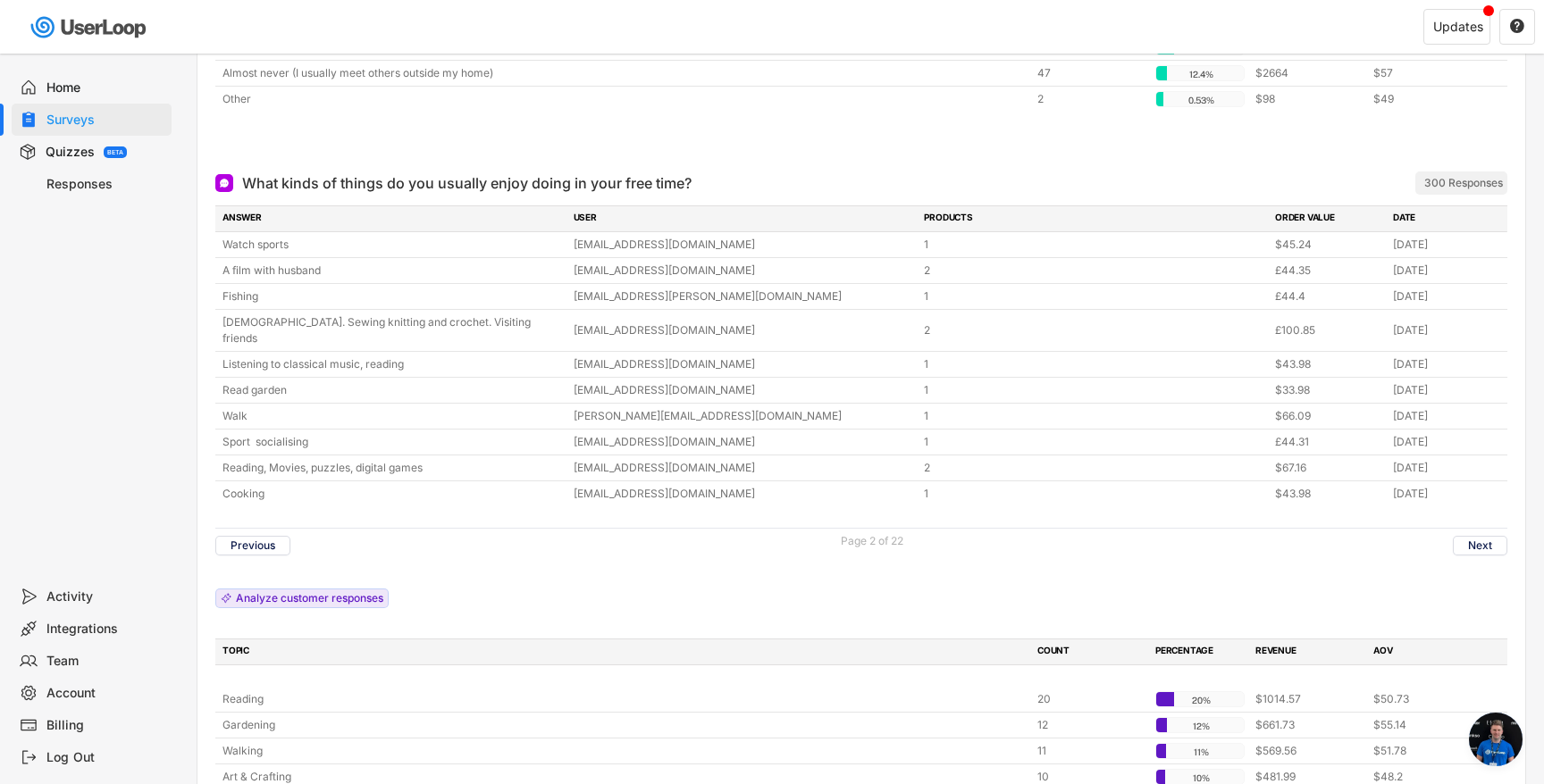
click at [273, 544] on div "Previous Page 2 of 22 Next" at bounding box center [862, 545] width 1292 height 35
click at [273, 539] on button "Previous" at bounding box center [253, 545] width 75 height 19
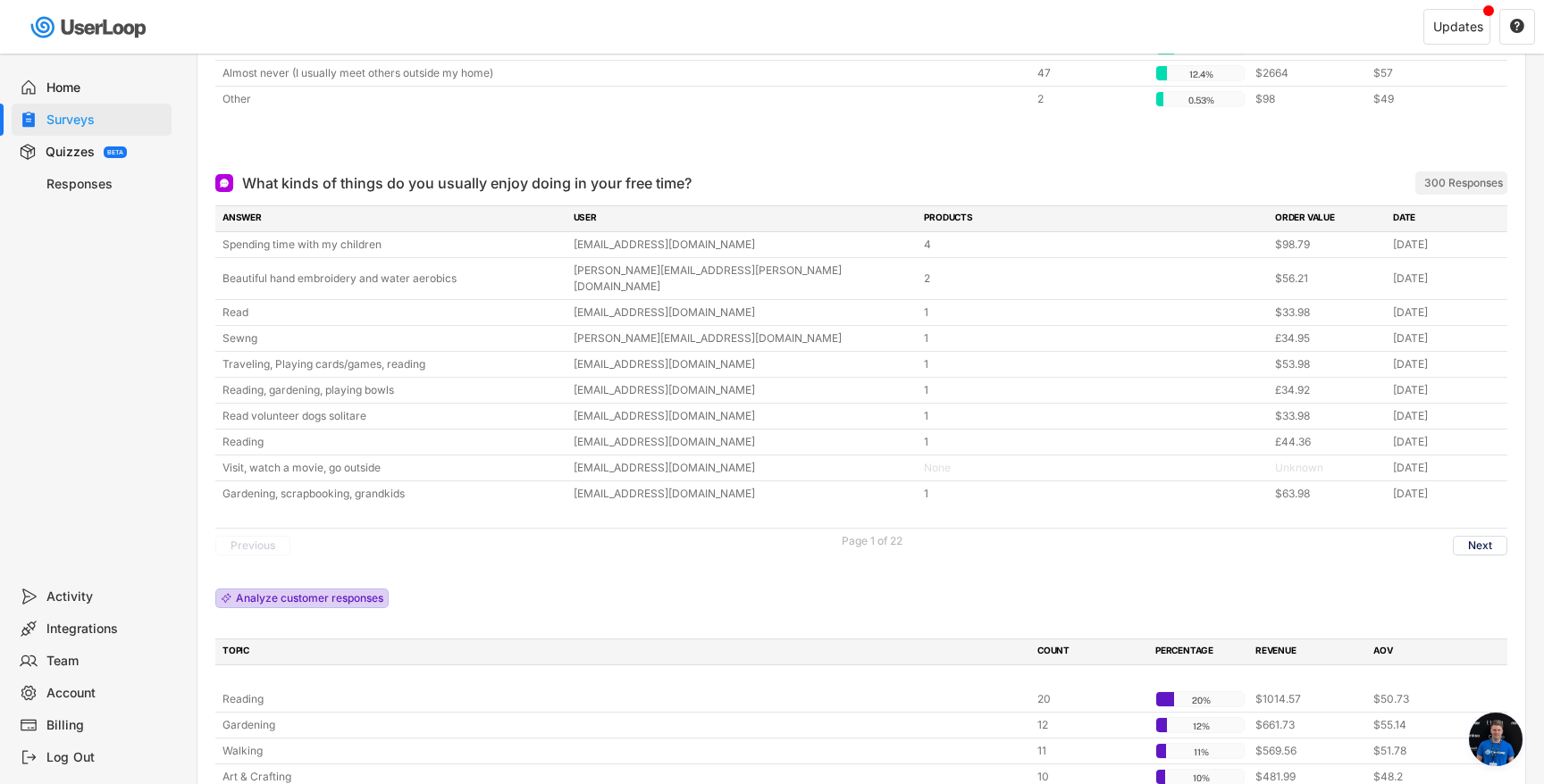
click at [295, 593] on div "Analyze customer responses" at bounding box center [310, 599] width 147 height 11
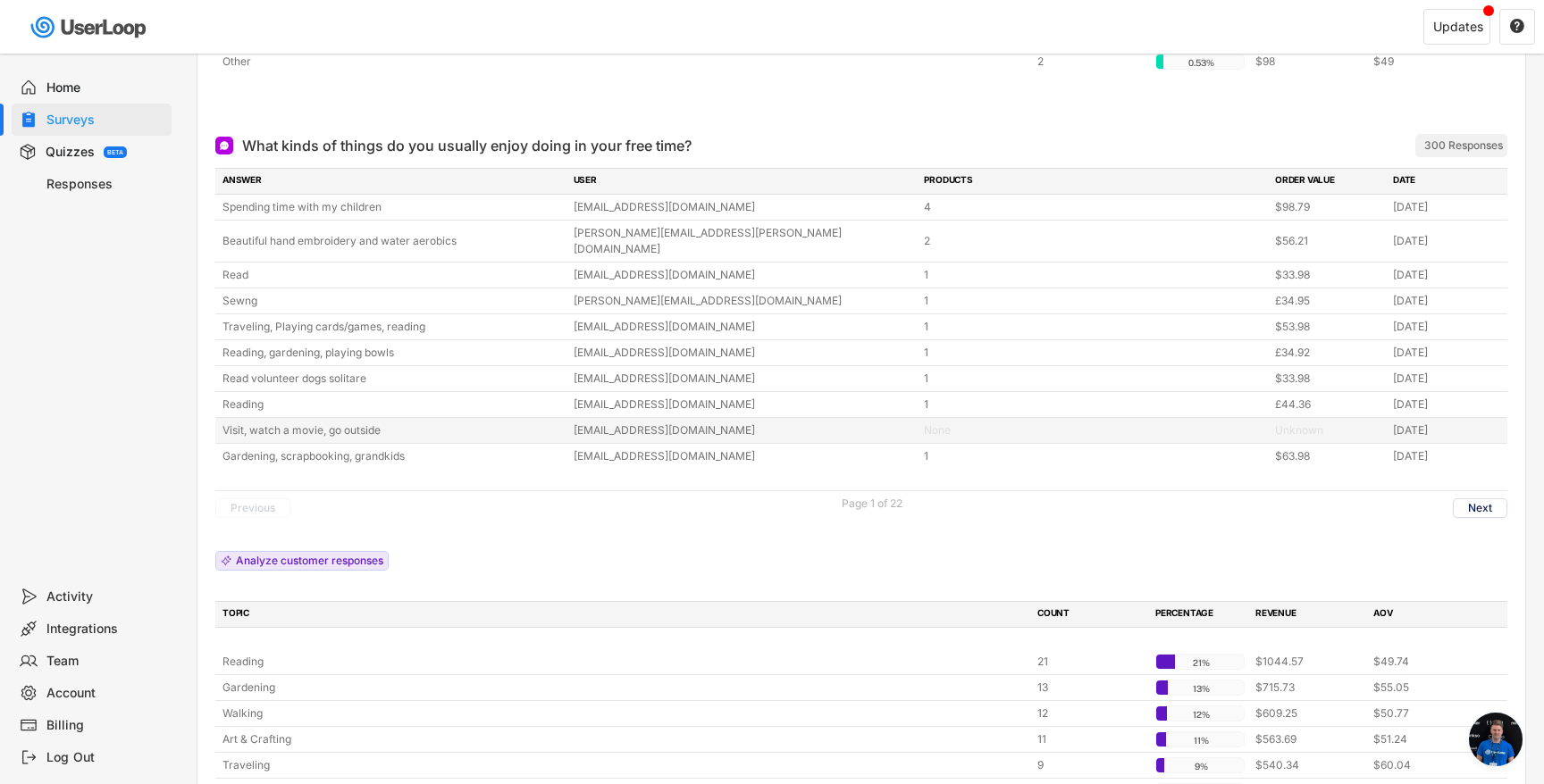
scroll to position [392, 0]
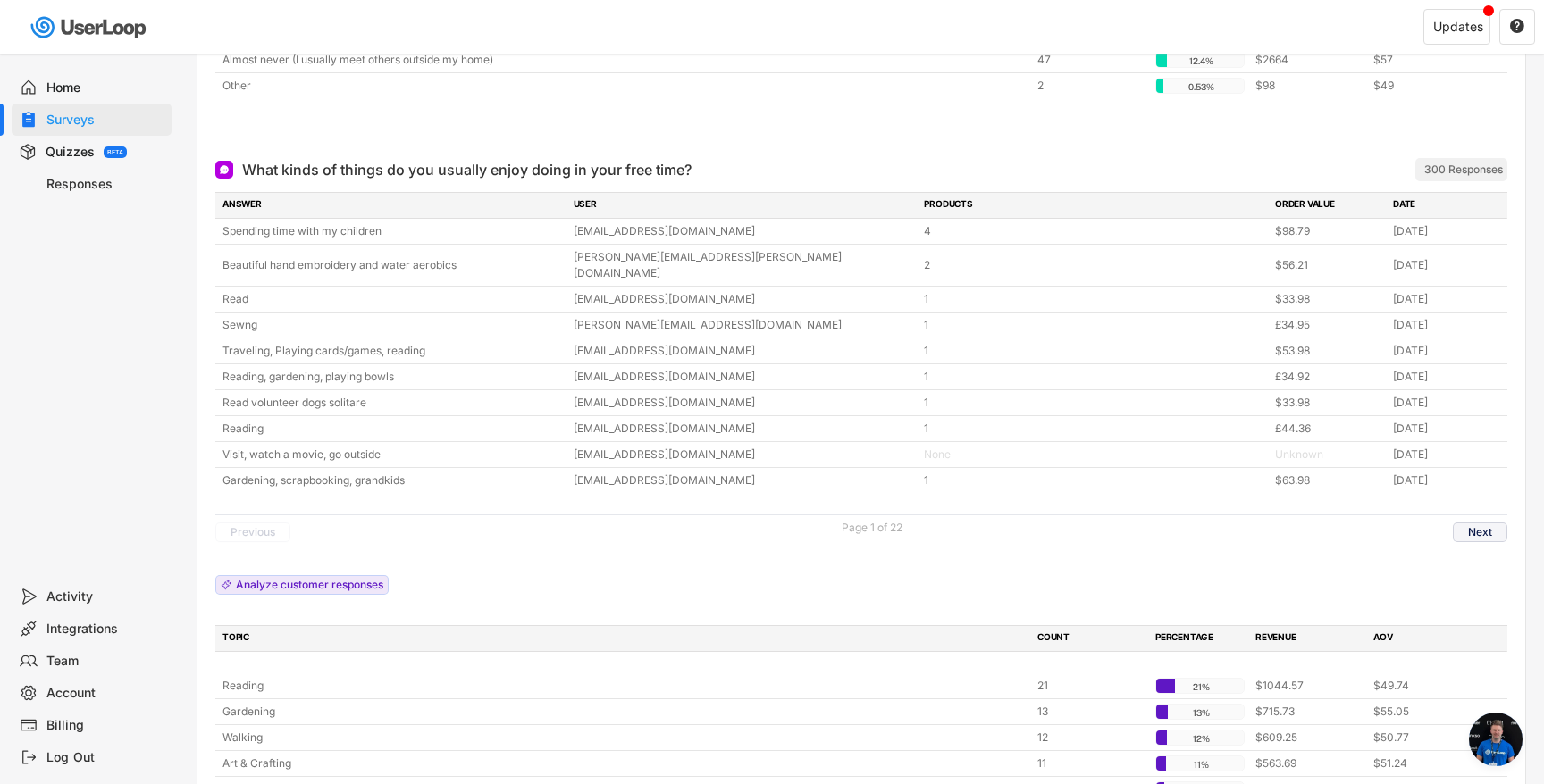
click at [1462, 522] on button "Next" at bounding box center [1479, 532] width 54 height 19
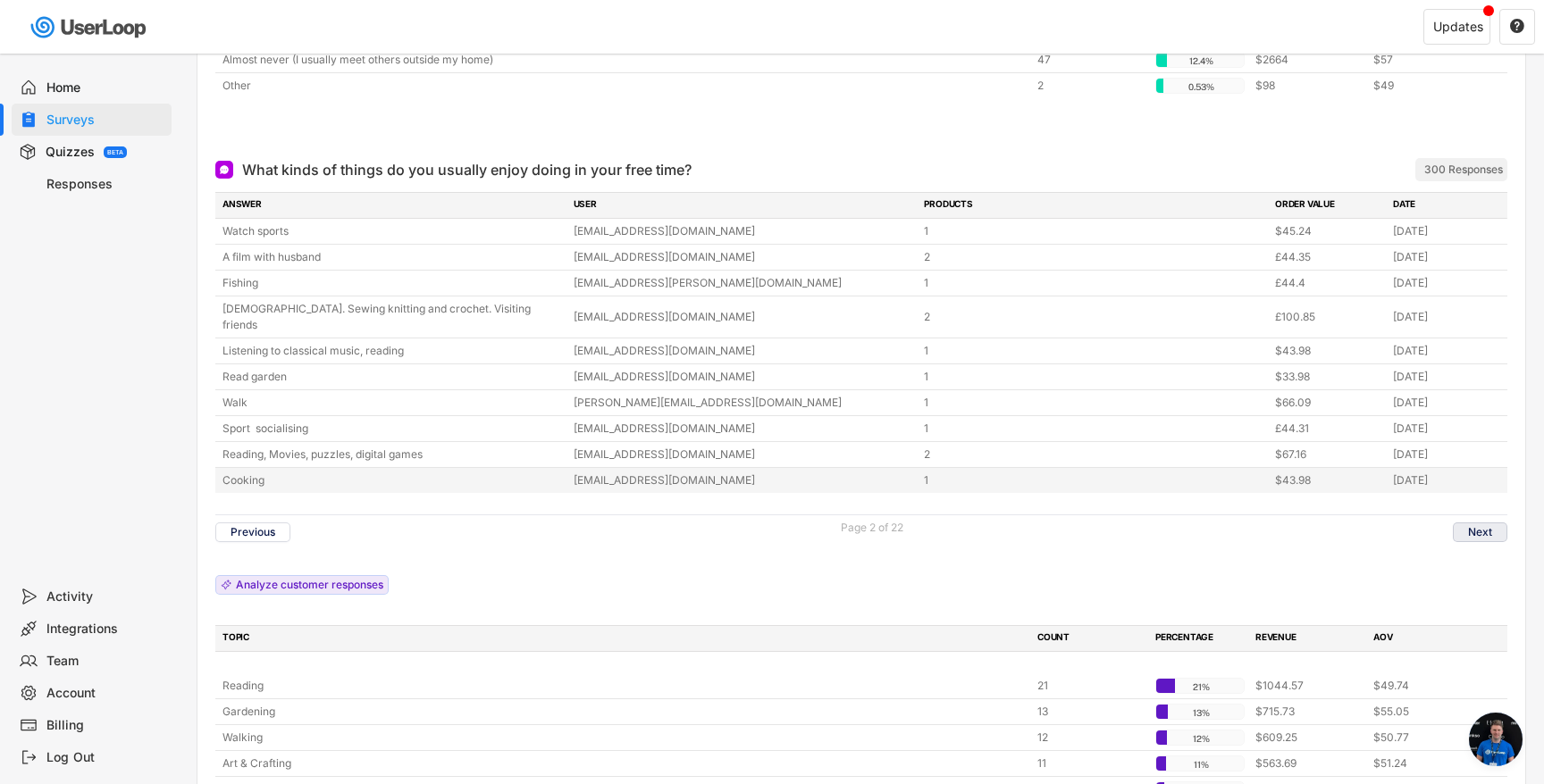
drag, startPoint x: 1467, startPoint y: 511, endPoint x: 1224, endPoint y: 457, distance: 248.9
click at [1224, 457] on div "ANSWER USER PRODUCTS ORDER VALUE DATE Watch sports mcnaismith43@gmail.com 1 $45…" at bounding box center [862, 561] width 1292 height 740
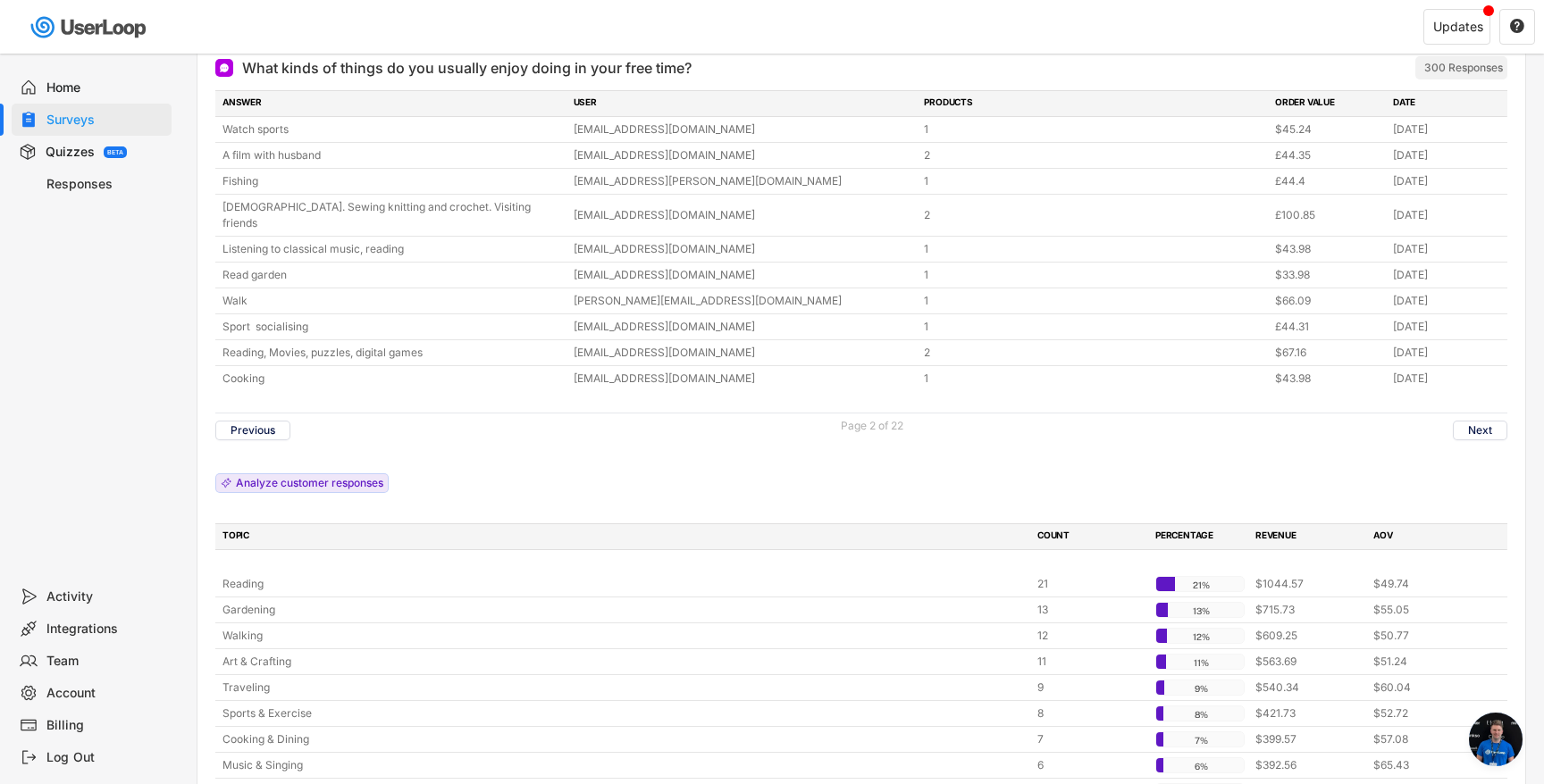
scroll to position [501, 0]
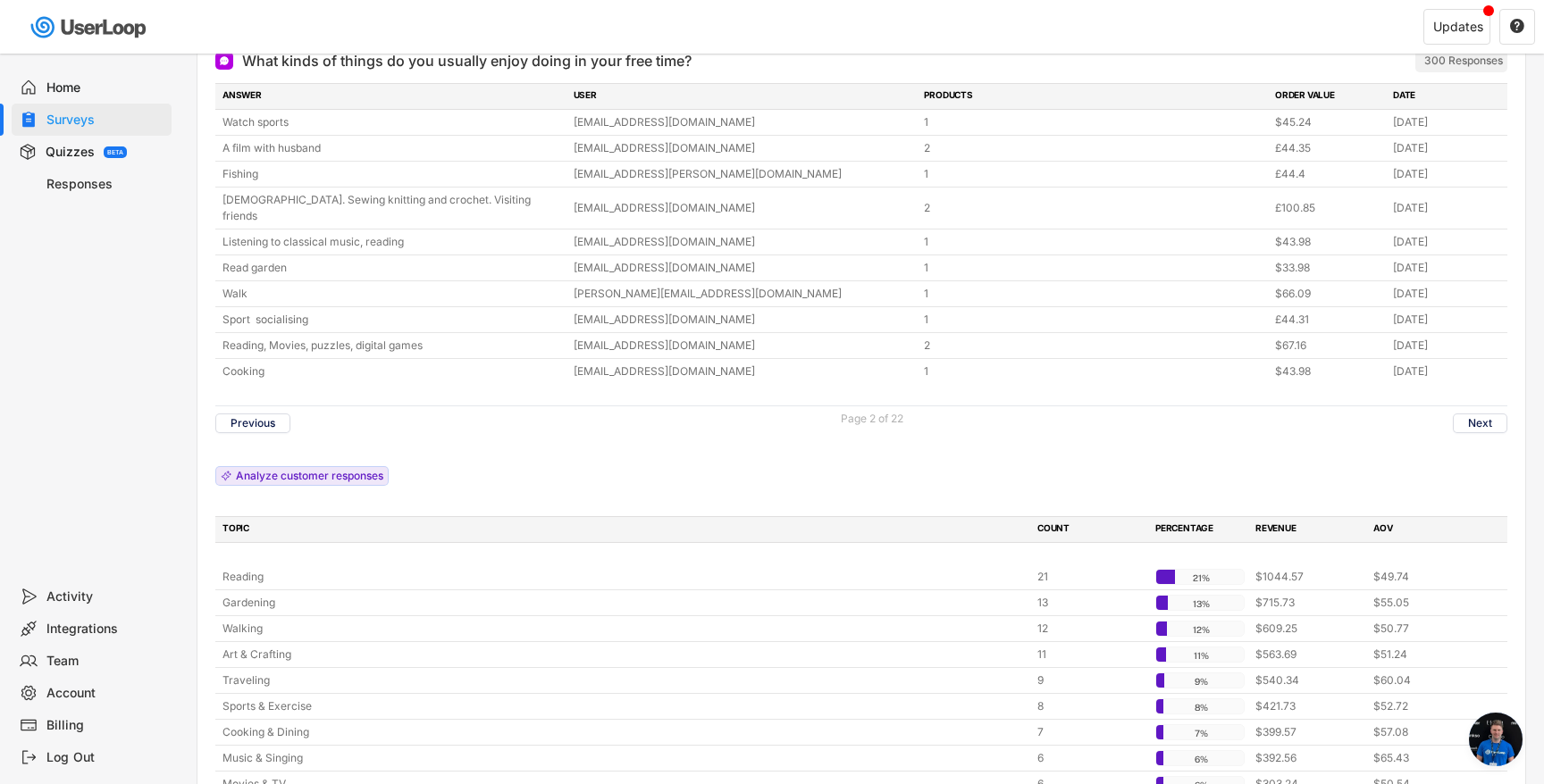
click at [1479, 419] on div "Previous Page 2 of 22 Next" at bounding box center [862, 423] width 1292 height 35
click at [1476, 414] on button "Next" at bounding box center [1479, 423] width 54 height 19
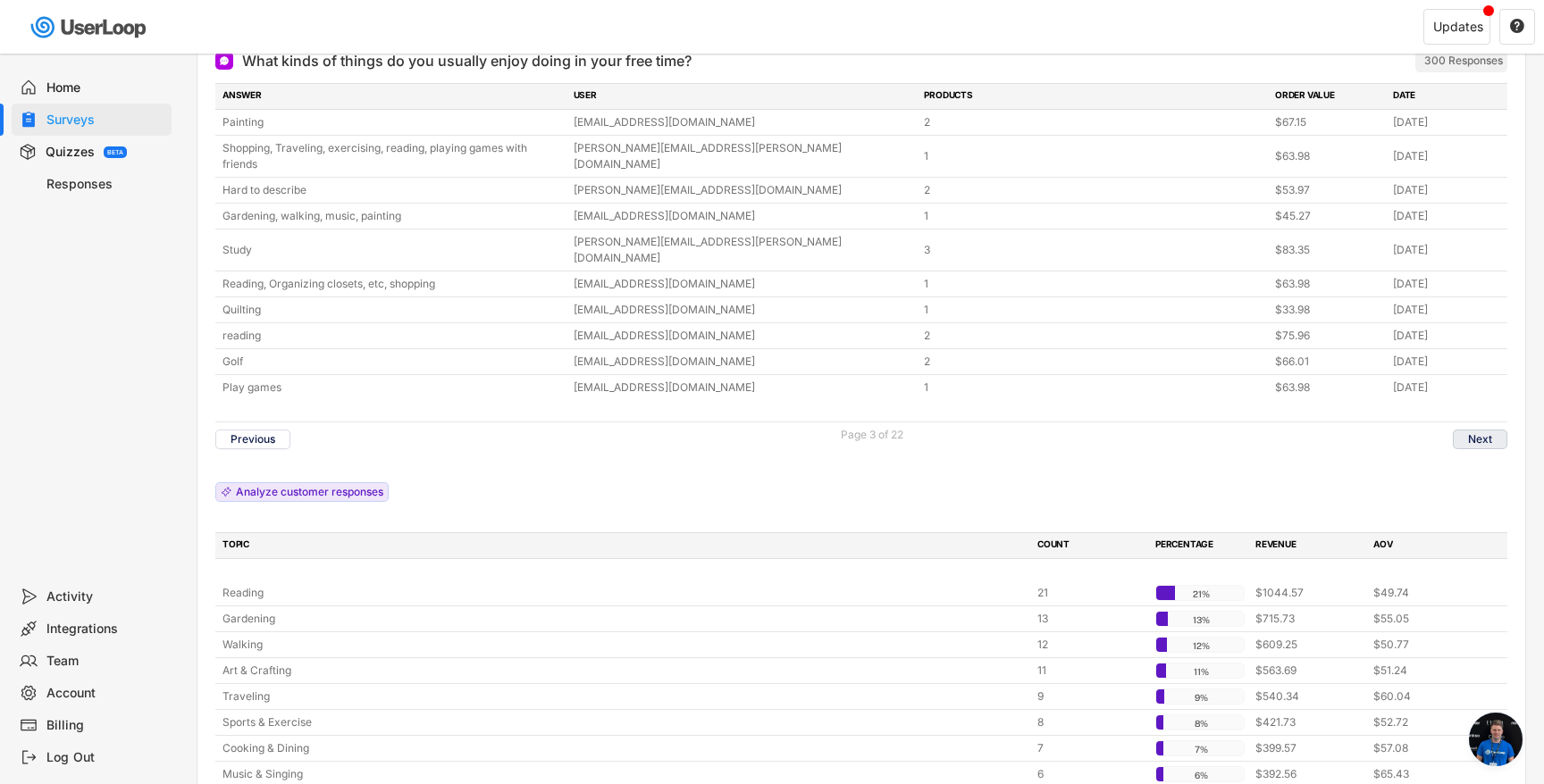
click at [1479, 429] on button "Next" at bounding box center [1479, 439] width 54 height 19
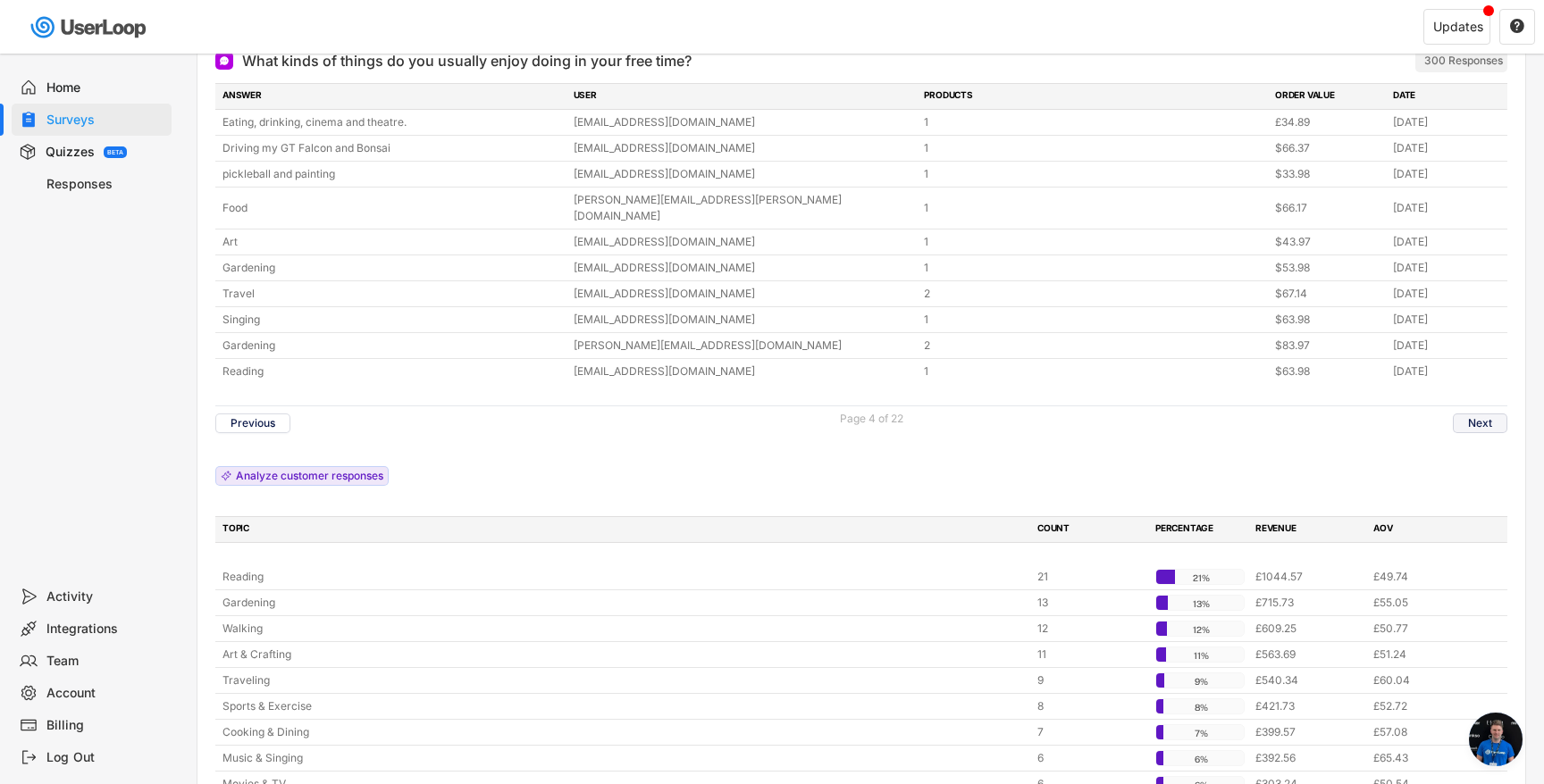
click at [1479, 414] on button "Next" at bounding box center [1479, 423] width 54 height 19
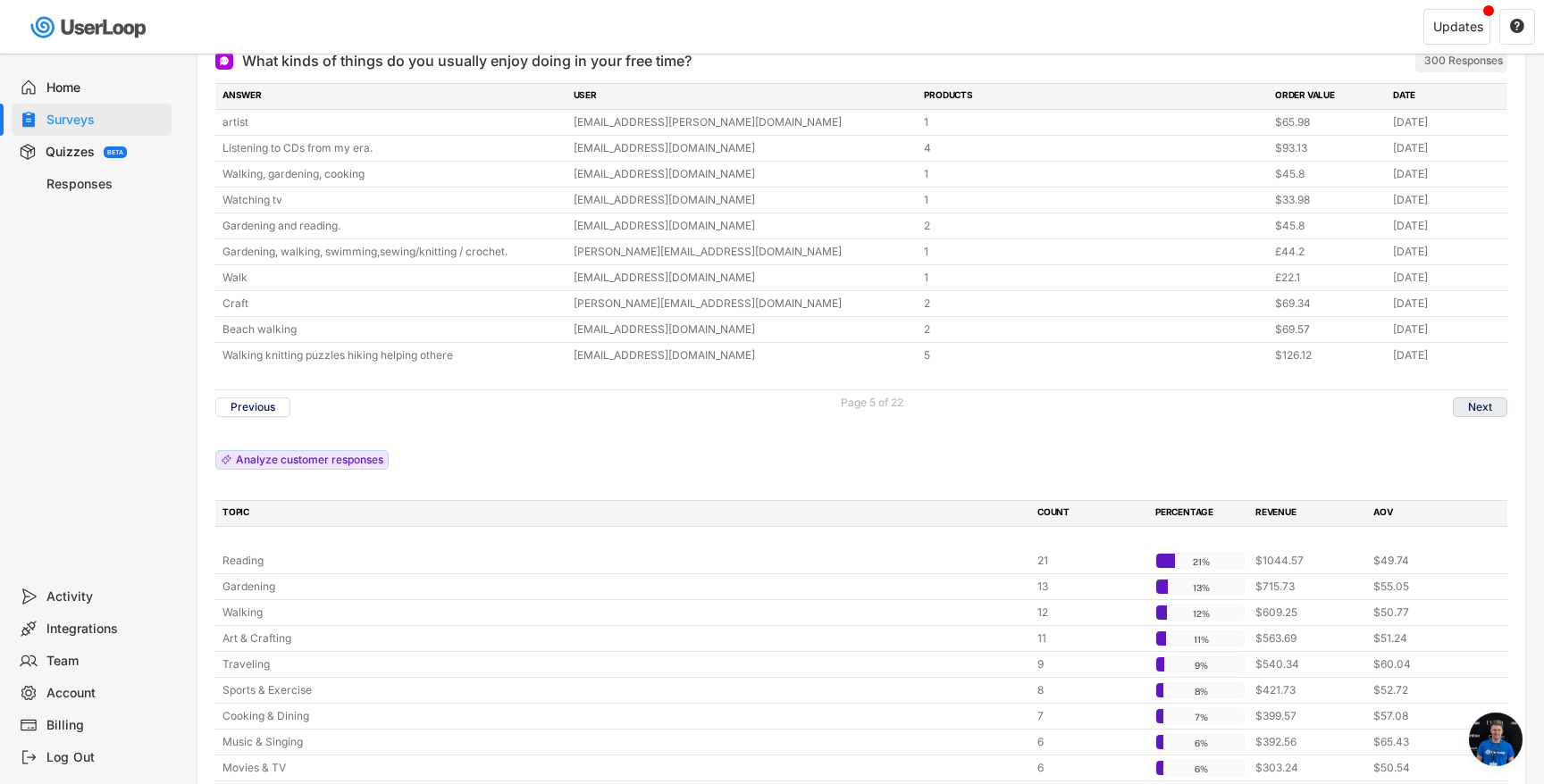
click at [1480, 411] on button "Next" at bounding box center [1479, 406] width 54 height 19
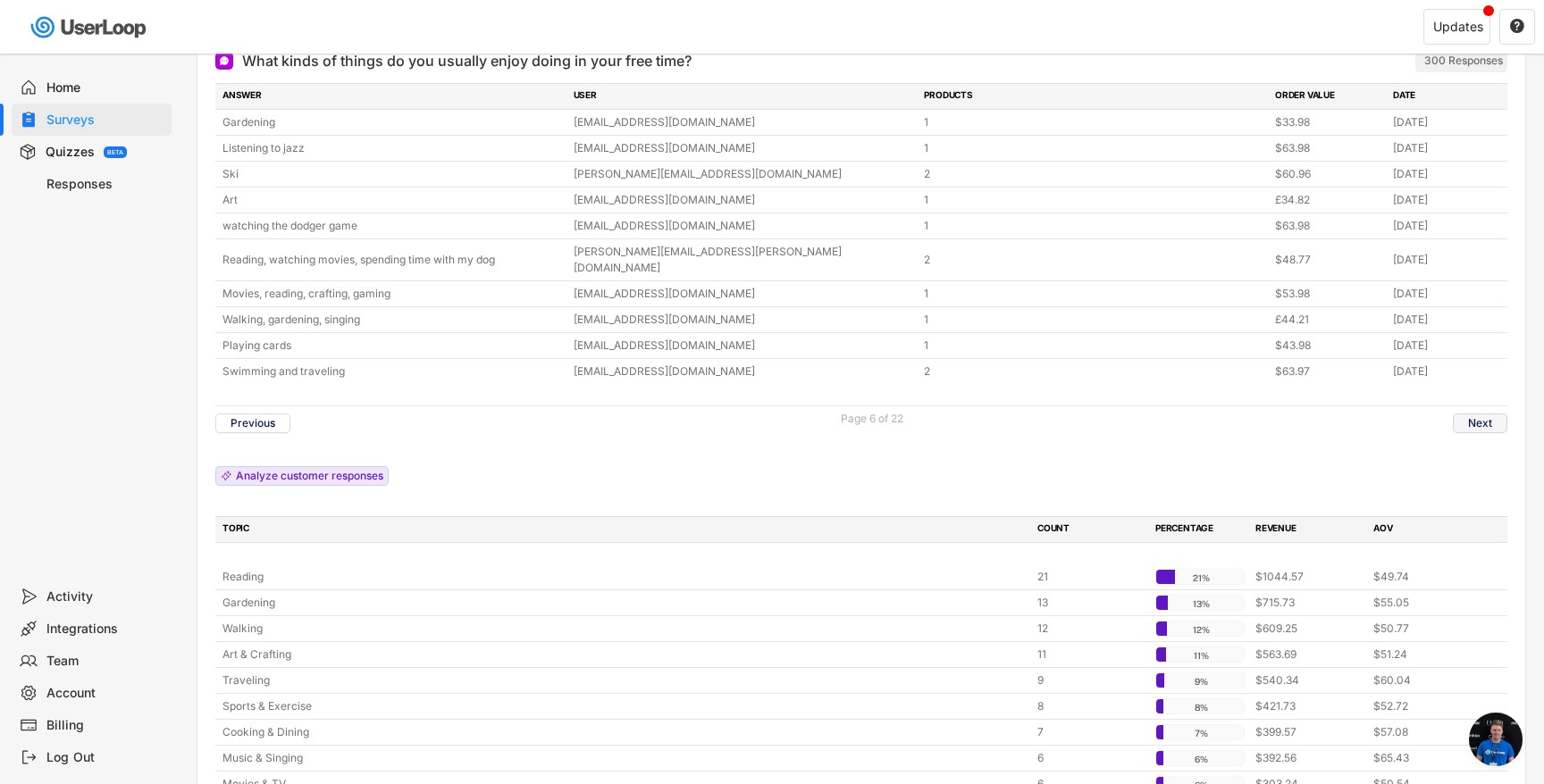
click at [1482, 414] on button "Next" at bounding box center [1479, 423] width 54 height 19
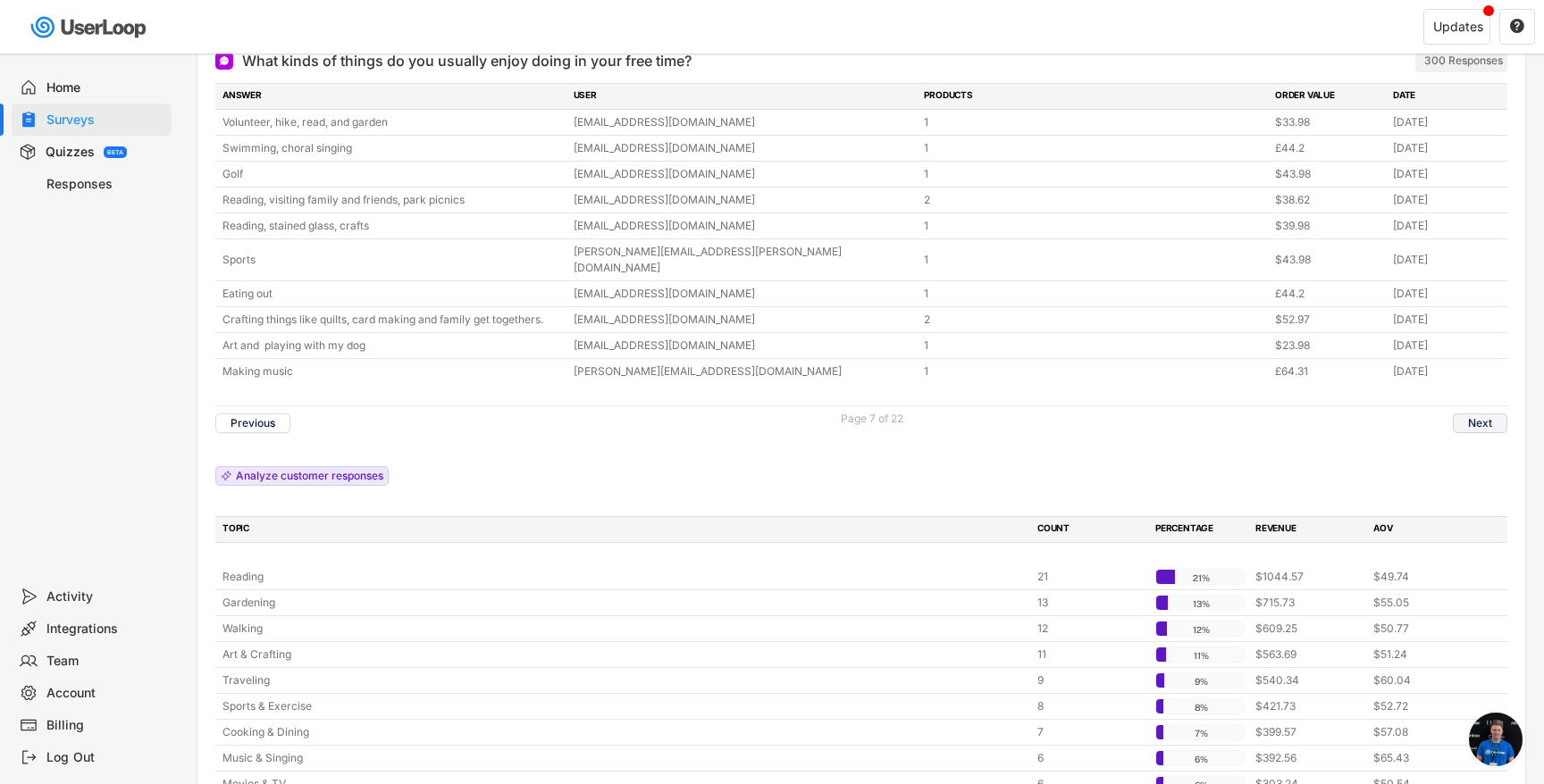
click at [1483, 414] on button "Next" at bounding box center [1479, 423] width 54 height 19
